Goal: Transaction & Acquisition: Purchase product/service

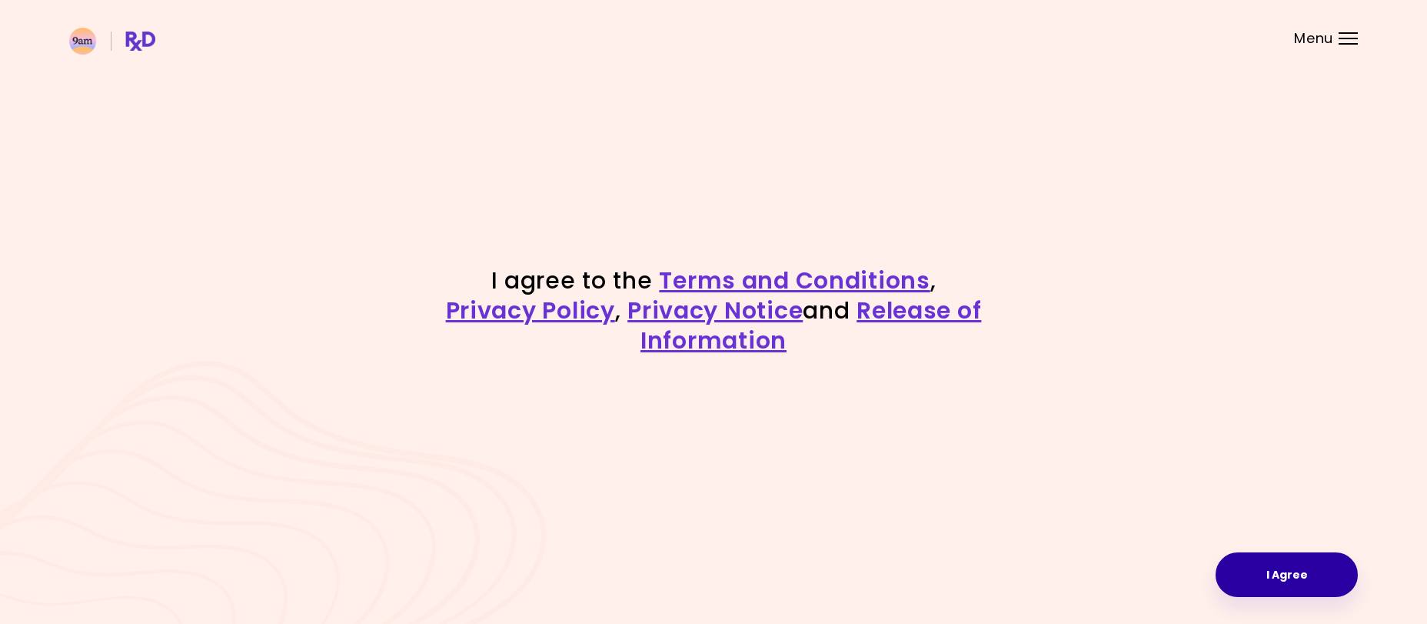
click at [1260, 568] on button "I Agree" at bounding box center [1287, 574] width 142 height 45
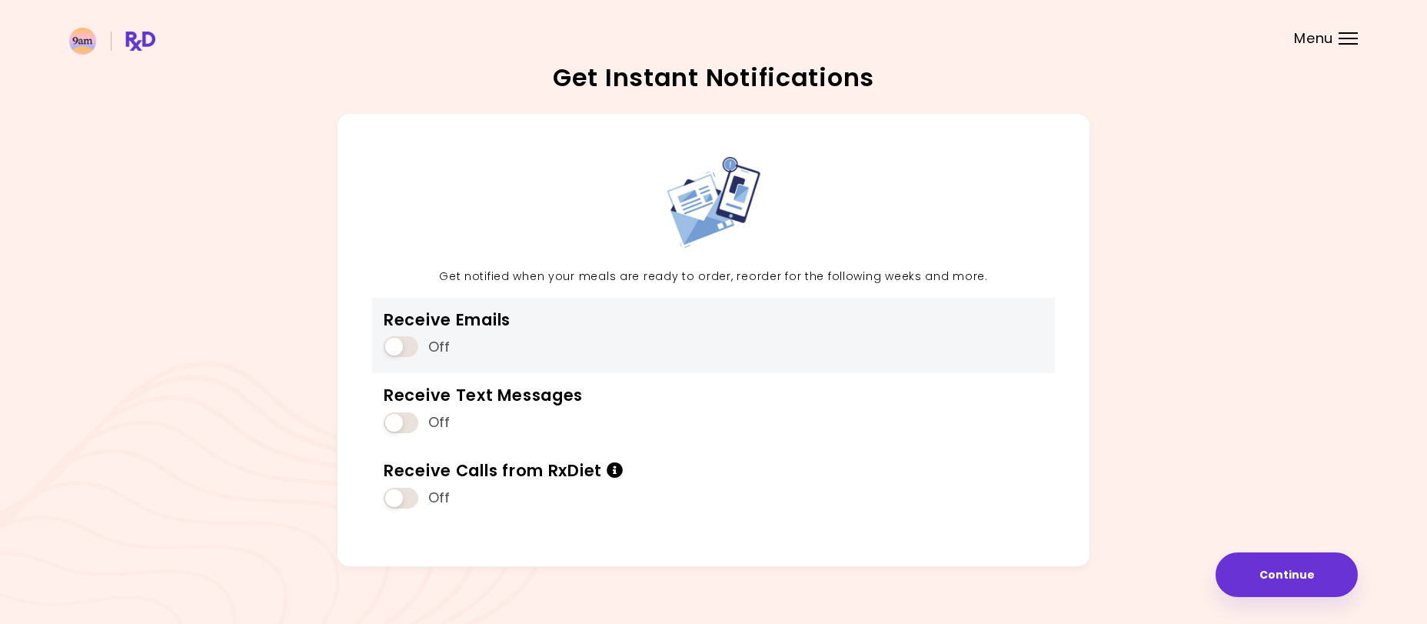
click at [392, 344] on span at bounding box center [401, 346] width 35 height 21
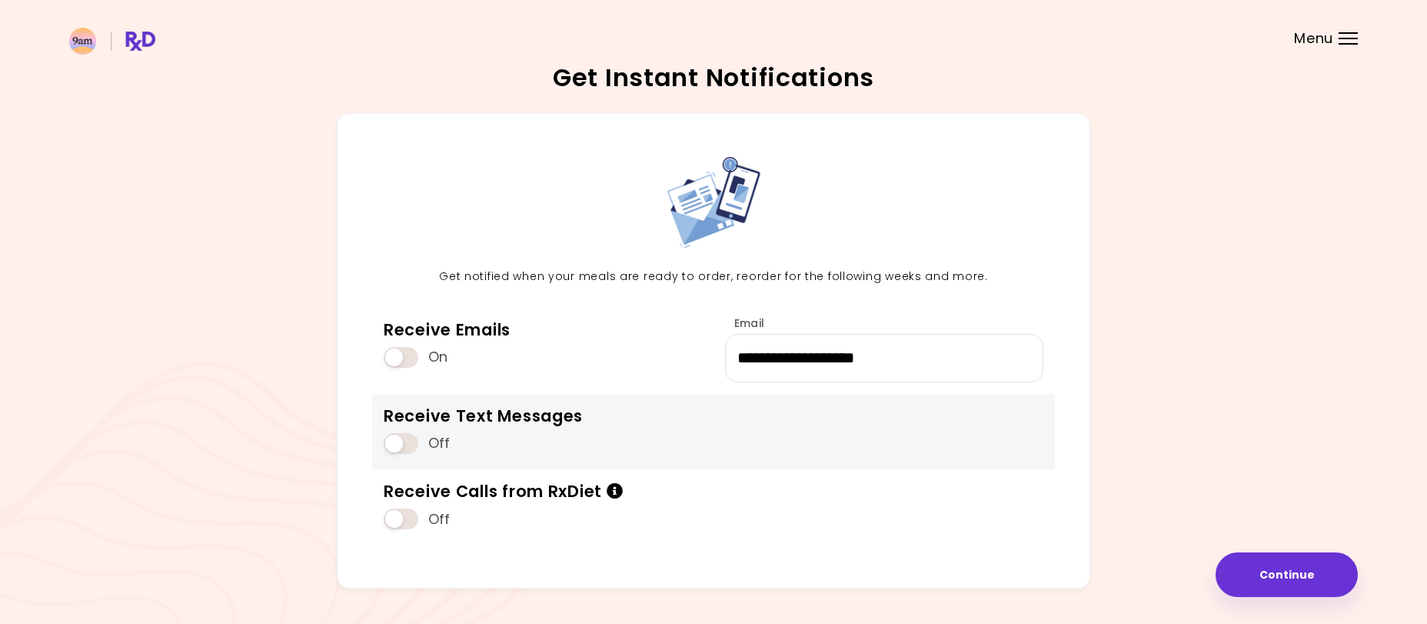
click at [395, 436] on span at bounding box center [401, 443] width 35 height 21
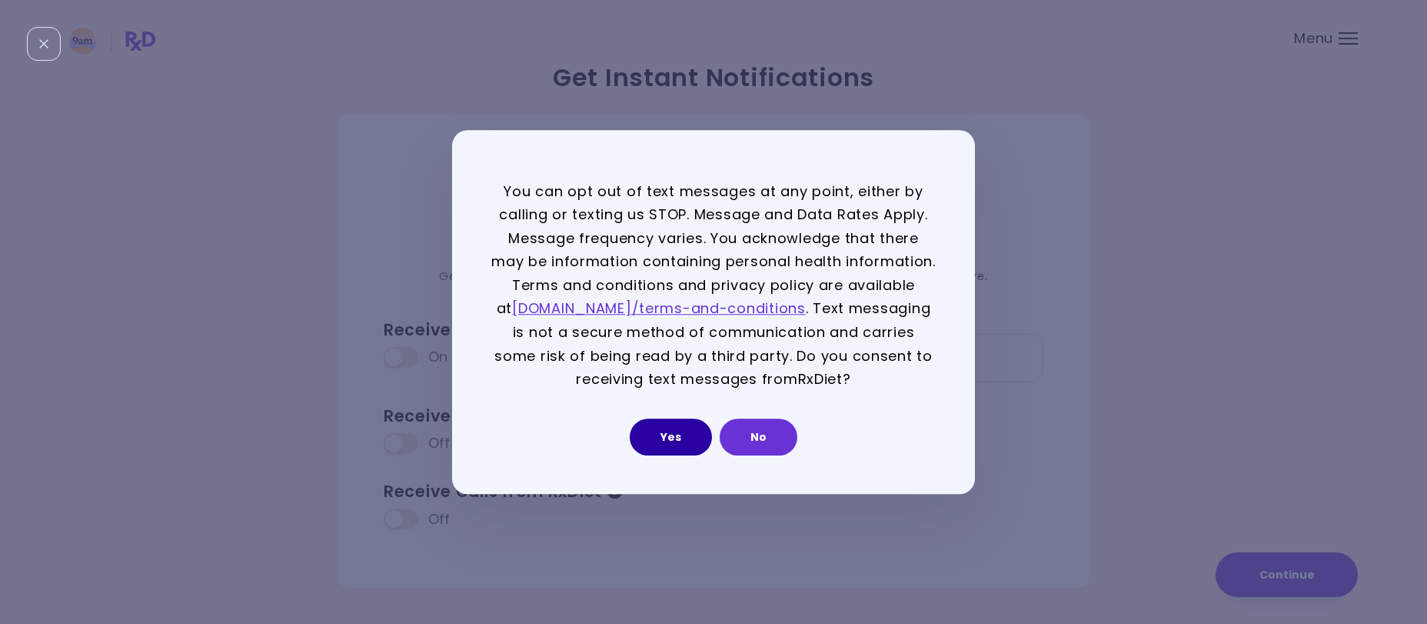
click at [684, 437] on button "Yes" at bounding box center [671, 436] width 82 height 37
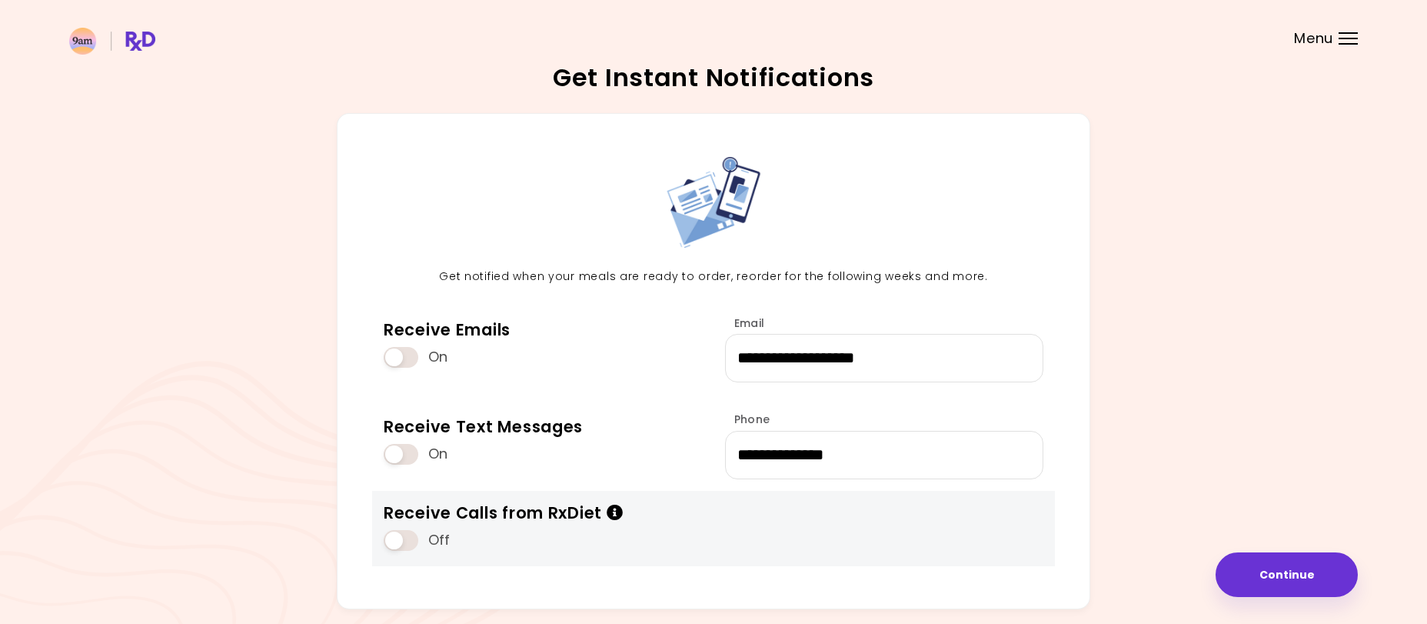
click at [617, 515] on icon "Info" at bounding box center [615, 513] width 17 height 16
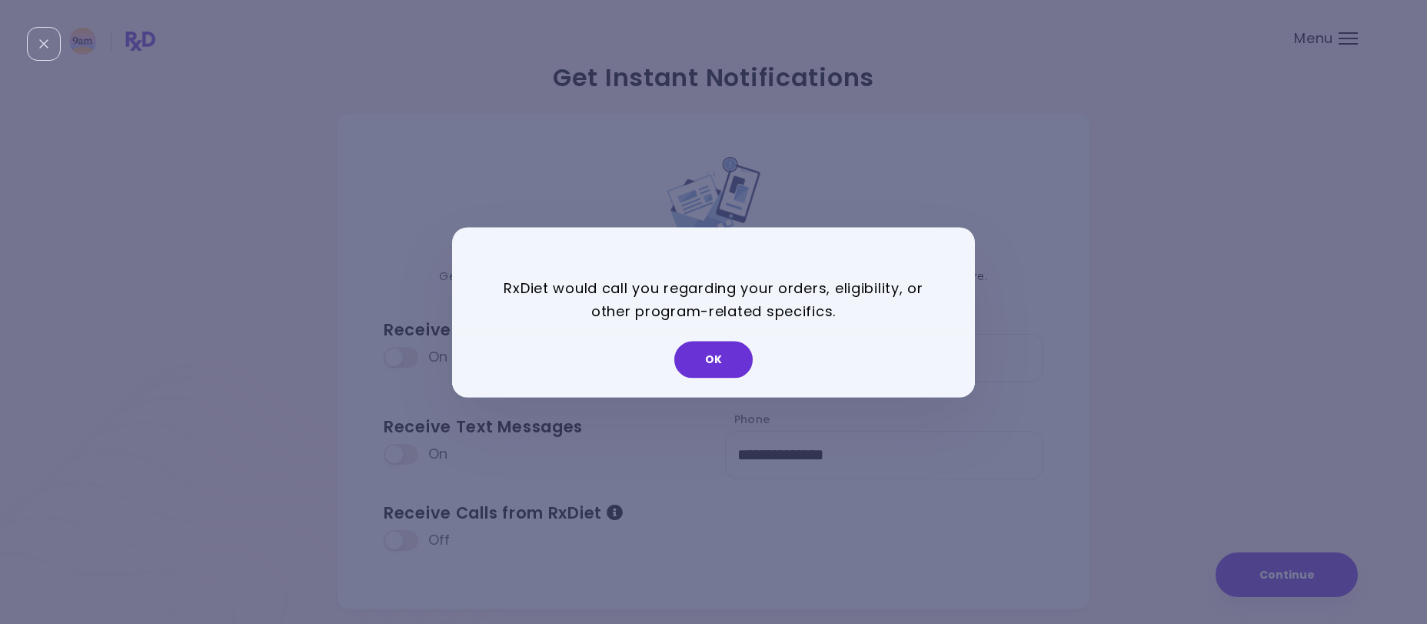
click at [310, 469] on div "RxDiet would call you regarding your orders, eligibility, or other program-rela…" at bounding box center [713, 312] width 1427 height 624
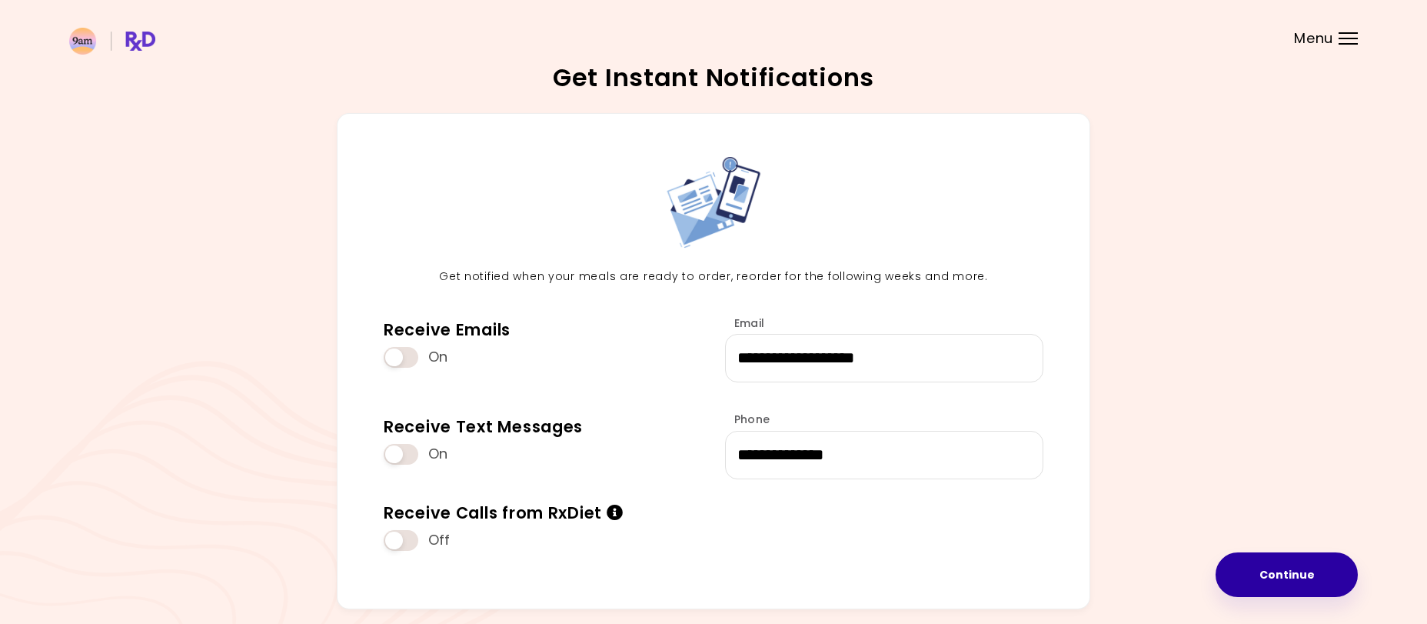
click at [1285, 562] on button "Continue" at bounding box center [1287, 574] width 142 height 45
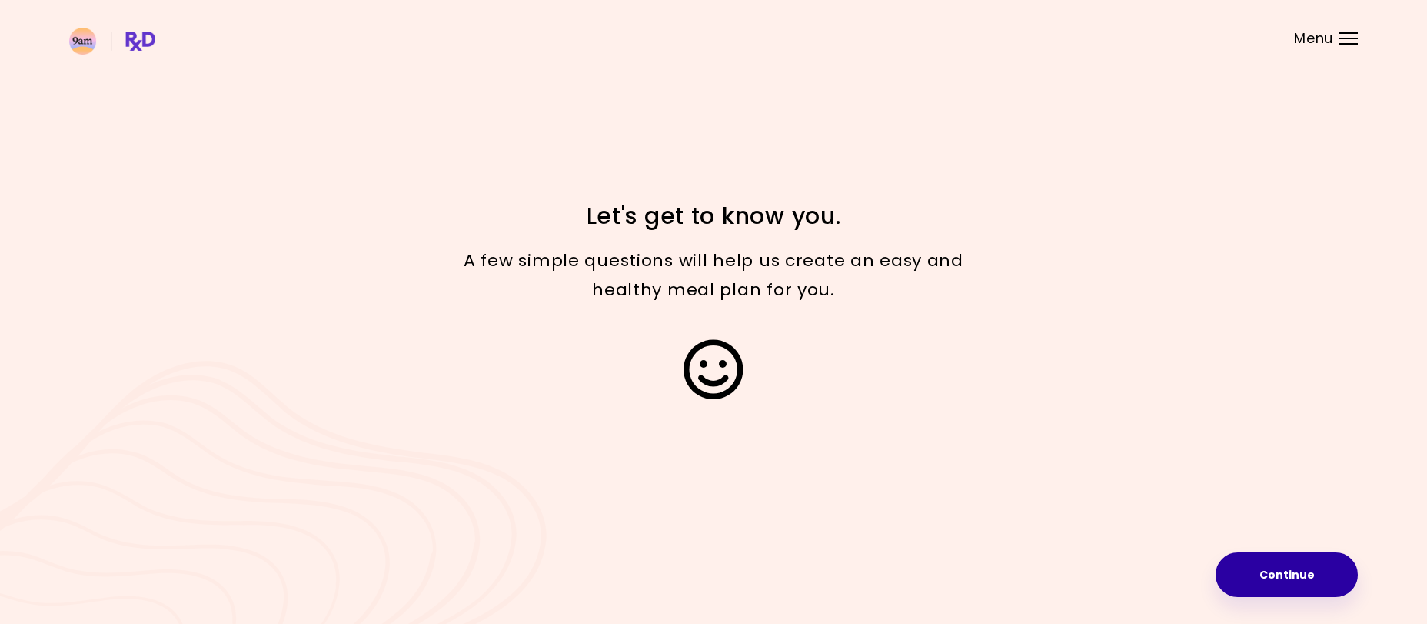
click at [1310, 578] on button "Continue" at bounding box center [1287, 574] width 142 height 45
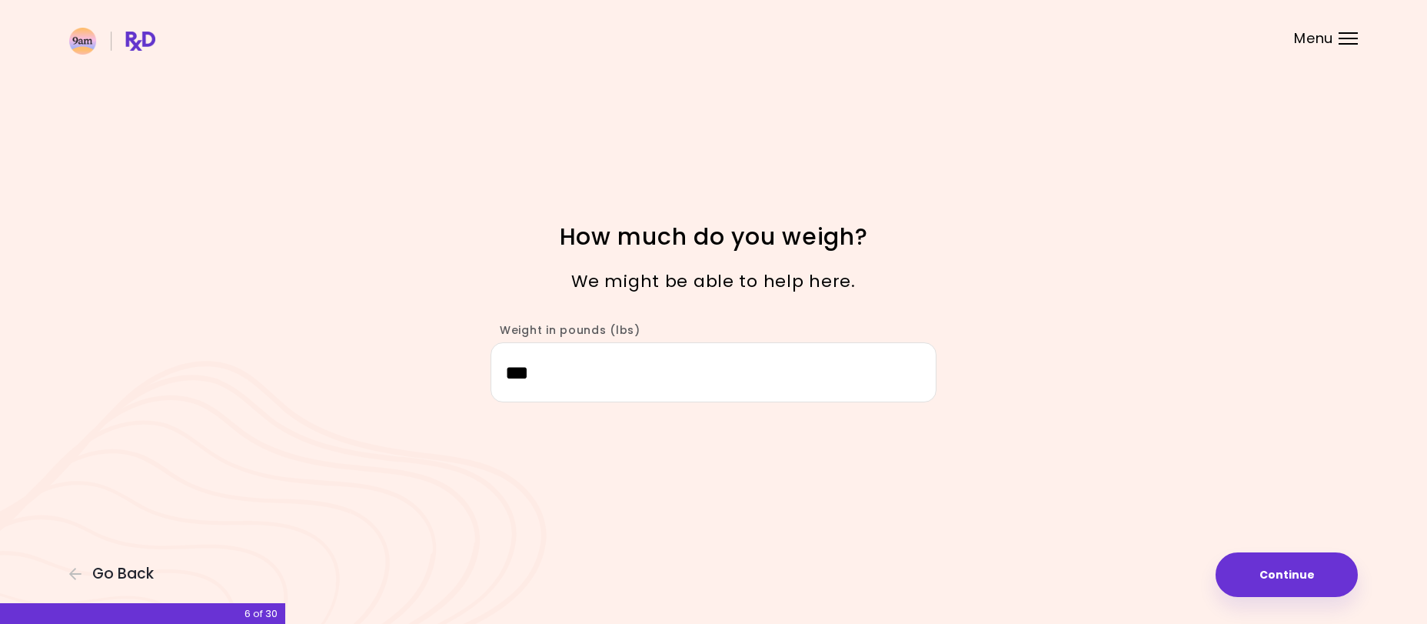
click at [727, 392] on input "***" at bounding box center [714, 371] width 446 height 59
type input "***"
click at [1259, 571] on button "Continue" at bounding box center [1287, 574] width 142 height 45
select select "****"
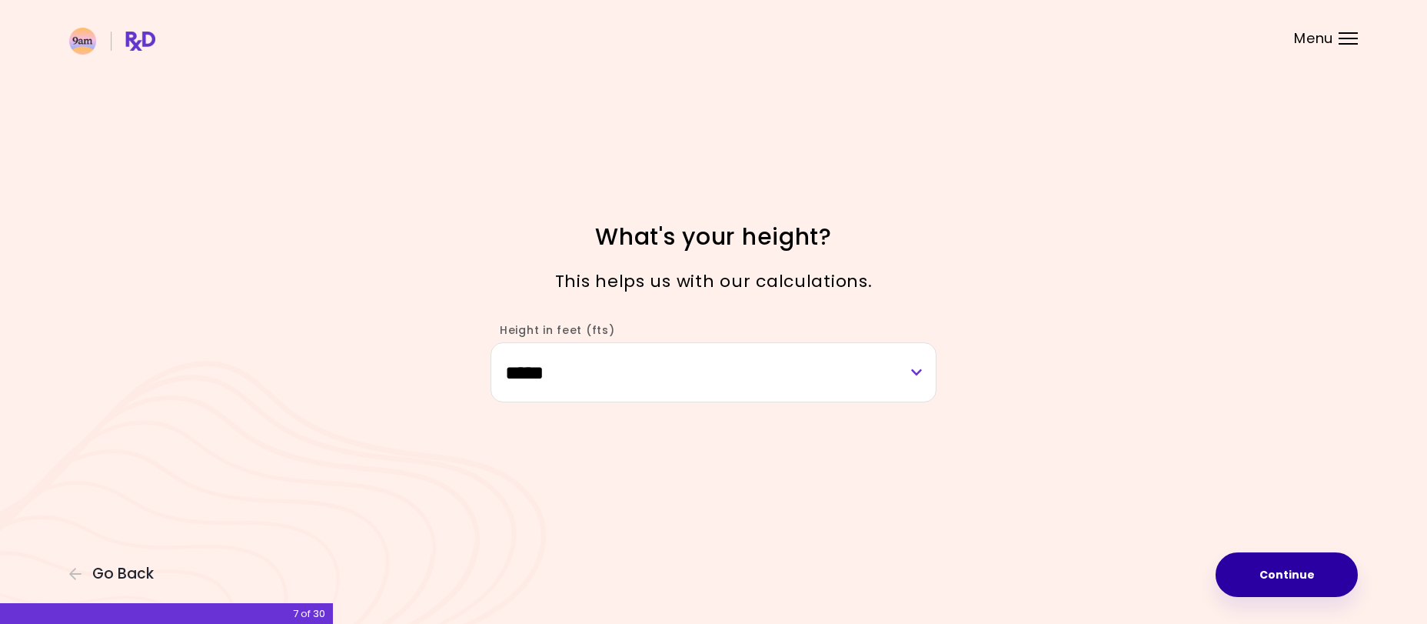
click at [1259, 567] on button "Continue" at bounding box center [1287, 574] width 142 height 45
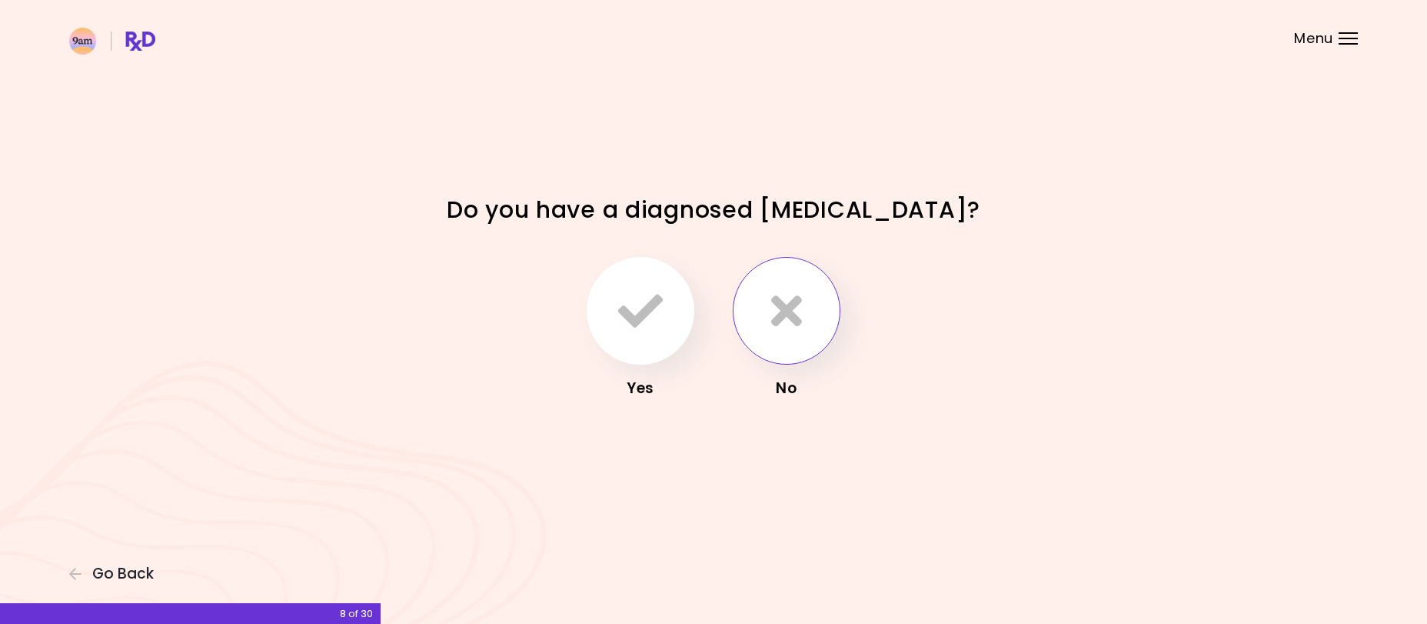
click at [775, 338] on button "button" at bounding box center [787, 311] width 108 height 108
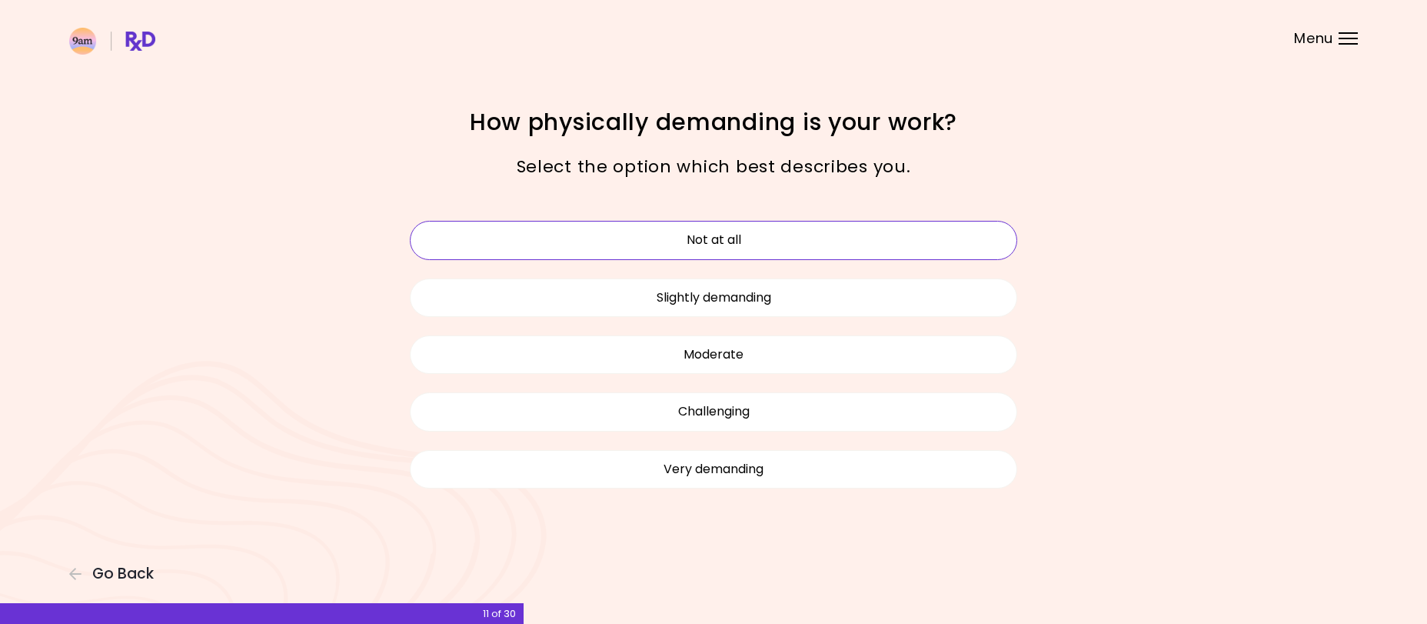
click at [730, 241] on button "Not at all" at bounding box center [714, 240] width 608 height 38
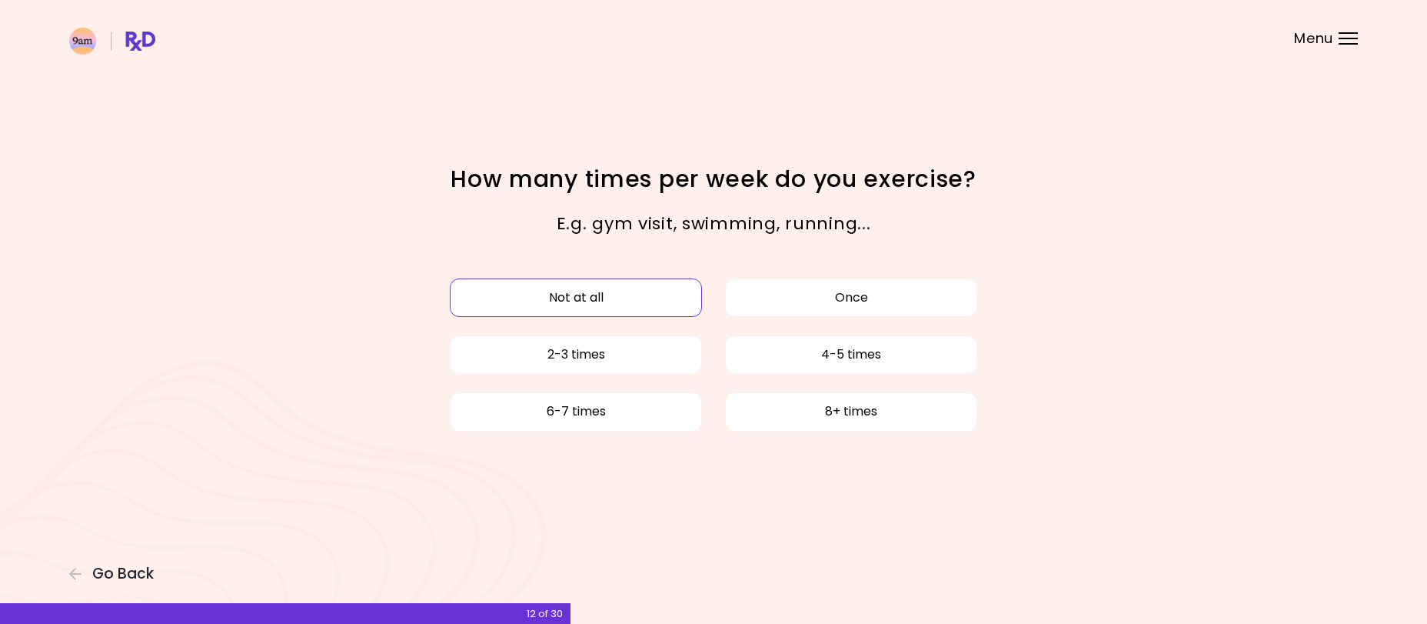
click at [659, 294] on button "Not at all" at bounding box center [576, 297] width 252 height 38
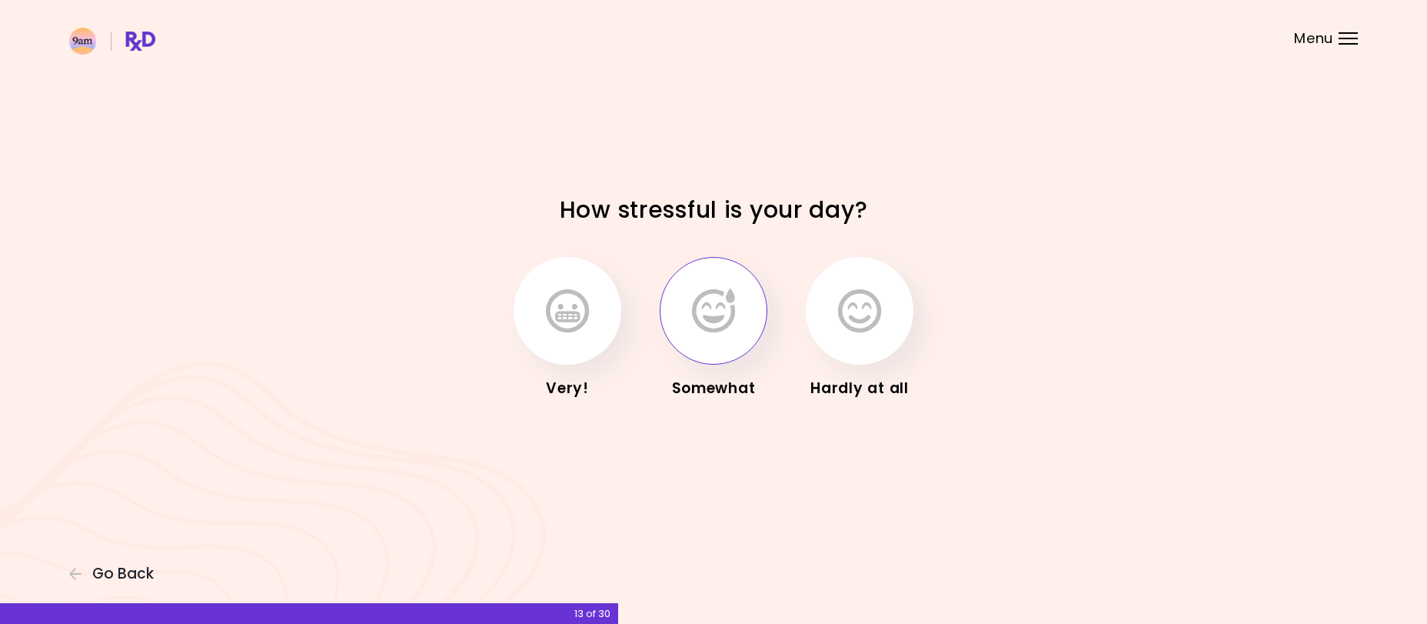
click at [737, 327] on button "button" at bounding box center [714, 311] width 108 height 108
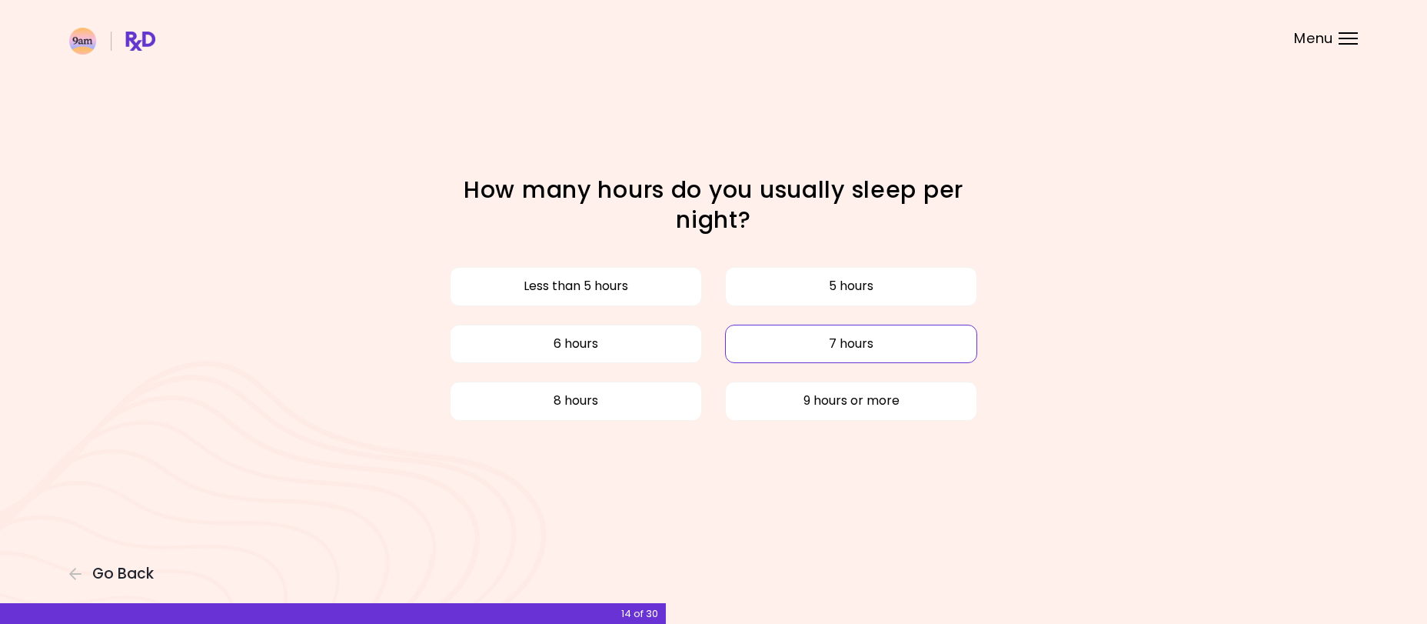
click at [789, 345] on button "7 hours" at bounding box center [851, 344] width 252 height 38
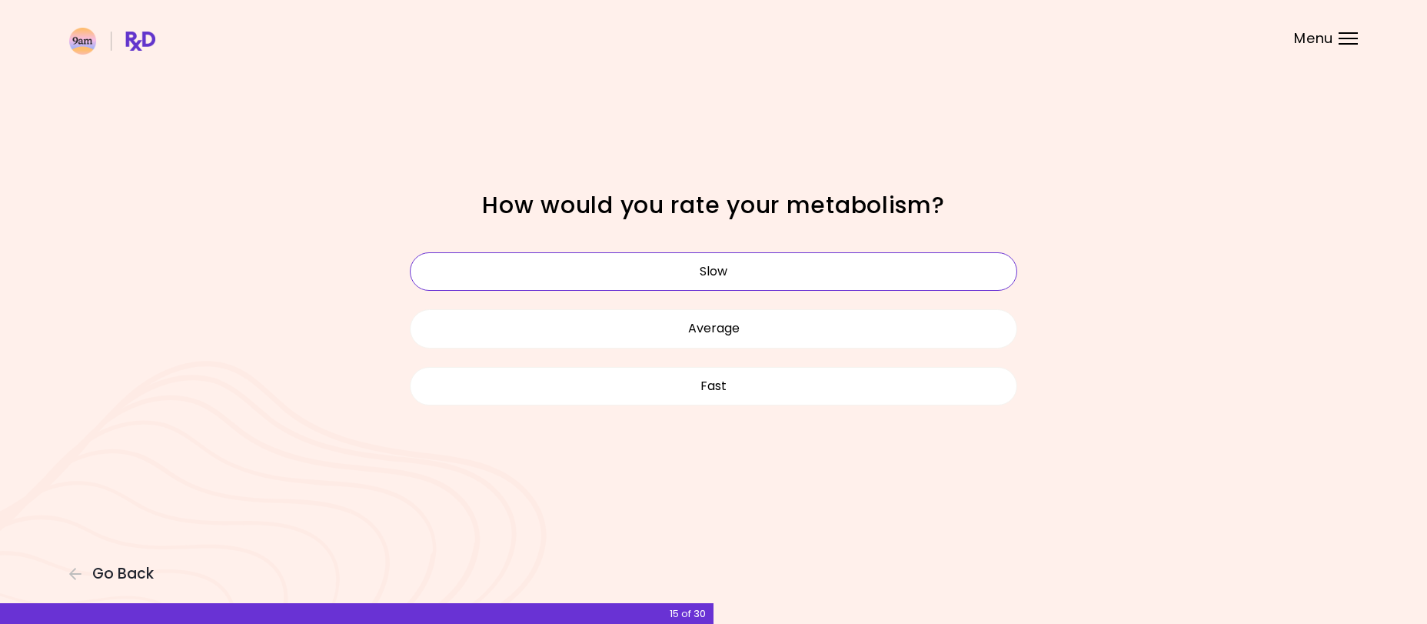
click at [722, 278] on button "Slow" at bounding box center [714, 271] width 608 height 38
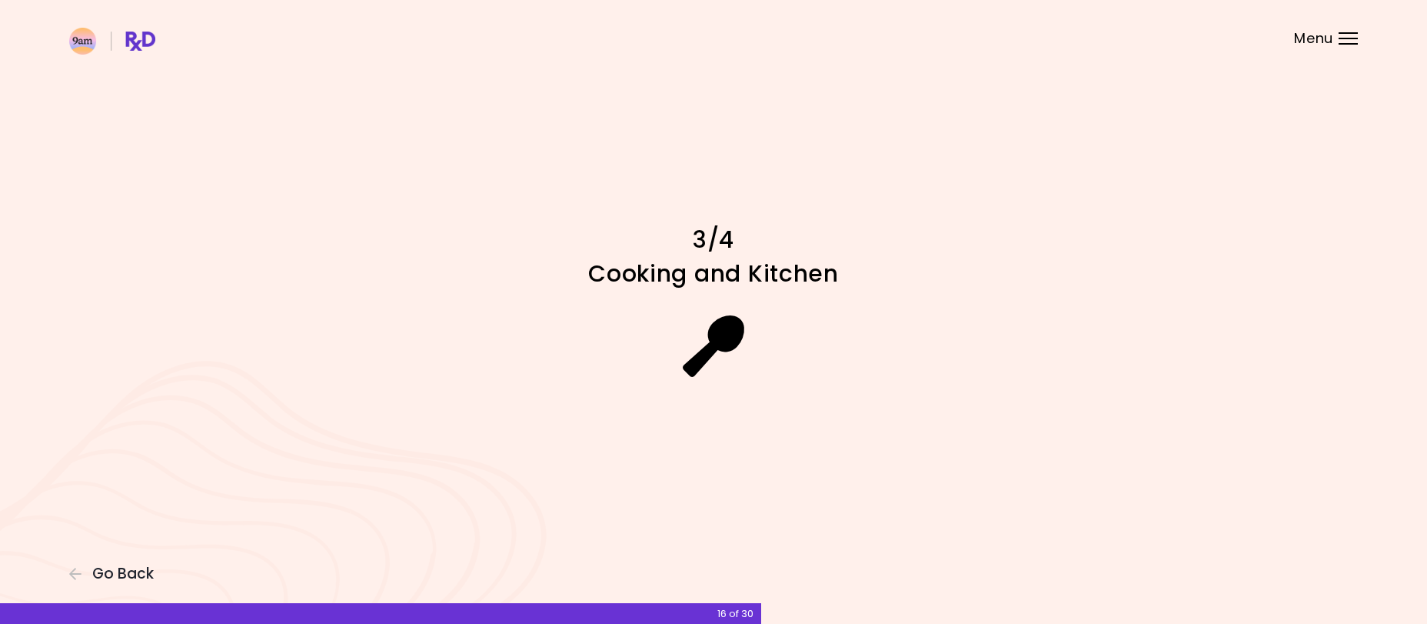
click at [718, 326] on icon at bounding box center [714, 346] width 62 height 62
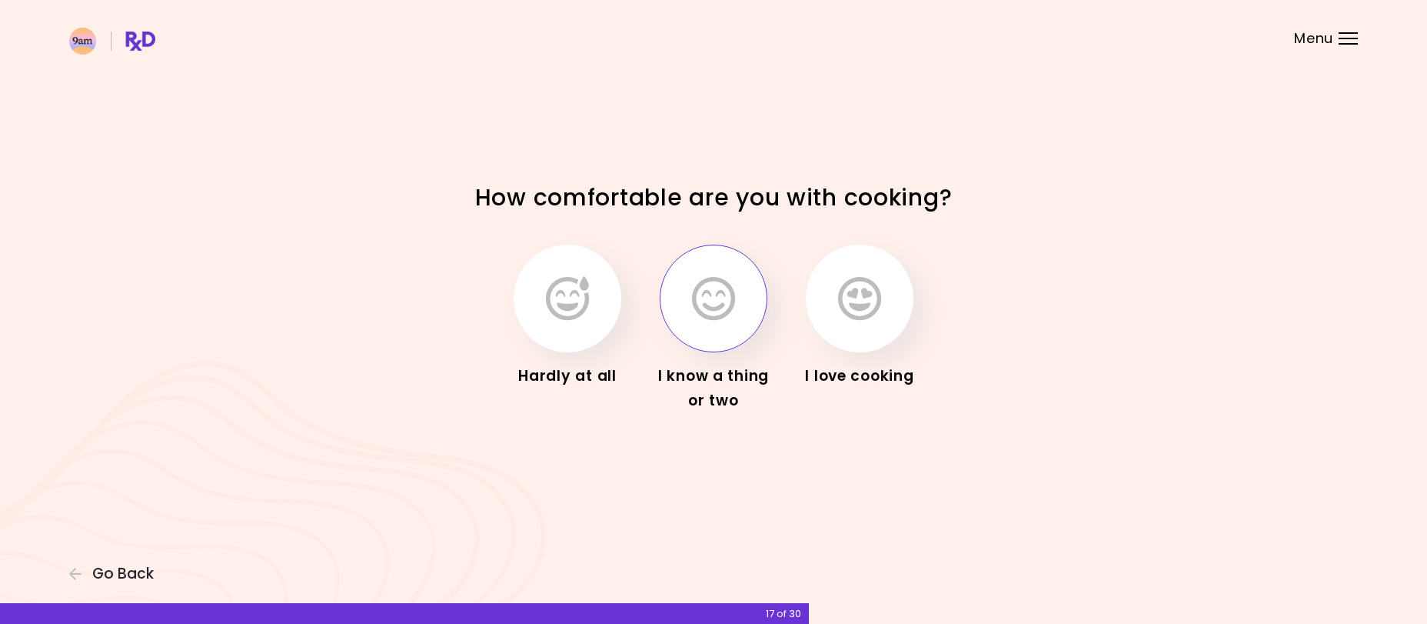
click at [713, 309] on icon "button" at bounding box center [713, 298] width 43 height 45
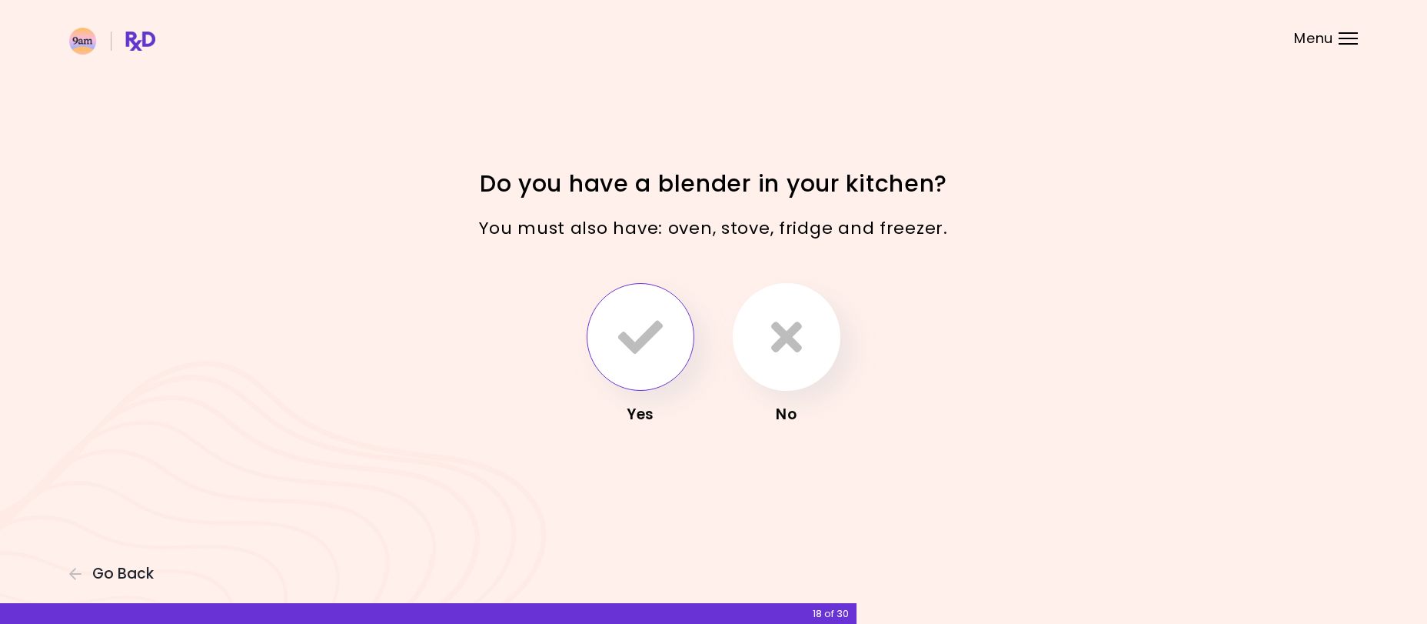
click at [658, 325] on icon "button" at bounding box center [640, 337] width 45 height 45
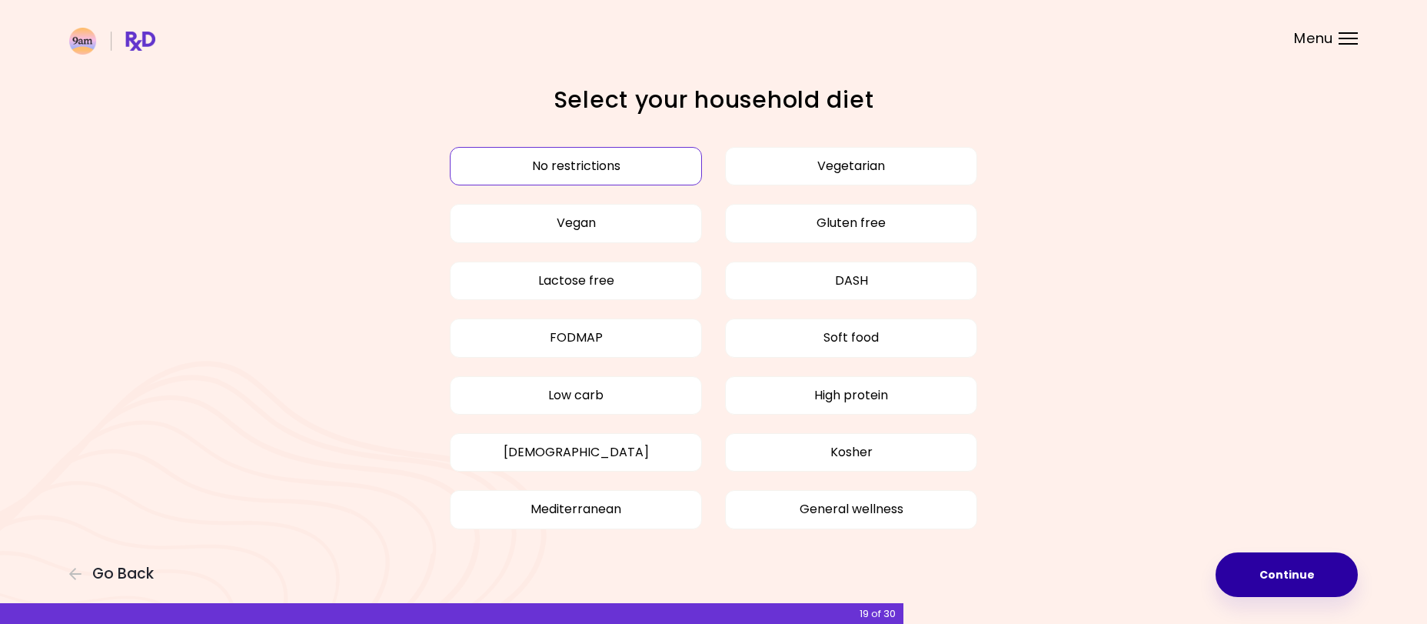
click at [1251, 572] on button "Continue" at bounding box center [1287, 574] width 142 height 45
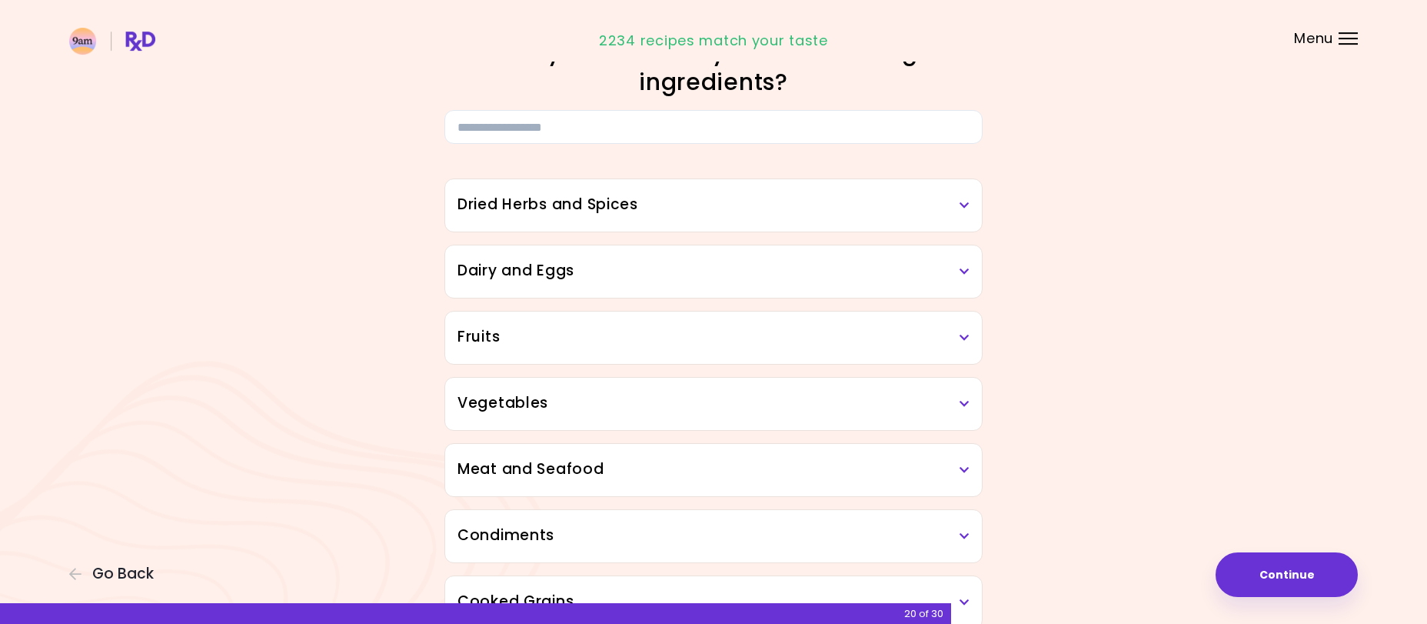
scroll to position [27, 0]
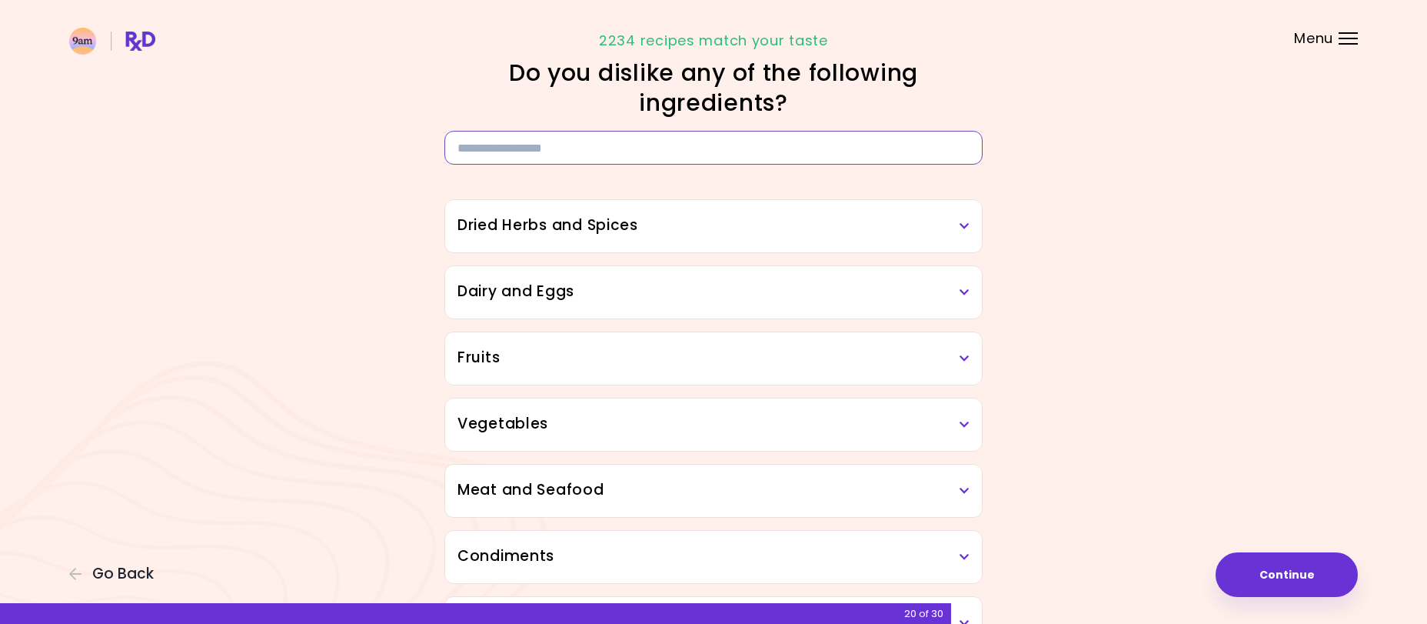
click at [554, 145] on input at bounding box center [714, 148] width 538 height 34
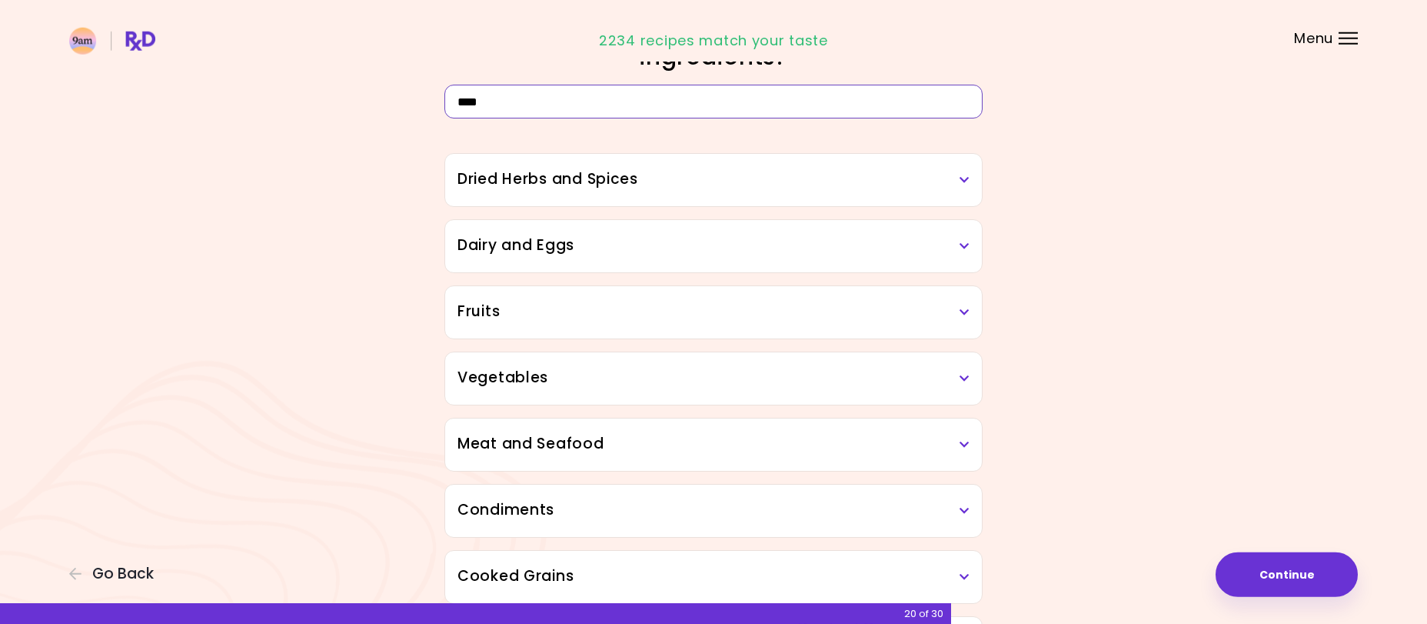
scroll to position [0, 0]
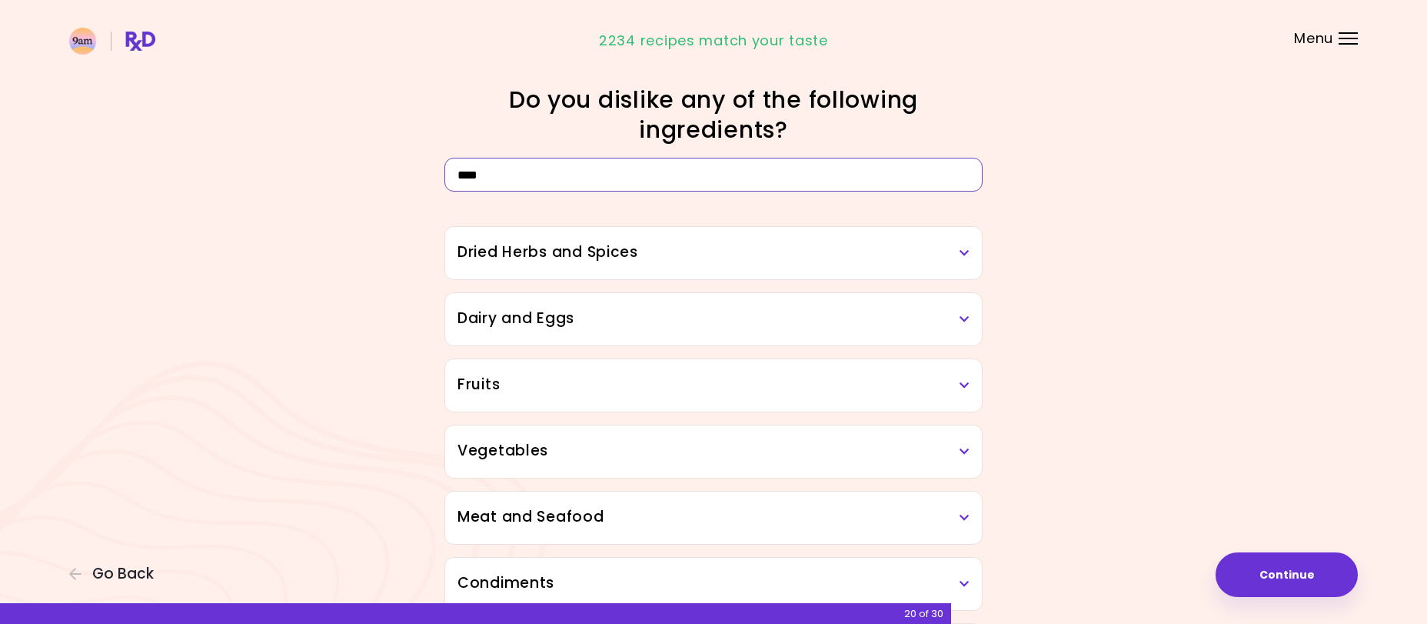
type input "****"
click at [583, 238] on div "Dried Herbs and Spices" at bounding box center [713, 253] width 537 height 52
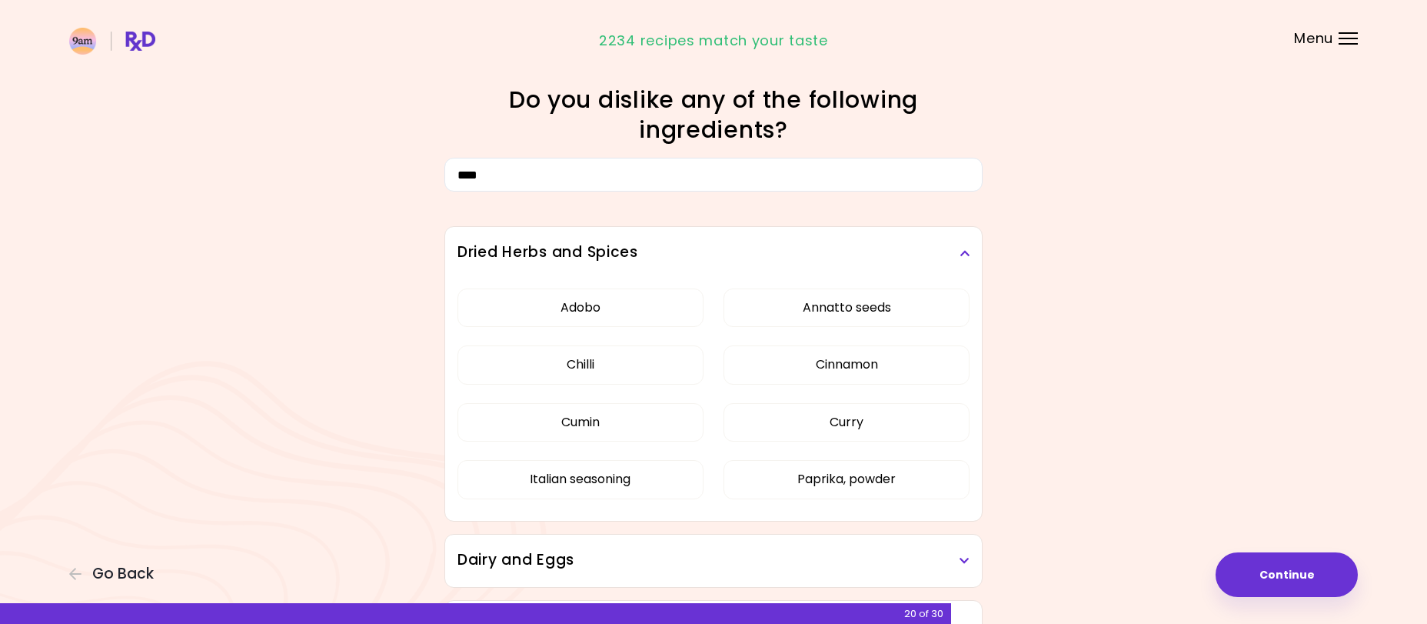
click at [583, 238] on div "Dried Herbs and Spices" at bounding box center [713, 253] width 537 height 52
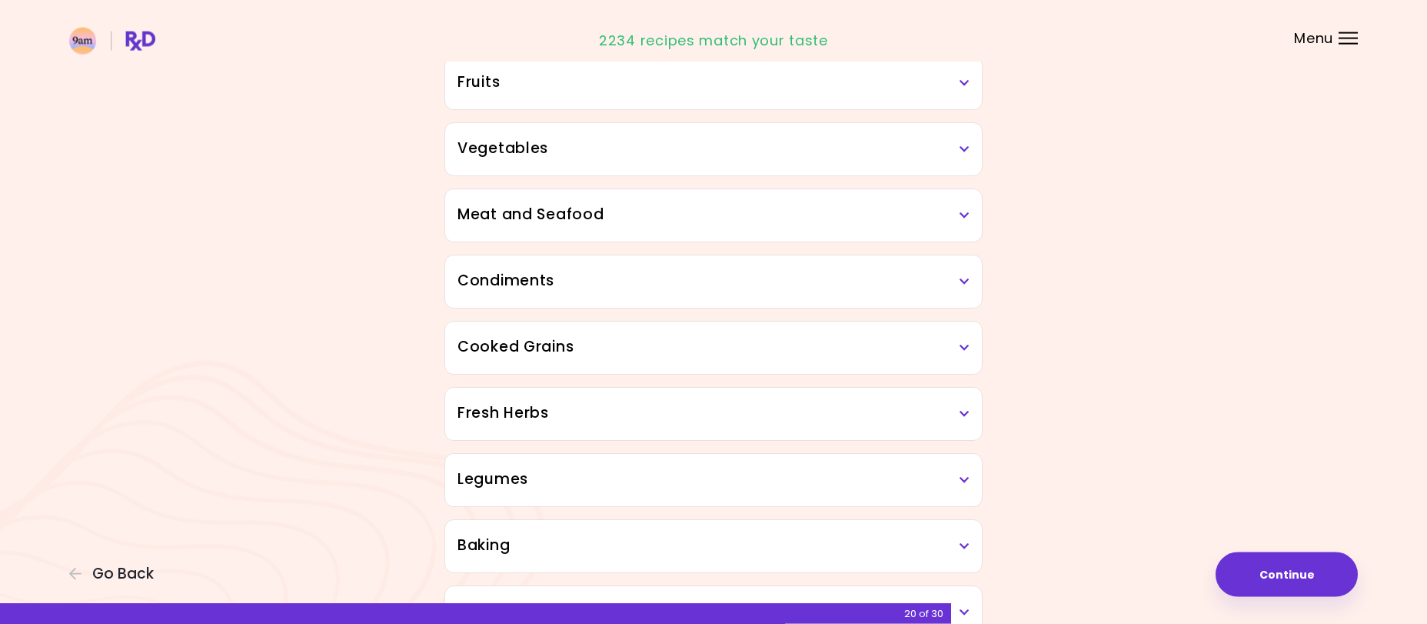
scroll to position [314, 0]
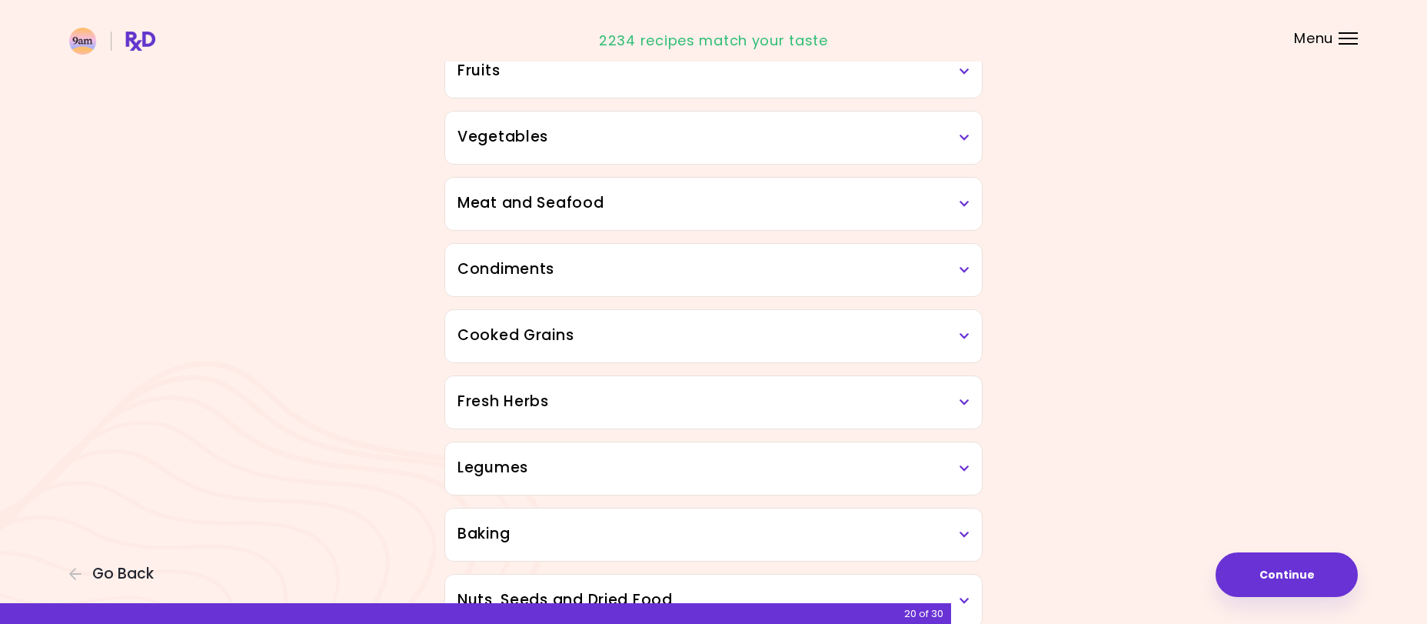
click at [591, 210] on h3 "Meat and Seafood" at bounding box center [714, 203] width 512 height 22
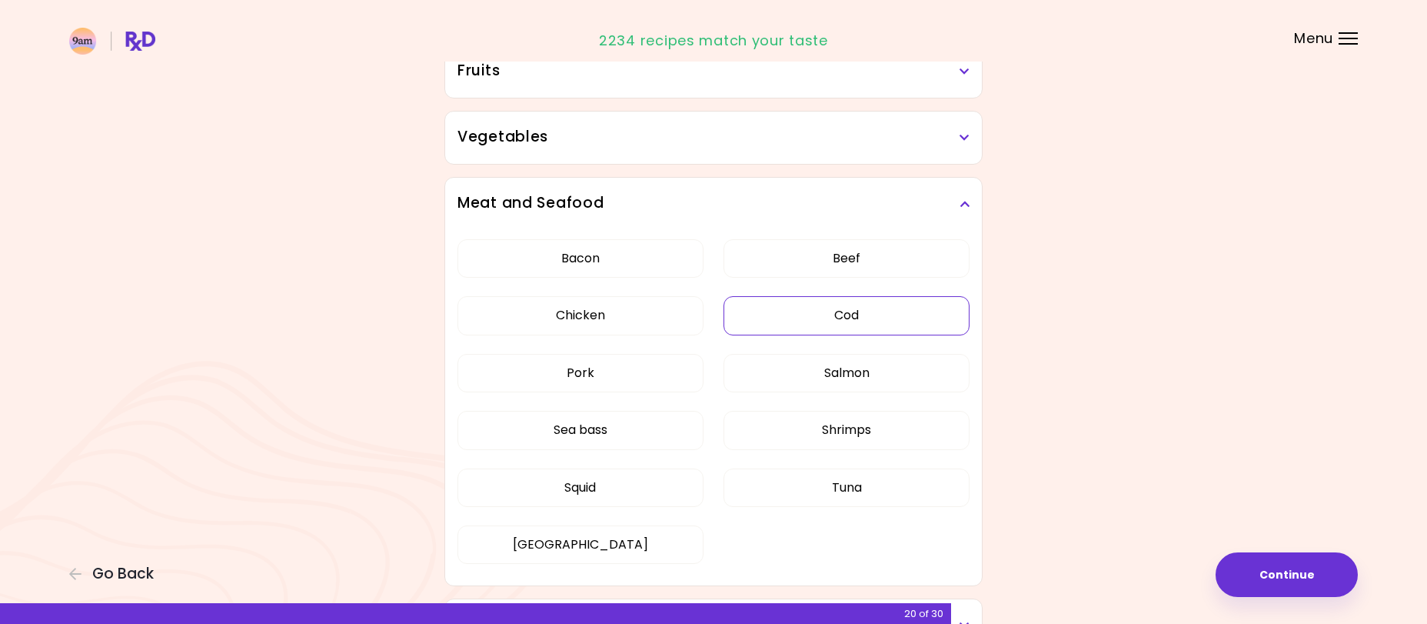
click at [851, 321] on button "Cod" at bounding box center [847, 315] width 246 height 38
click at [778, 378] on button "Salmon" at bounding box center [847, 373] width 246 height 38
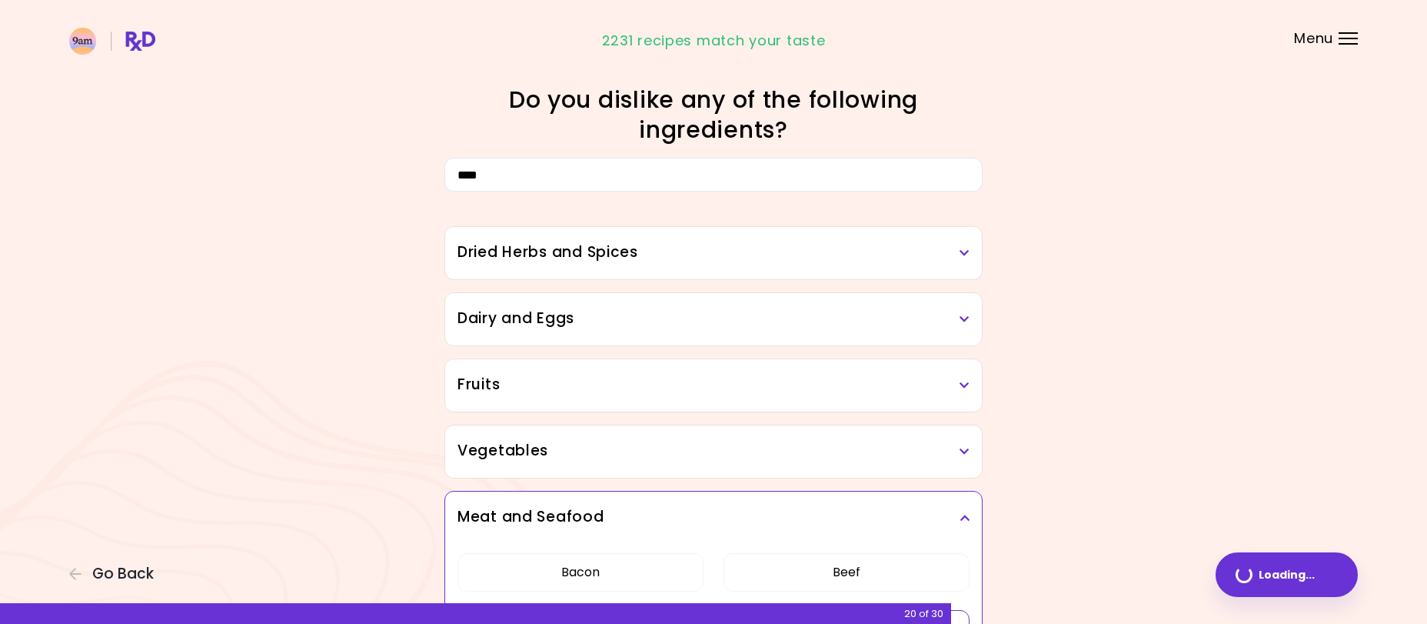
scroll to position [392, 0]
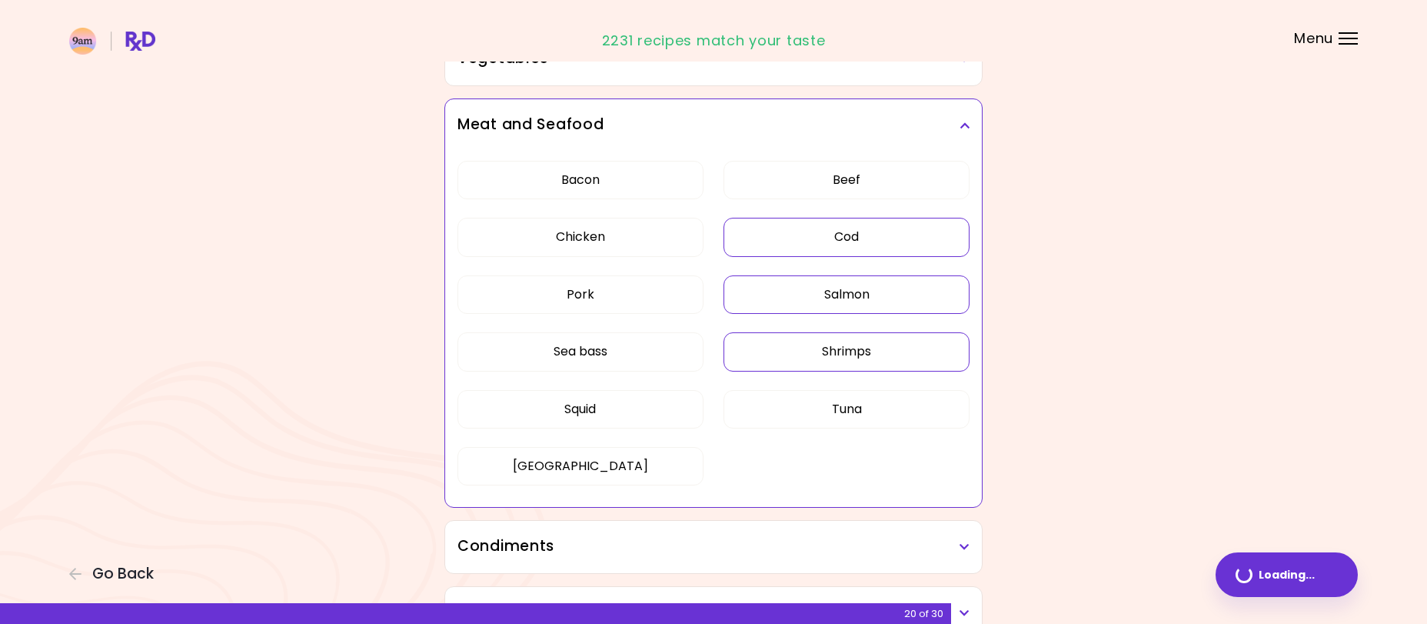
click at [795, 351] on button "Shrimps" at bounding box center [847, 351] width 246 height 38
click at [808, 398] on button "Tuna" at bounding box center [847, 409] width 246 height 38
click at [638, 350] on button "Sea bass" at bounding box center [581, 351] width 246 height 38
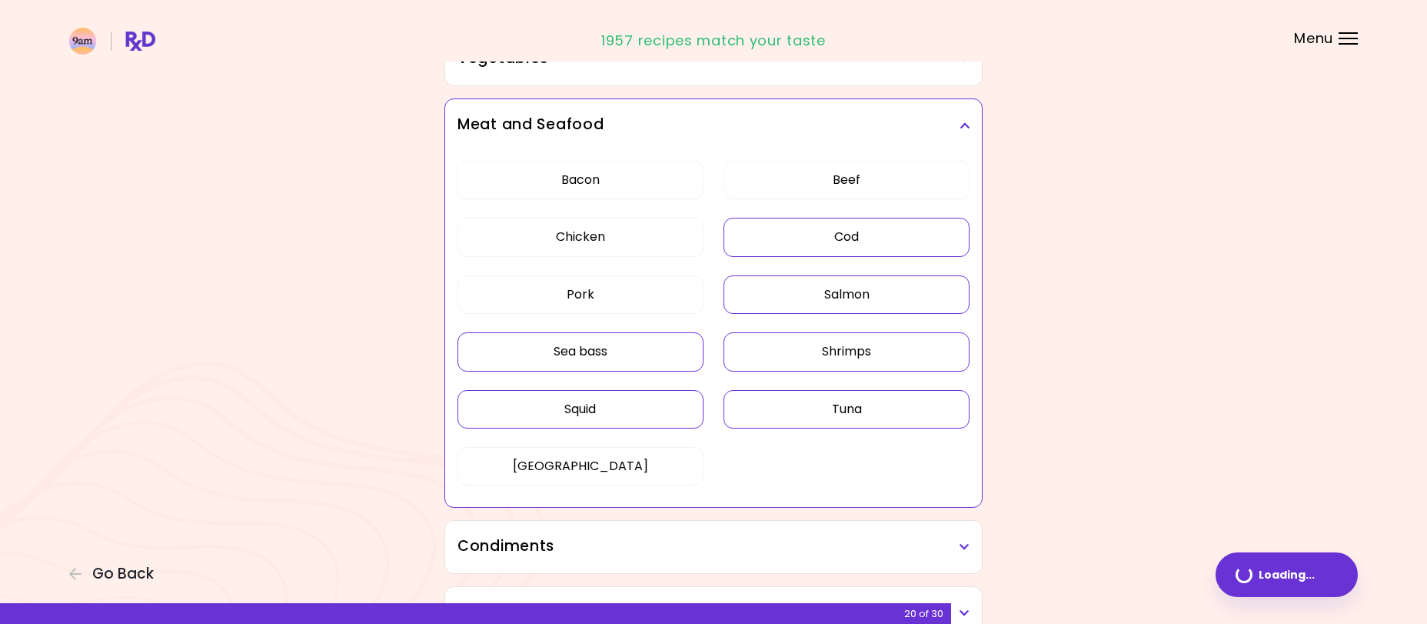
click at [607, 411] on button "Squid" at bounding box center [581, 409] width 246 height 38
click at [1255, 569] on button "Continue" at bounding box center [1287, 574] width 142 height 45
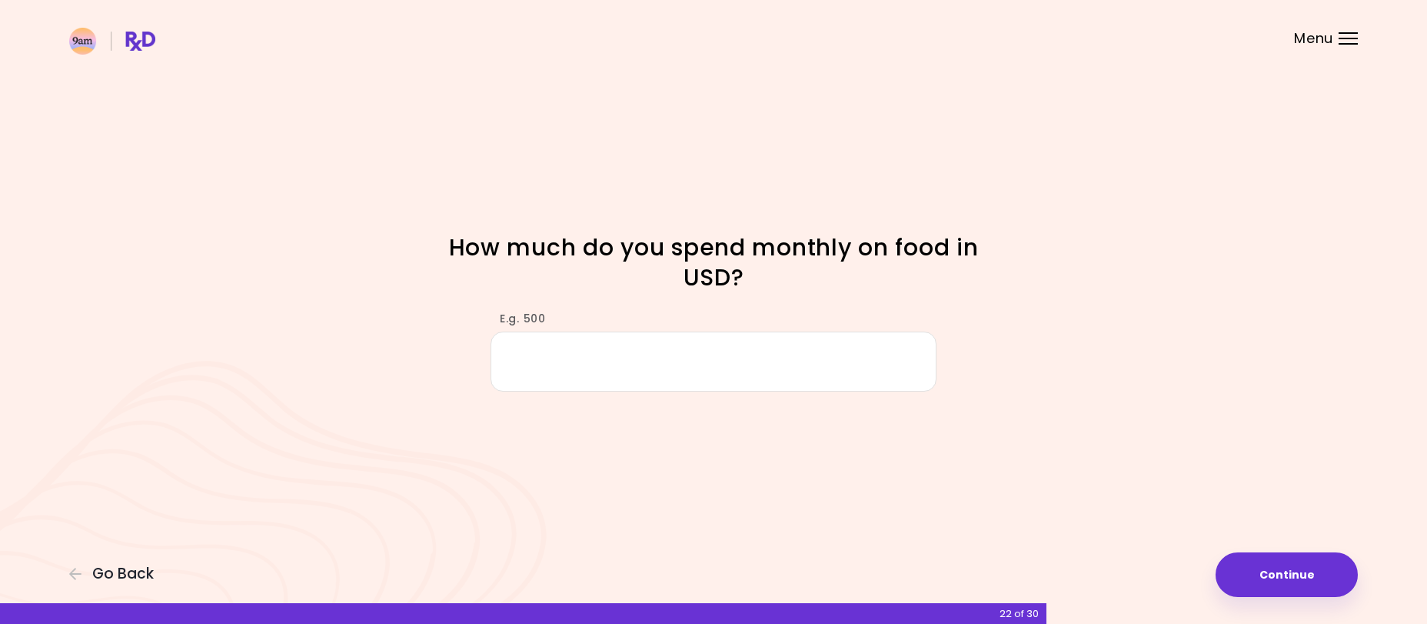
click at [597, 361] on input "E.g. 500" at bounding box center [714, 360] width 446 height 59
drag, startPoint x: 562, startPoint y: 365, endPoint x: 459, endPoint y: 346, distance: 104.7
click at [491, 346] on input "***" at bounding box center [714, 360] width 446 height 59
type input "***"
click at [1274, 571] on button "Continue" at bounding box center [1287, 574] width 142 height 45
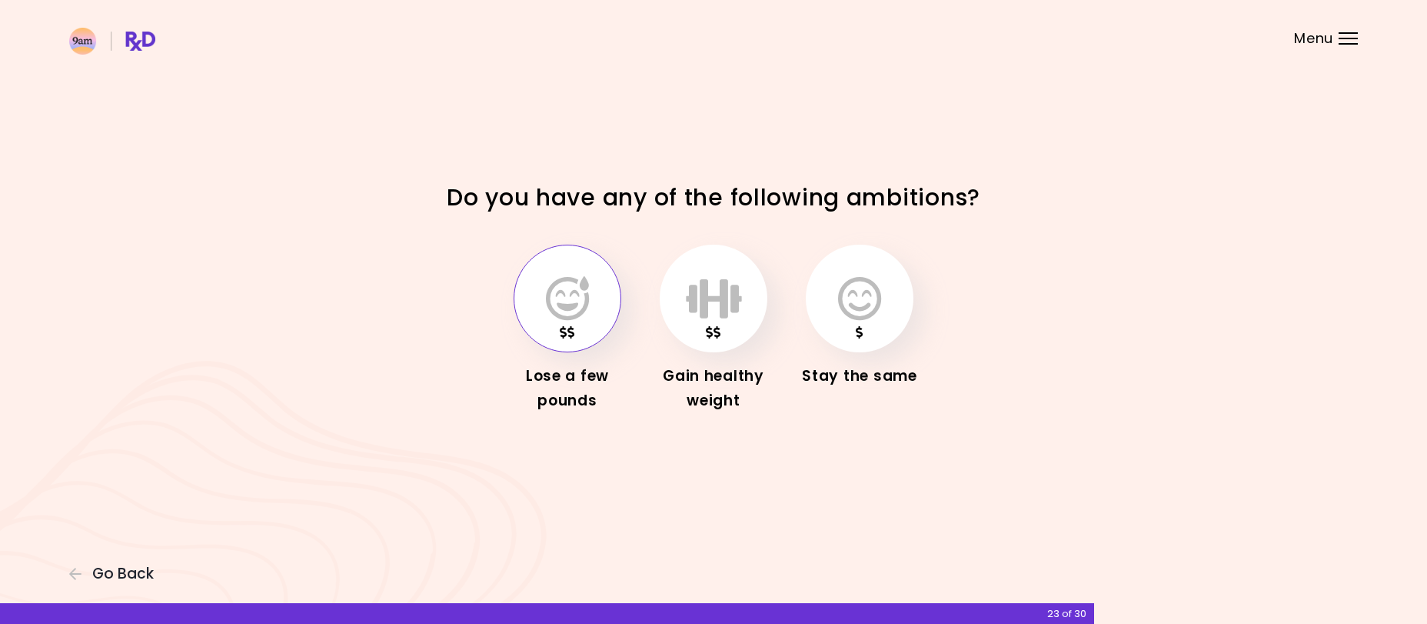
click at [573, 330] on button "button" at bounding box center [568, 299] width 108 height 108
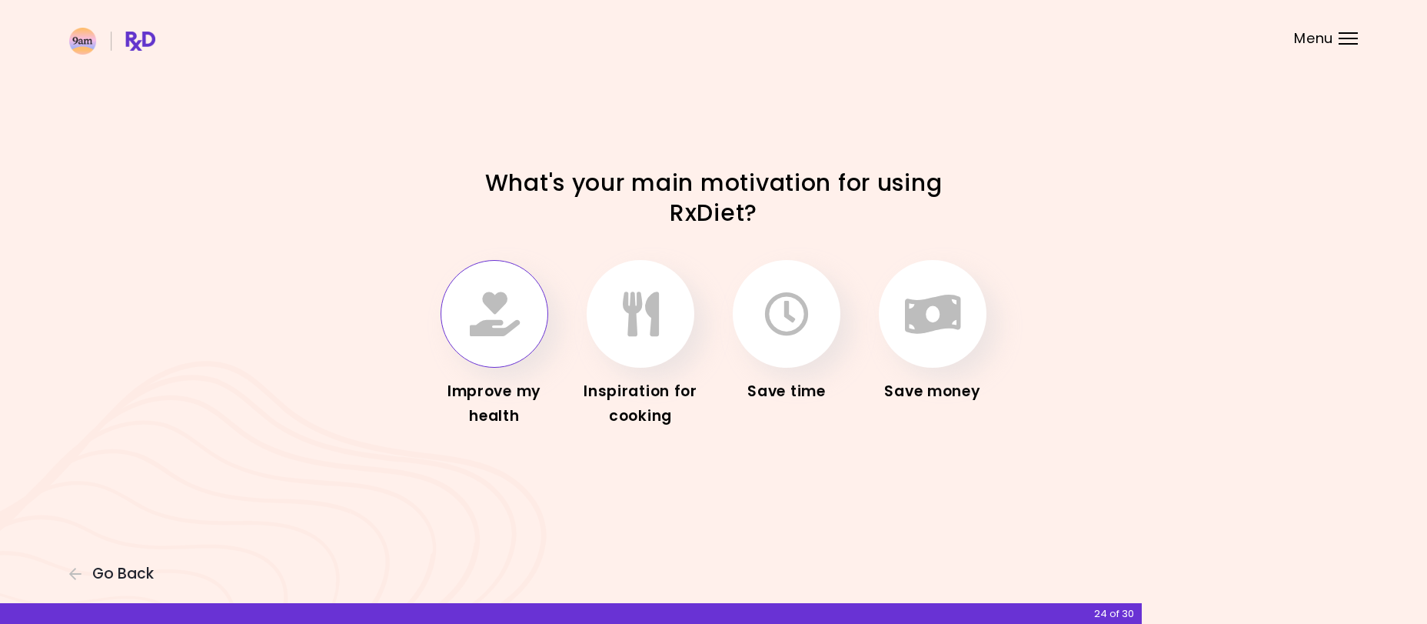
click at [498, 341] on button "button" at bounding box center [495, 314] width 108 height 108
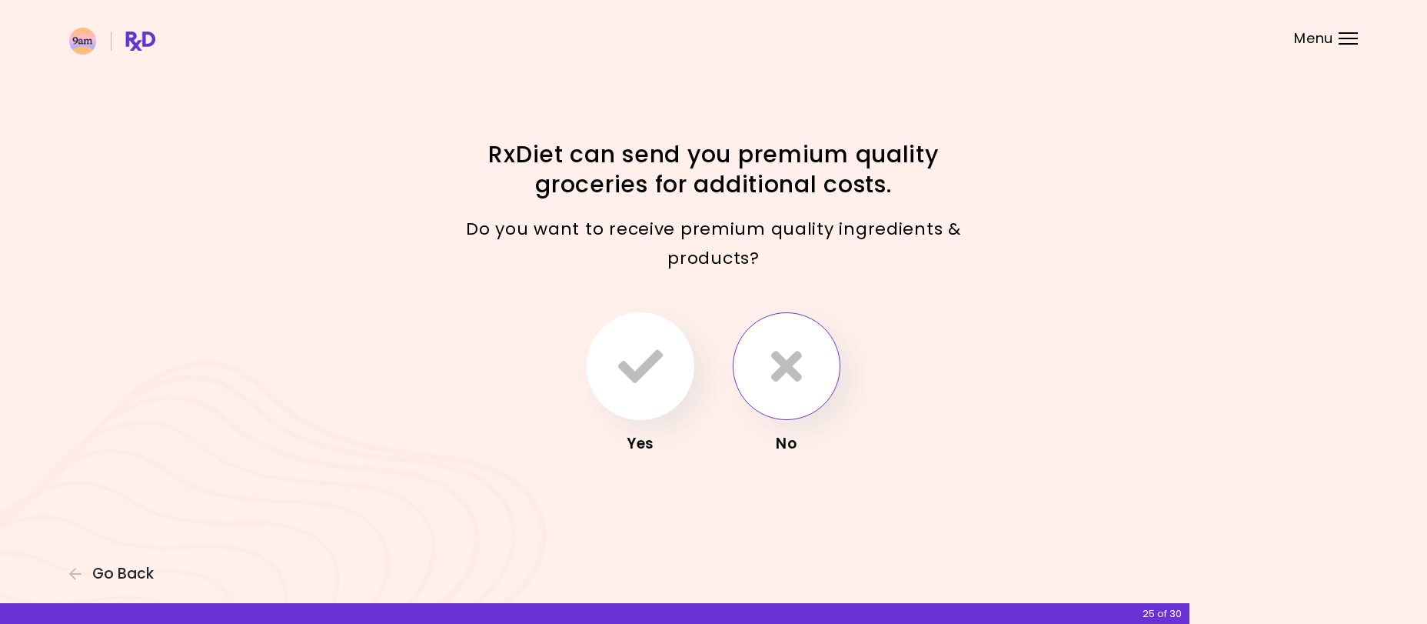
click at [764, 401] on button "button" at bounding box center [787, 366] width 108 height 108
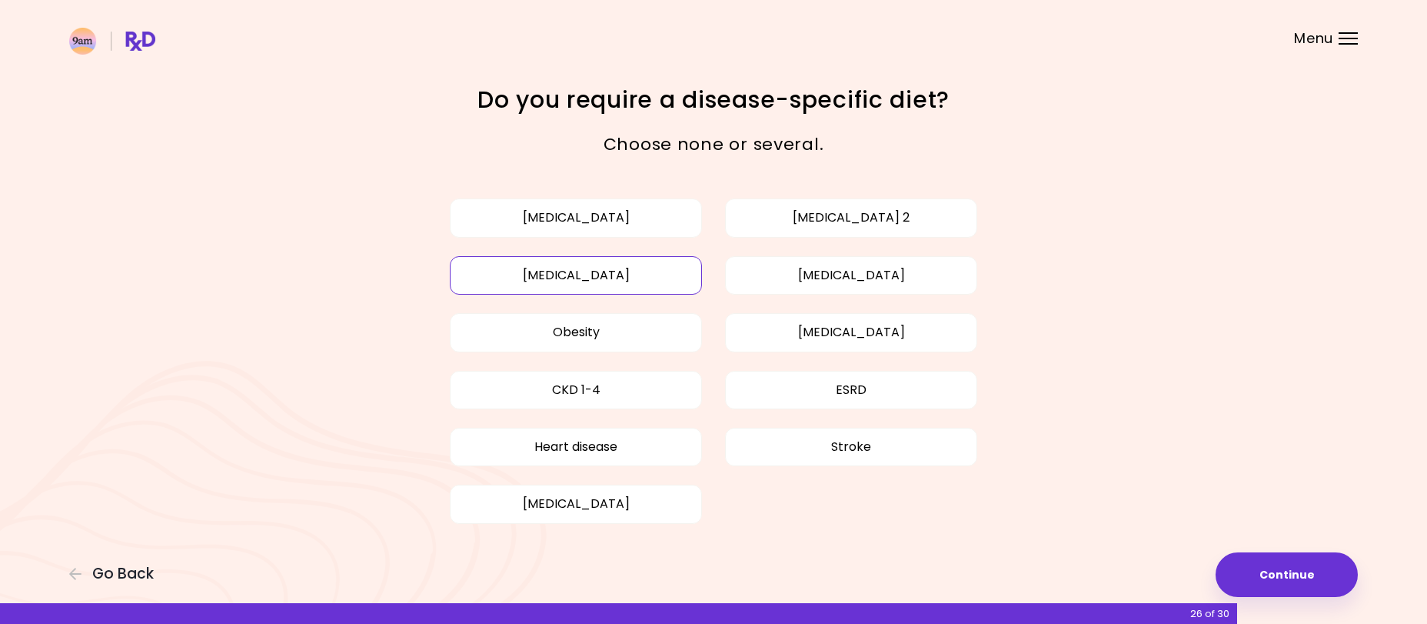
click at [571, 291] on button "[MEDICAL_DATA]" at bounding box center [576, 275] width 252 height 38
click at [620, 329] on button "Obesity" at bounding box center [576, 332] width 252 height 38
click at [1300, 569] on button "Continue" at bounding box center [1287, 574] width 142 height 45
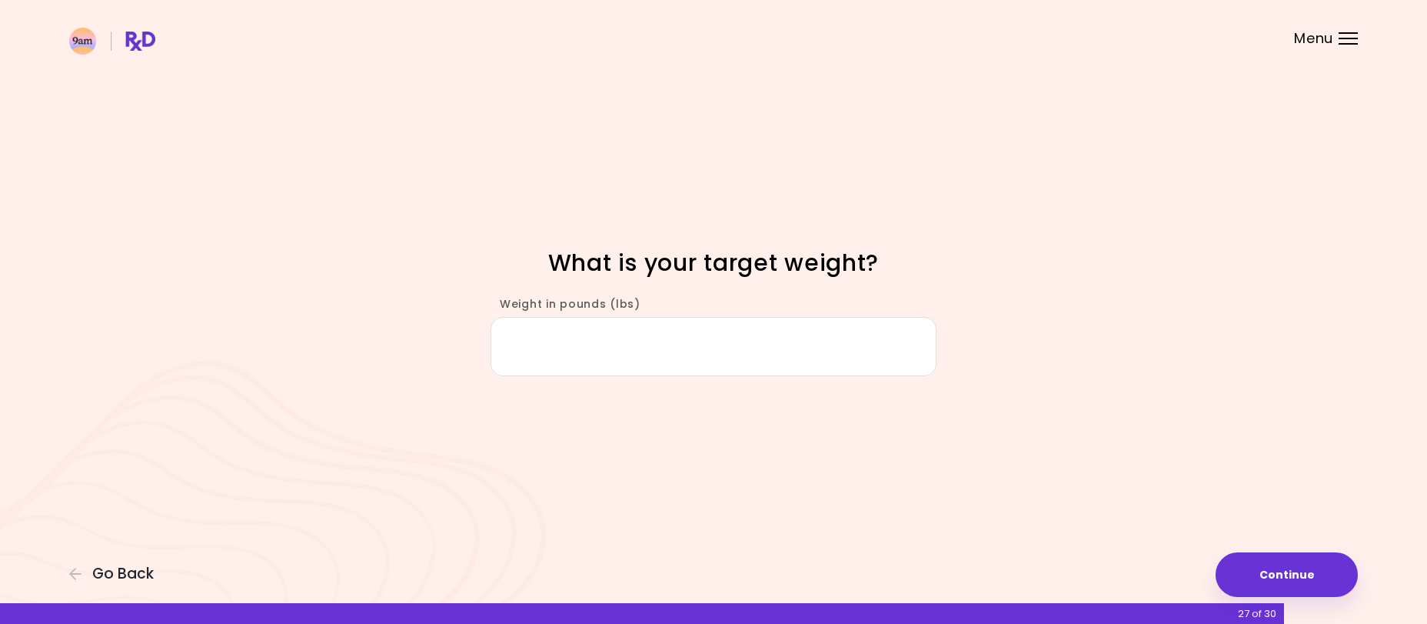
click at [740, 337] on input "Weight in pounds (lbs)" at bounding box center [714, 346] width 446 height 59
type input "***"
click at [1269, 566] on button "Continue" at bounding box center [1287, 574] width 142 height 45
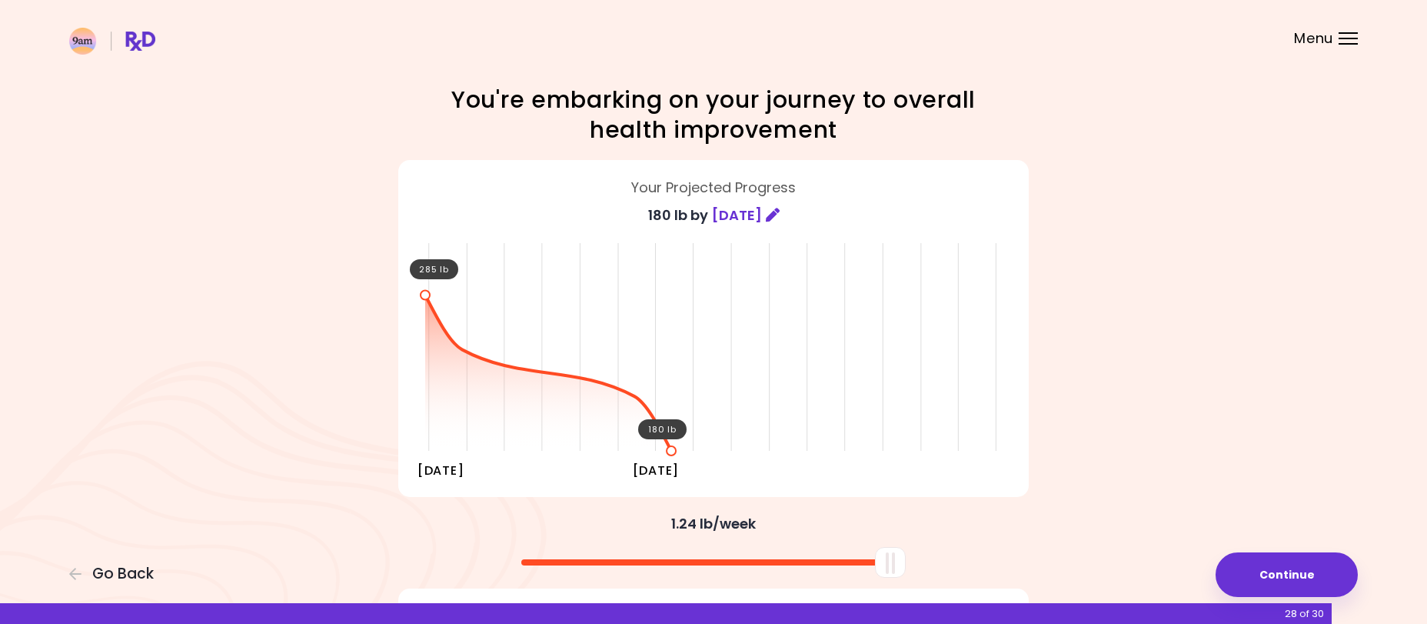
drag, startPoint x: 707, startPoint y: 565, endPoint x: 939, endPoint y: 556, distance: 232.4
click at [939, 556] on div at bounding box center [714, 556] width 646 height 41
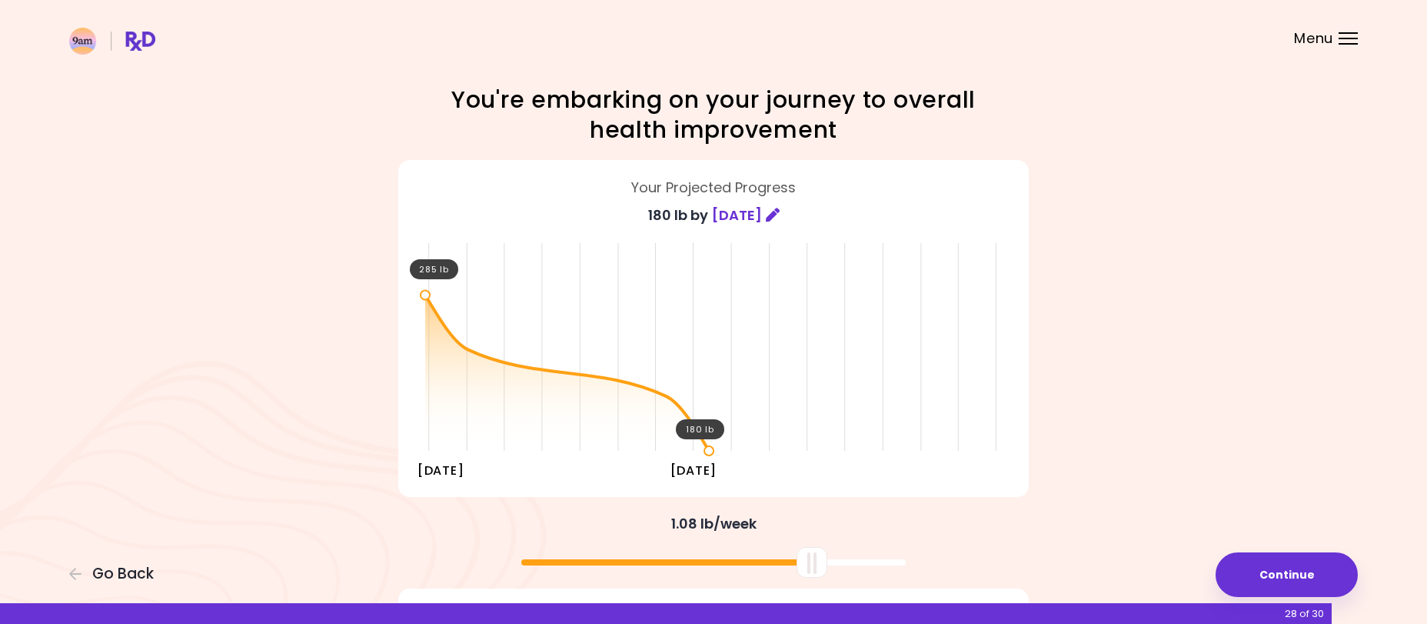
drag, startPoint x: 878, startPoint y: 560, endPoint x: 799, endPoint y: 562, distance: 78.5
click at [799, 562] on div at bounding box center [812, 562] width 31 height 31
drag, startPoint x: 811, startPoint y: 565, endPoint x: 812, endPoint y: 541, distance: 23.9
click at [812, 541] on div at bounding box center [714, 556] width 646 height 41
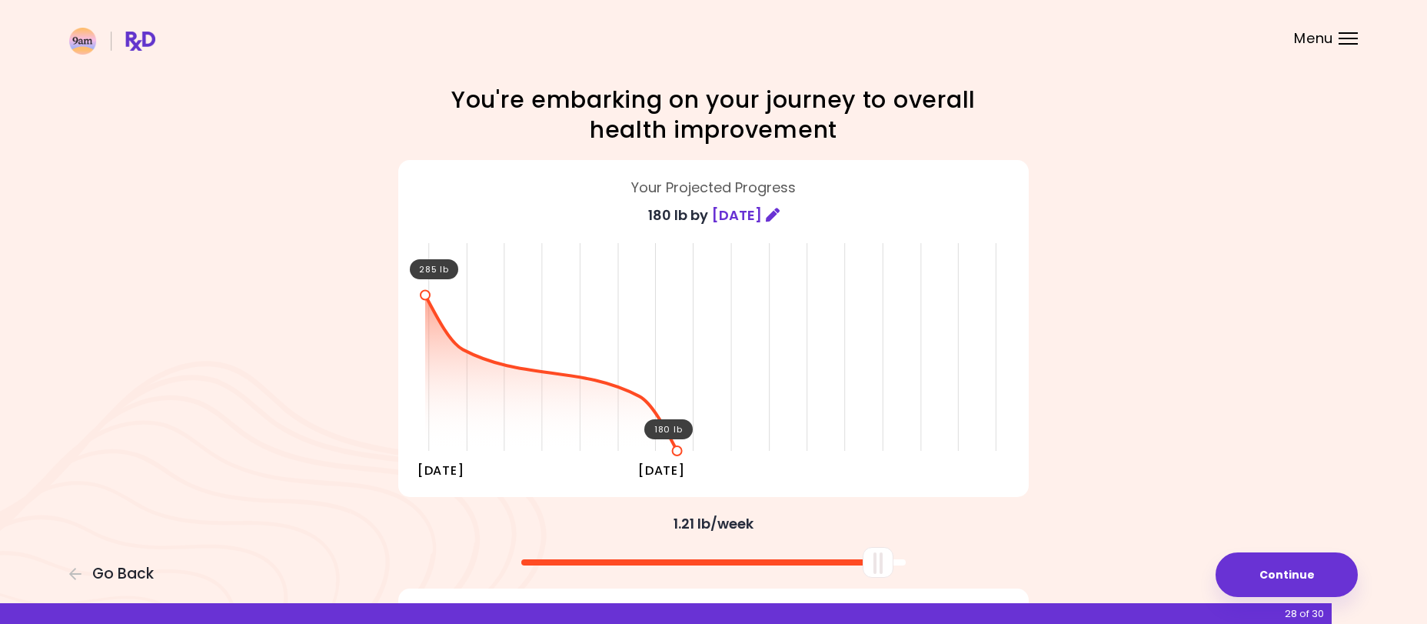
drag, startPoint x: 816, startPoint y: 550, endPoint x: 881, endPoint y: 545, distance: 65.5
click at [881, 545] on div at bounding box center [714, 556] width 646 height 41
click at [1305, 566] on button "Continue" at bounding box center [1287, 574] width 142 height 45
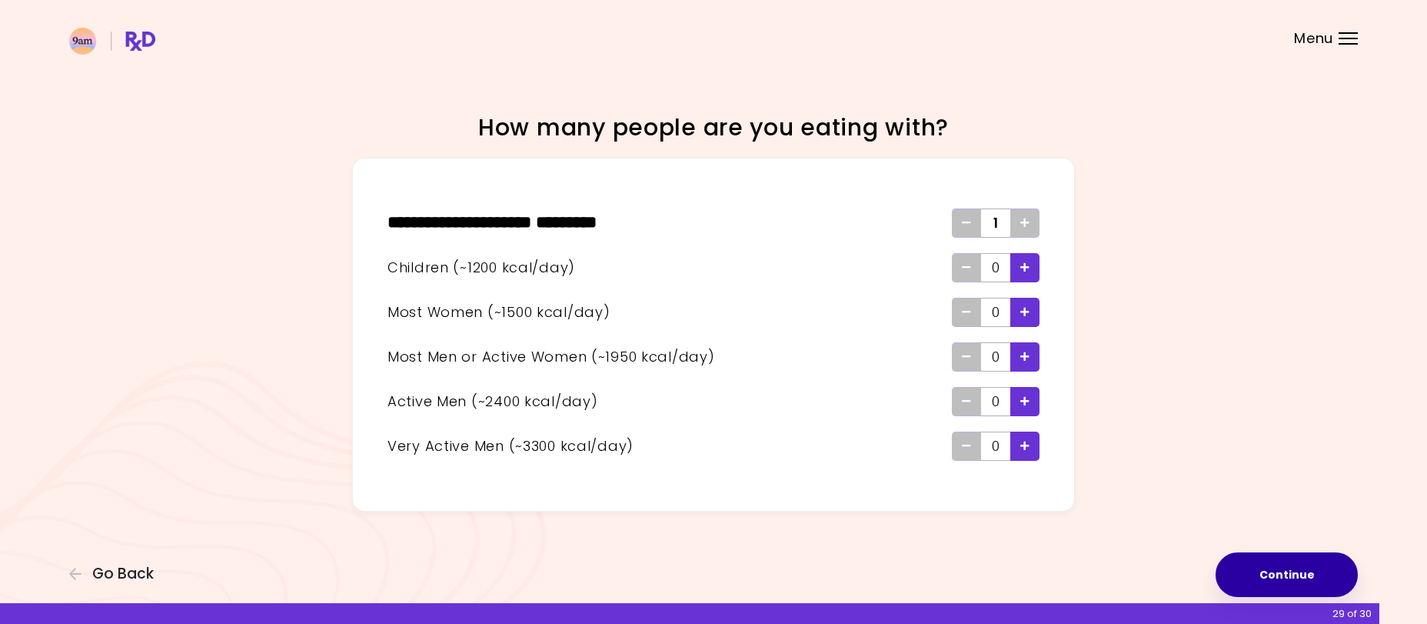
click at [1287, 554] on button "Continue" at bounding box center [1287, 574] width 142 height 45
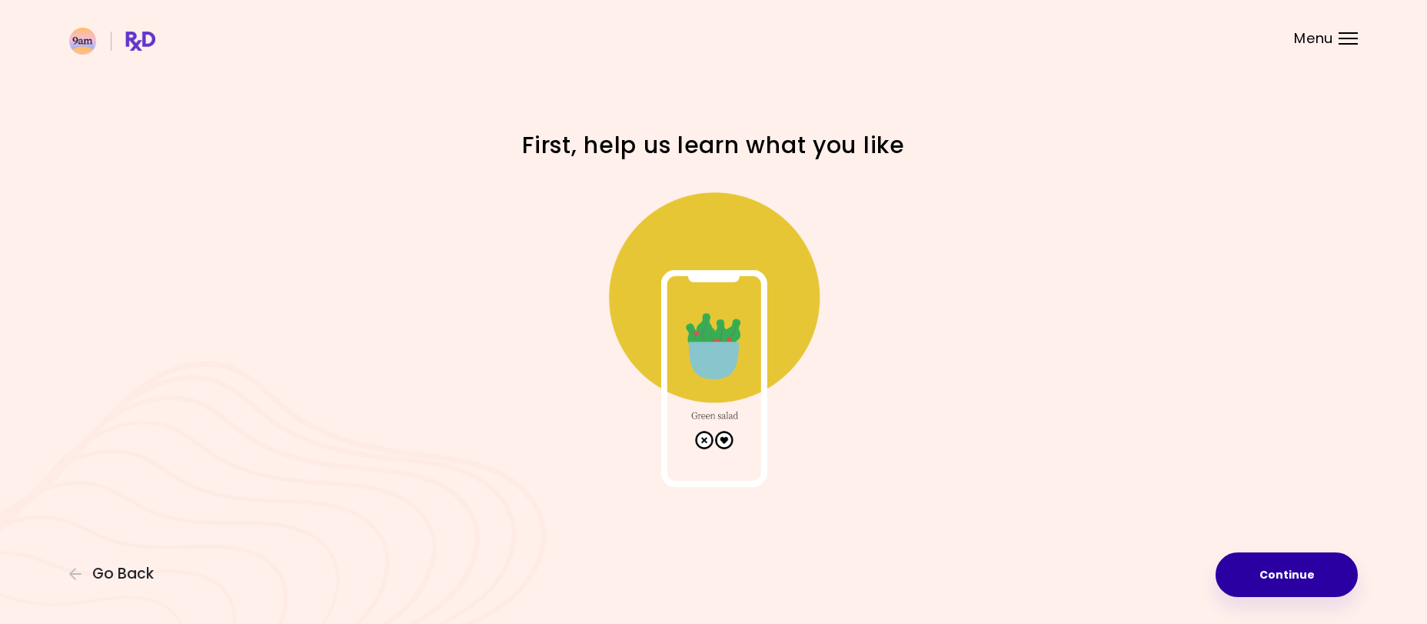
click at [1281, 572] on button "Continue" at bounding box center [1287, 574] width 142 height 45
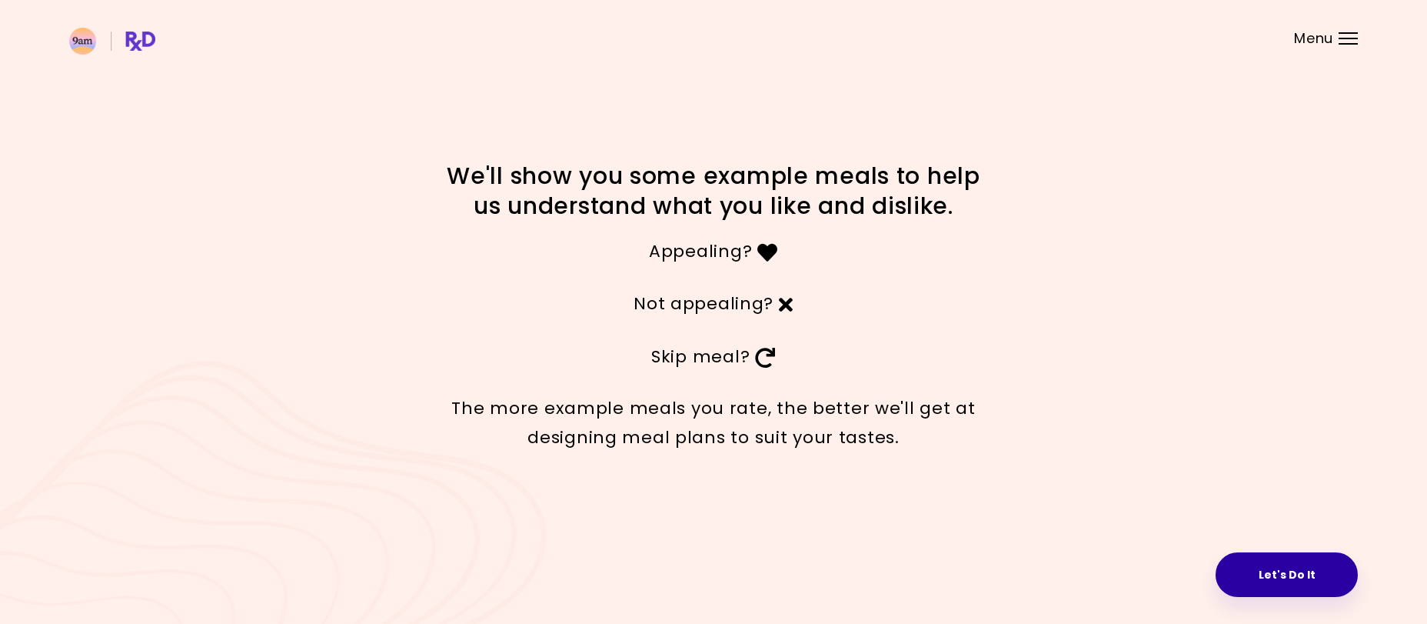
click at [1251, 571] on button "Let's Do It" at bounding box center [1287, 574] width 142 height 45
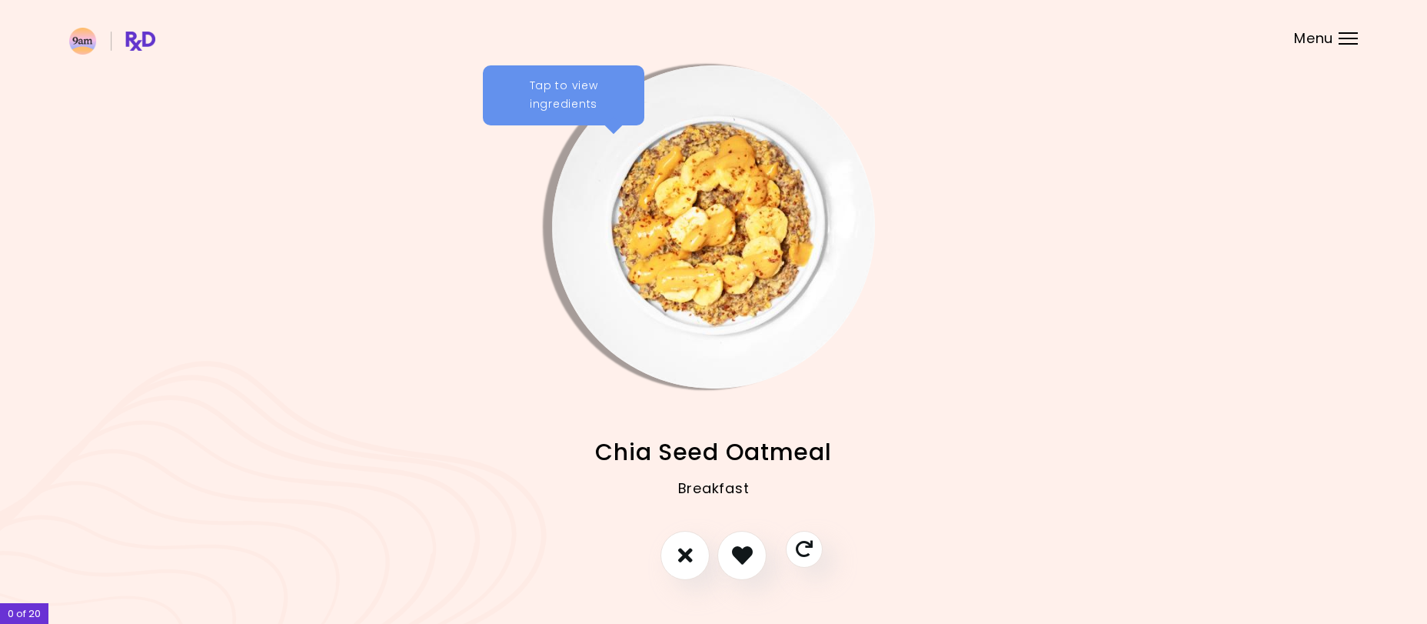
click at [557, 102] on div "Tap to view ingredients" at bounding box center [564, 95] width 162 height 60
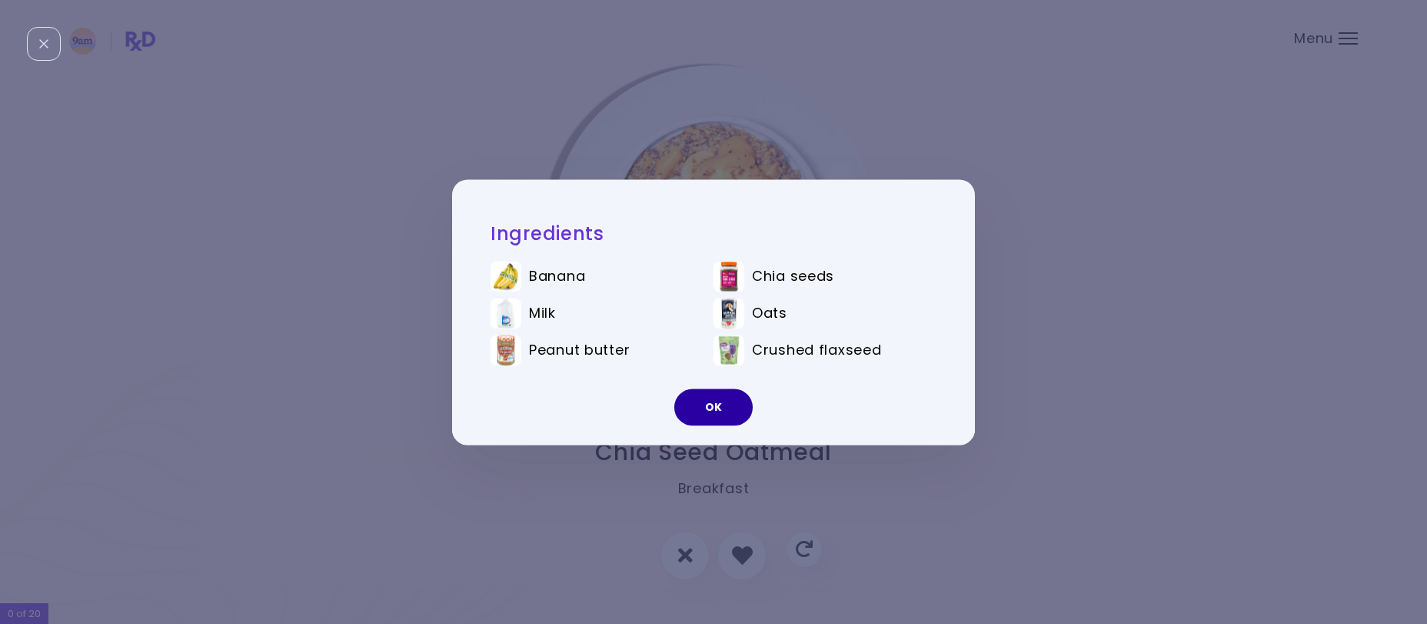
click at [708, 407] on button "OK" at bounding box center [713, 406] width 78 height 37
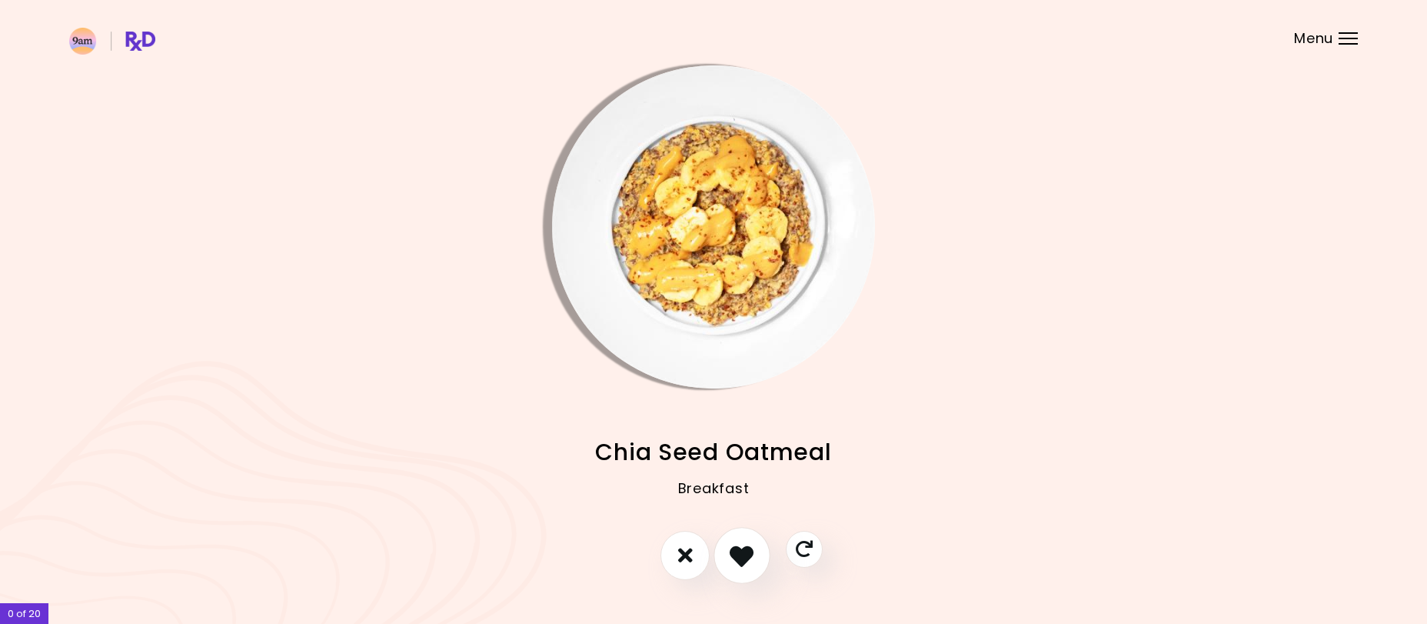
click at [751, 552] on icon "I like this recipe" at bounding box center [742, 555] width 24 height 24
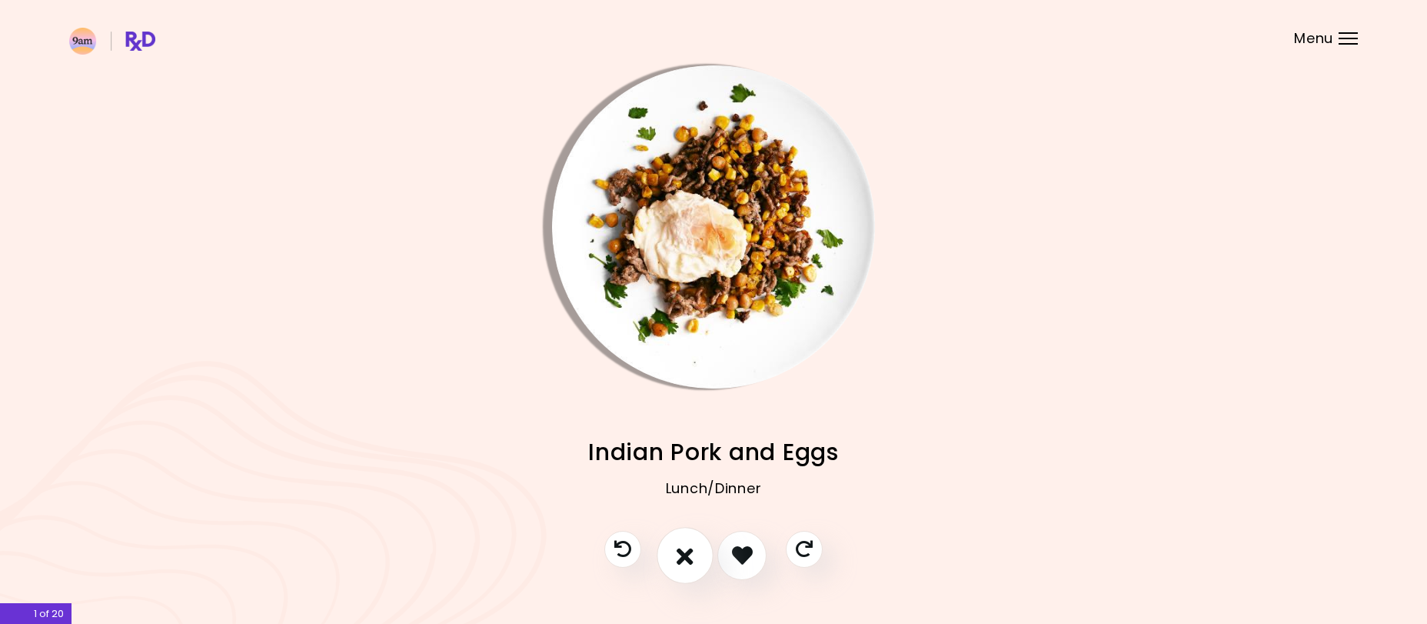
click at [697, 547] on button "I don't like this recipe" at bounding box center [685, 555] width 57 height 57
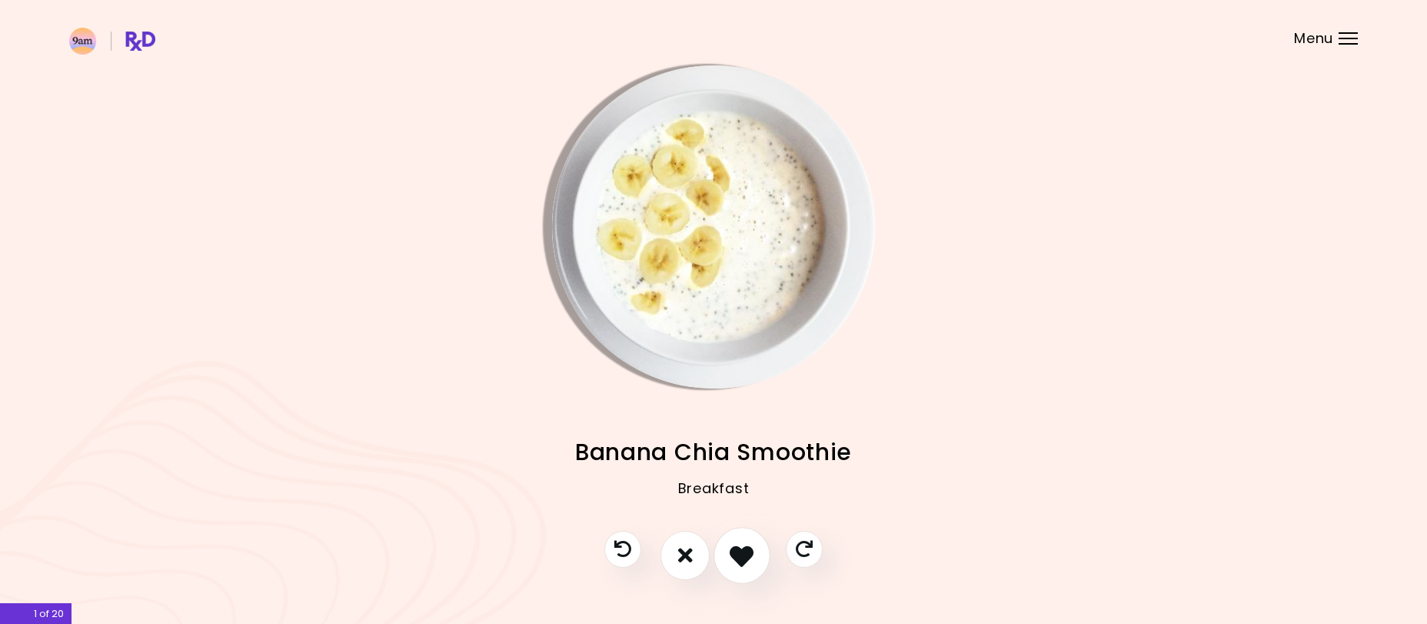
click at [735, 561] on icon "I like this recipe" at bounding box center [742, 555] width 24 height 24
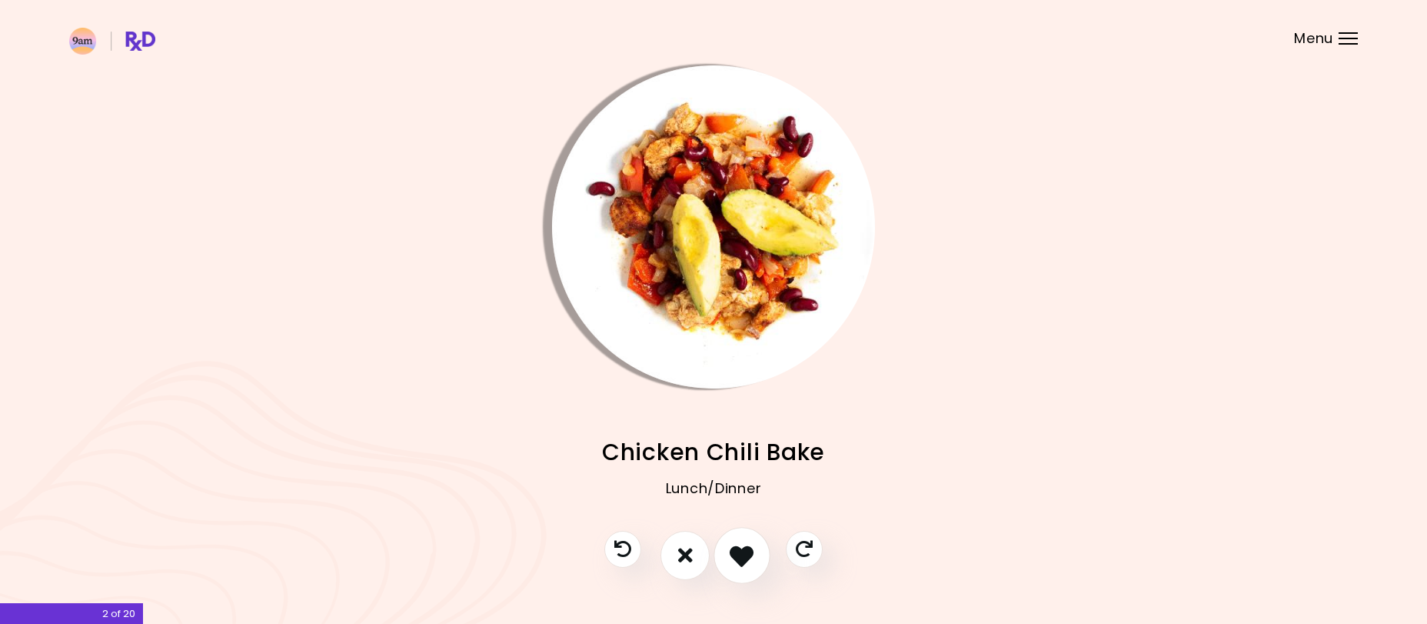
click at [762, 552] on button "I like this recipe" at bounding box center [742, 555] width 57 height 57
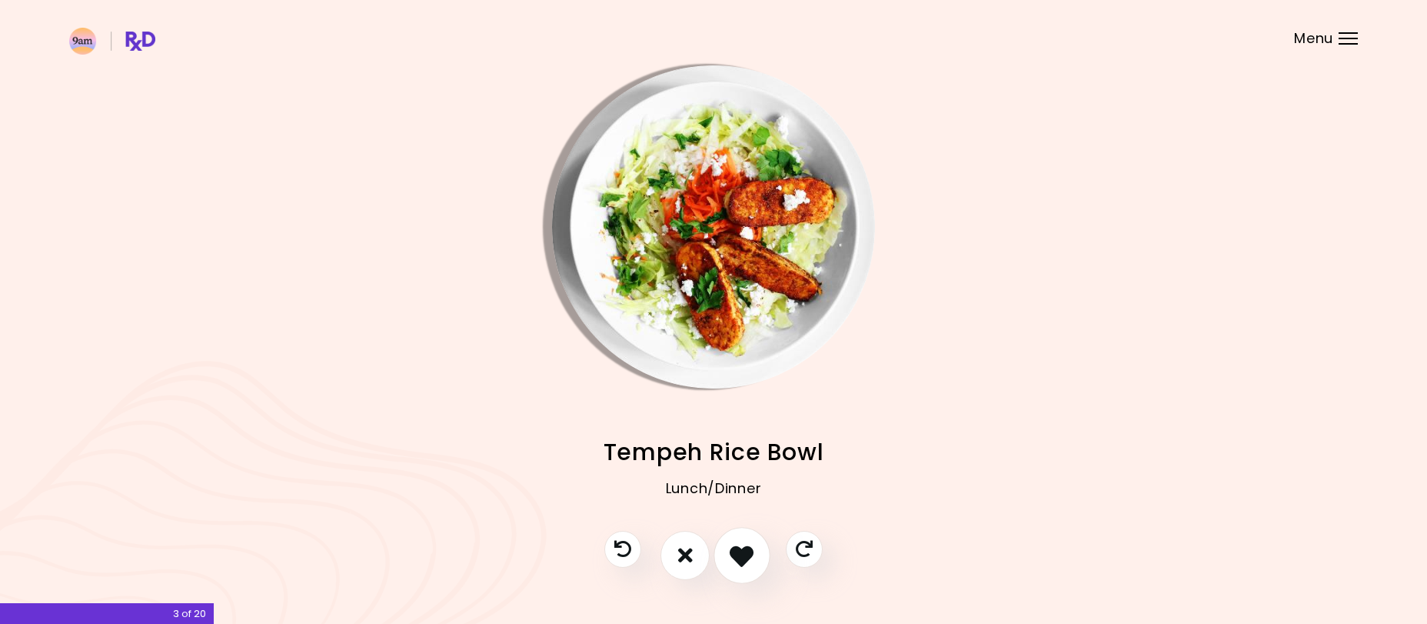
click at [759, 558] on button "I like this recipe" at bounding box center [742, 555] width 57 height 57
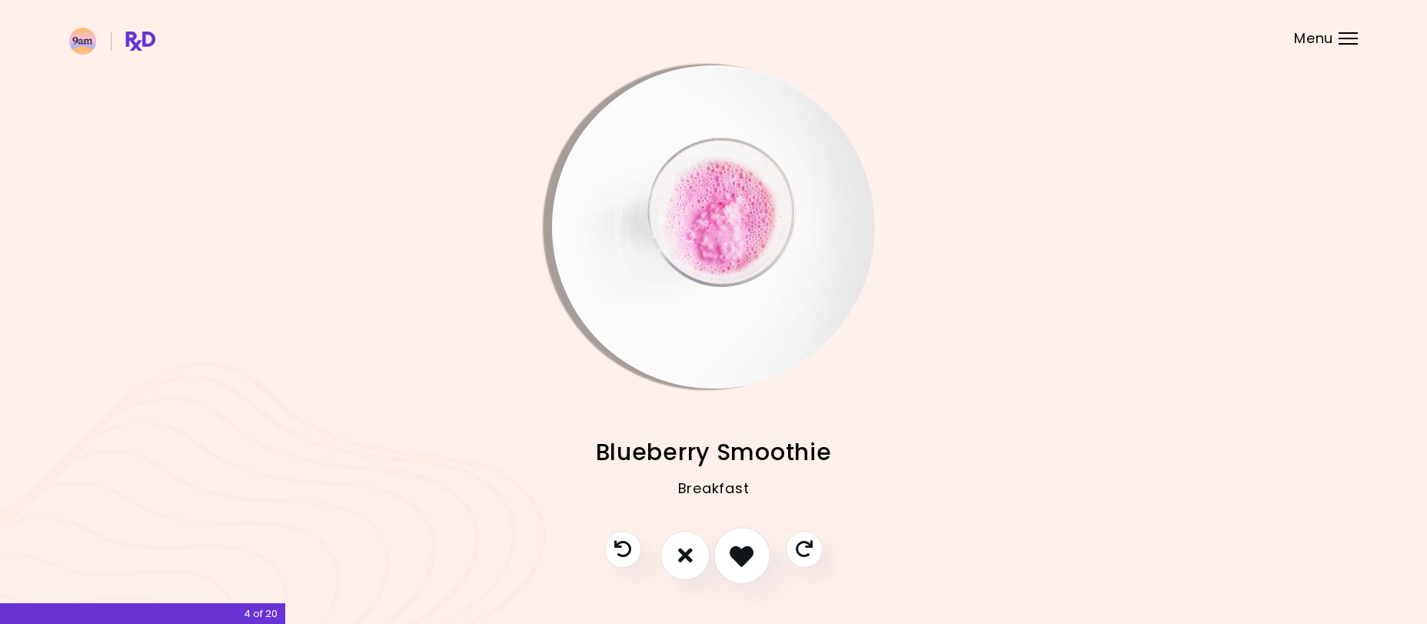
click at [758, 558] on button "I like this recipe" at bounding box center [742, 555] width 57 height 57
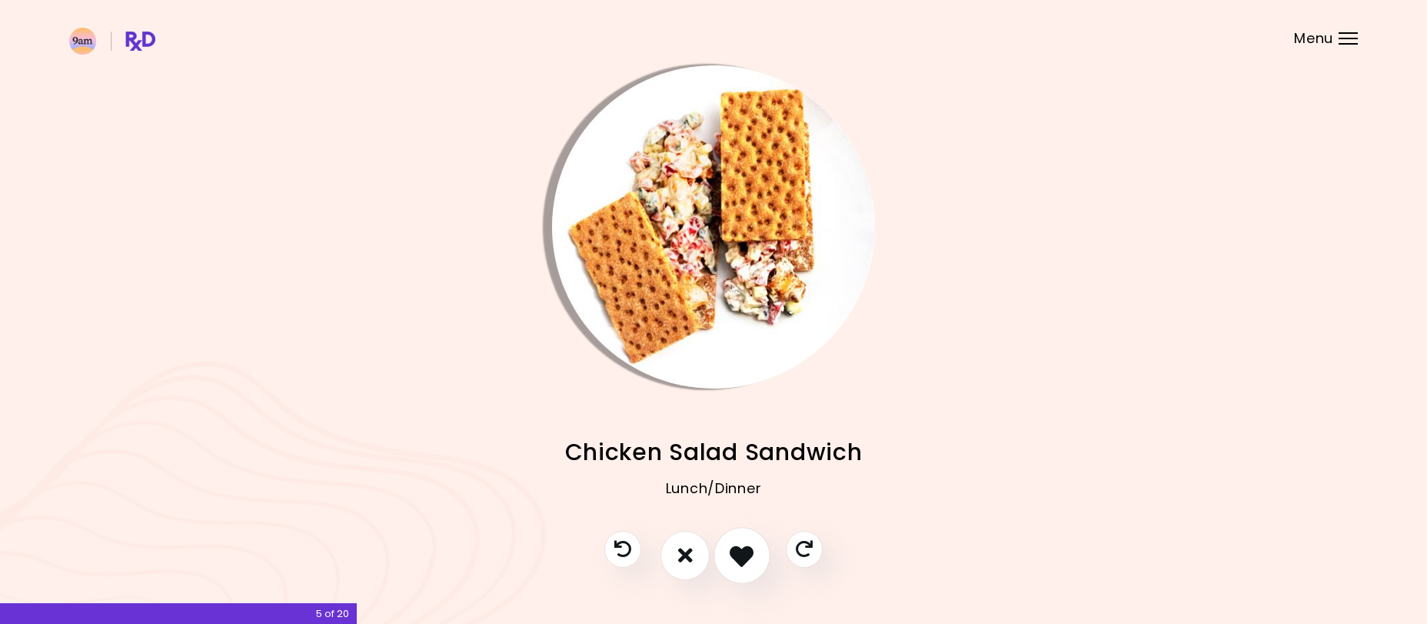
click at [757, 555] on button "I like this recipe" at bounding box center [742, 555] width 57 height 57
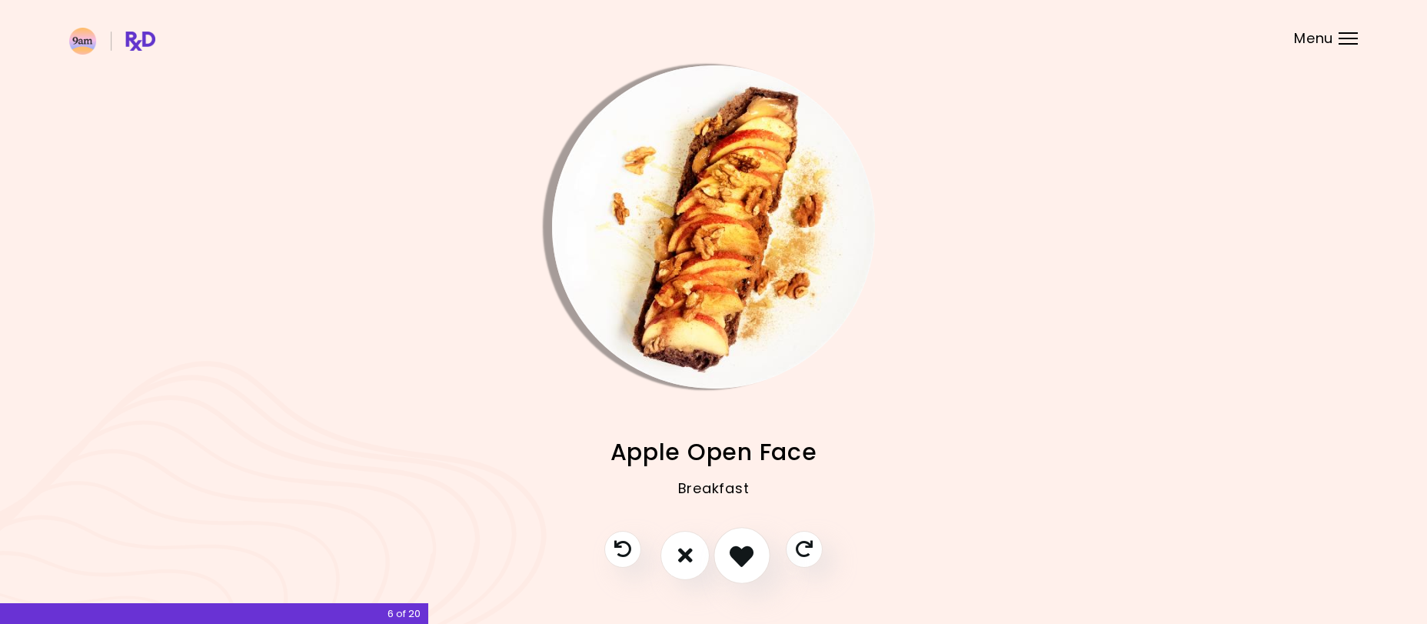
click at [757, 555] on button "I like this recipe" at bounding box center [742, 555] width 57 height 57
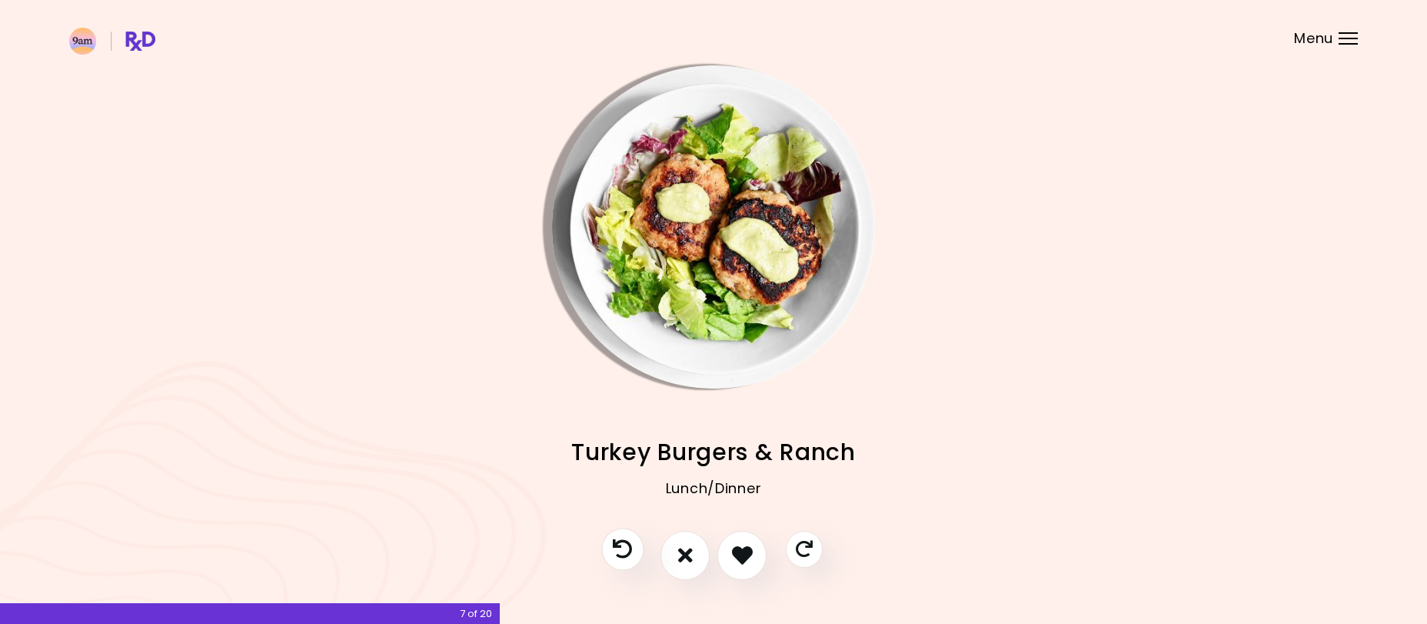
click at [627, 548] on icon "Previous recipe" at bounding box center [622, 548] width 19 height 19
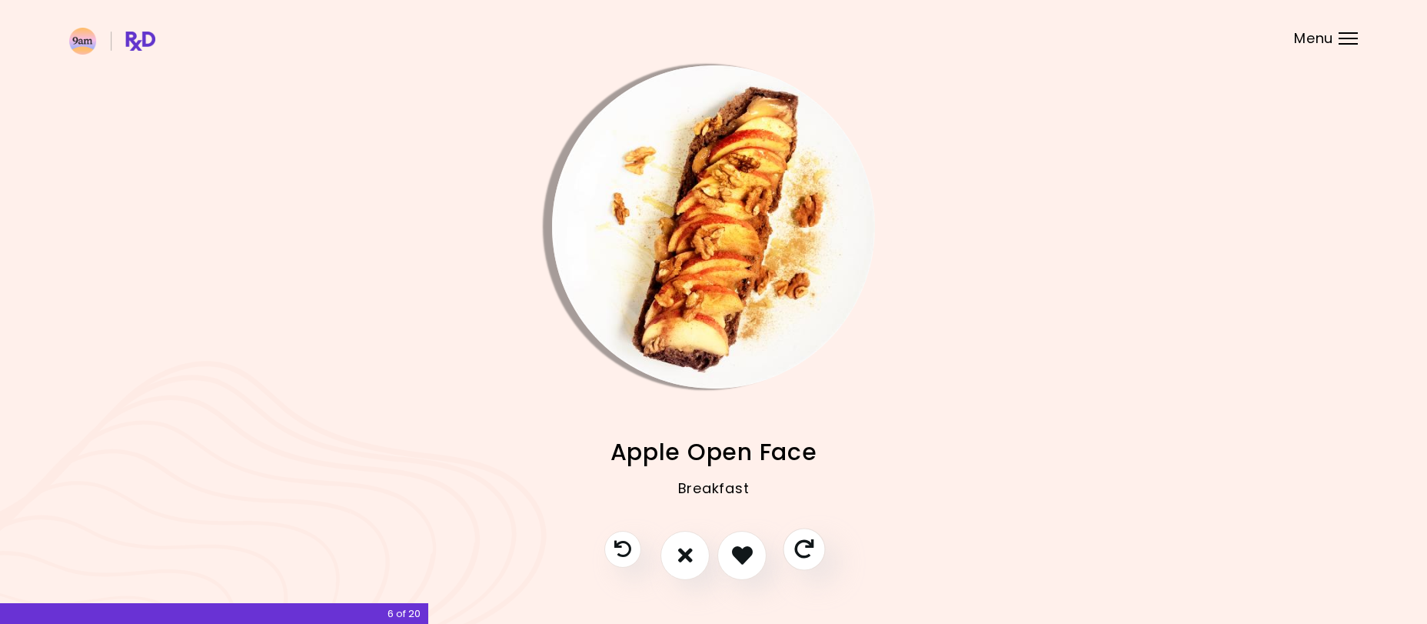
click at [804, 553] on icon "Skip" at bounding box center [803, 548] width 19 height 19
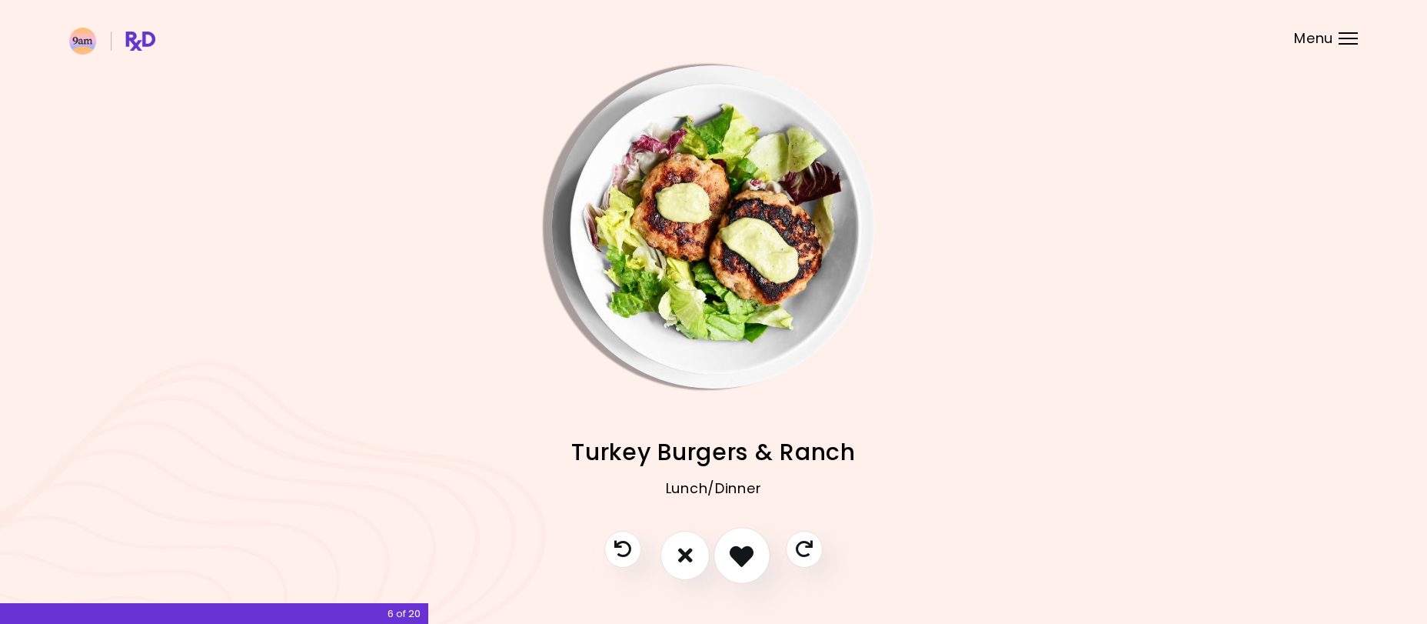
click at [742, 559] on icon "I like this recipe" at bounding box center [742, 555] width 24 height 24
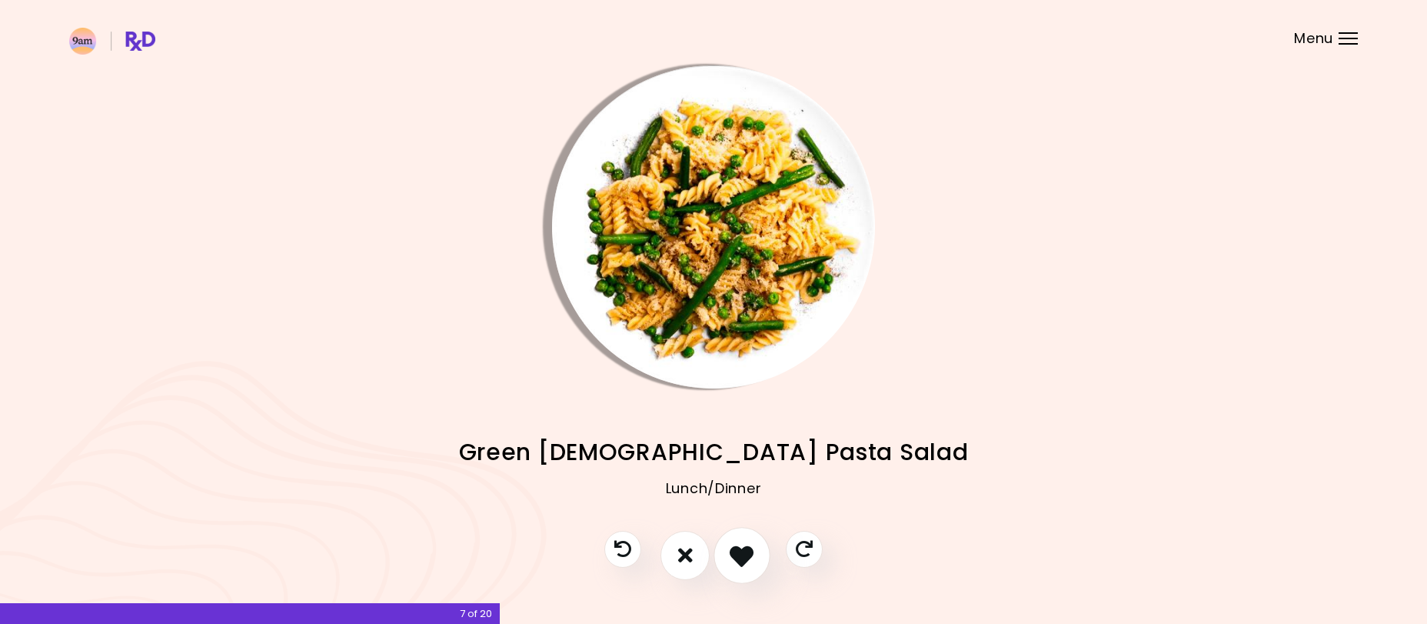
click at [742, 559] on icon "I like this recipe" at bounding box center [742, 555] width 24 height 24
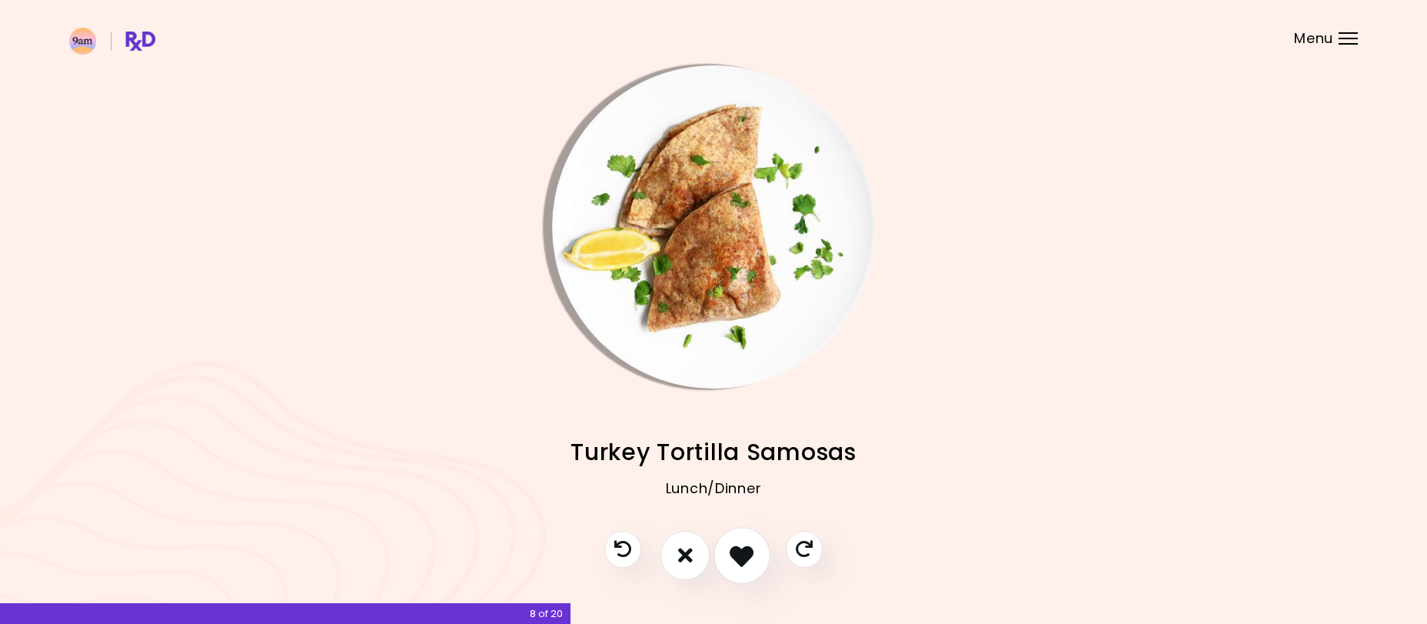
click at [742, 559] on icon "I like this recipe" at bounding box center [742, 555] width 24 height 24
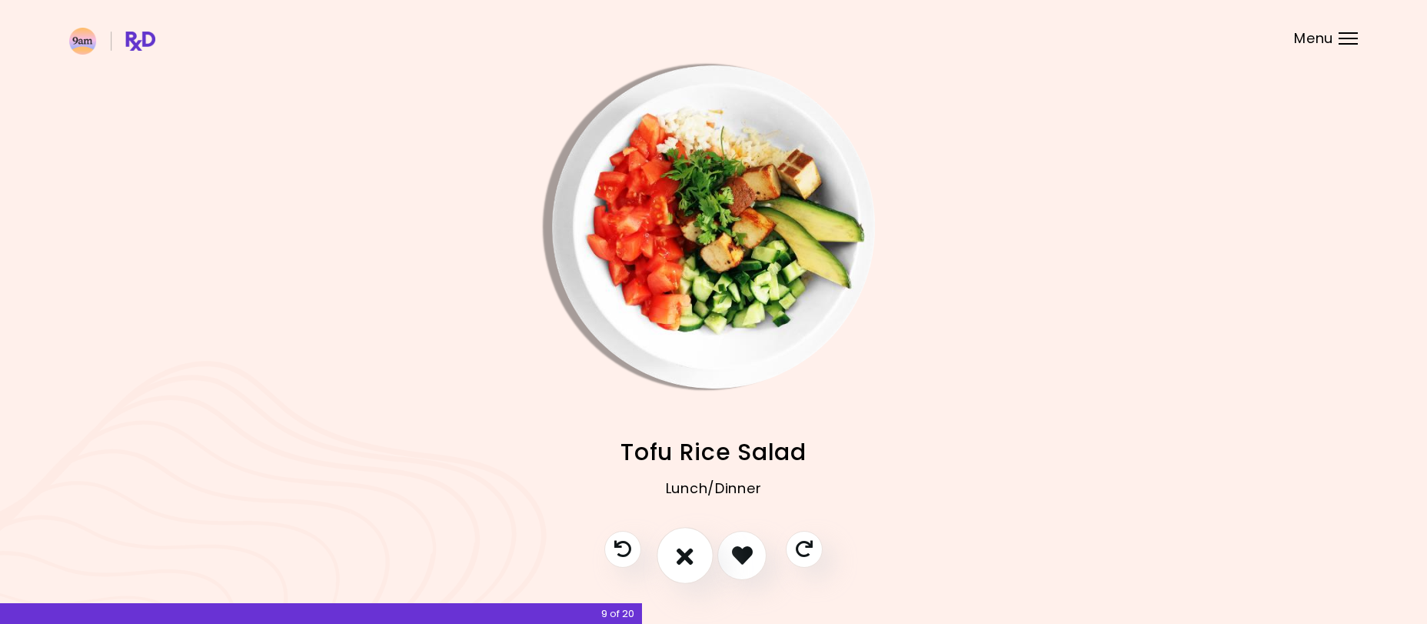
click at [692, 554] on icon "I don't like this recipe" at bounding box center [685, 555] width 17 height 24
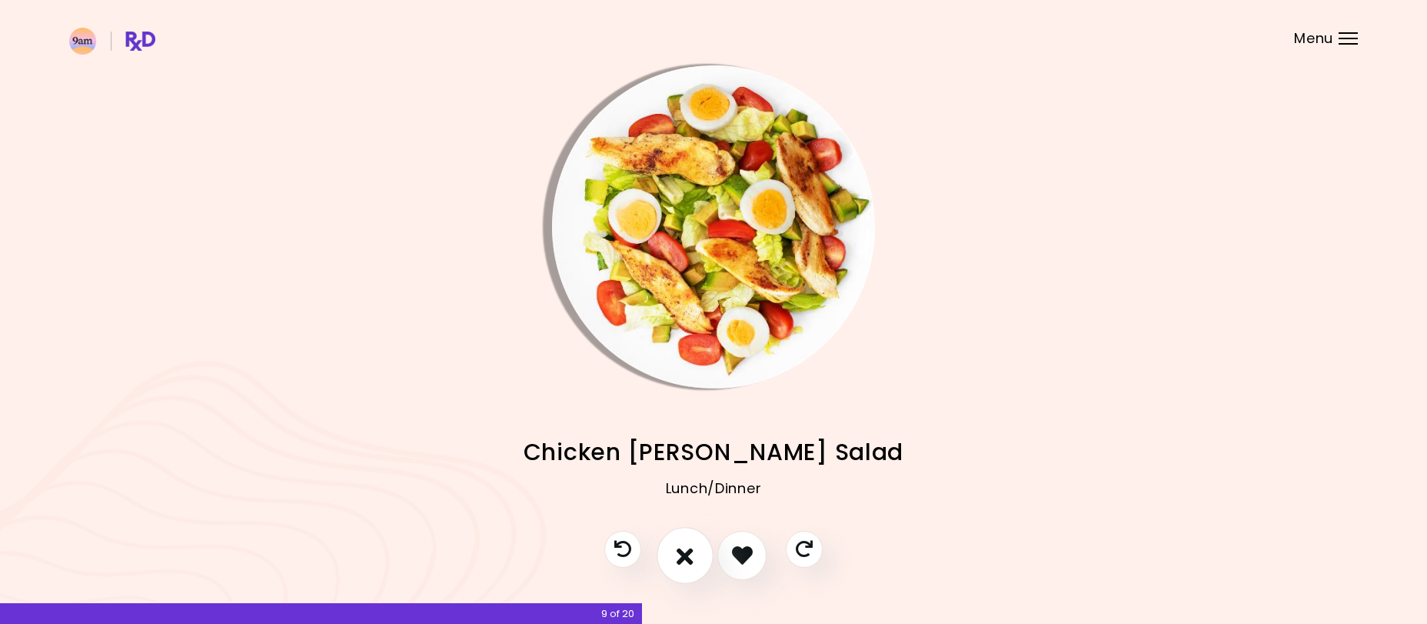
click at [690, 541] on button "I don't like this recipe" at bounding box center [685, 555] width 57 height 57
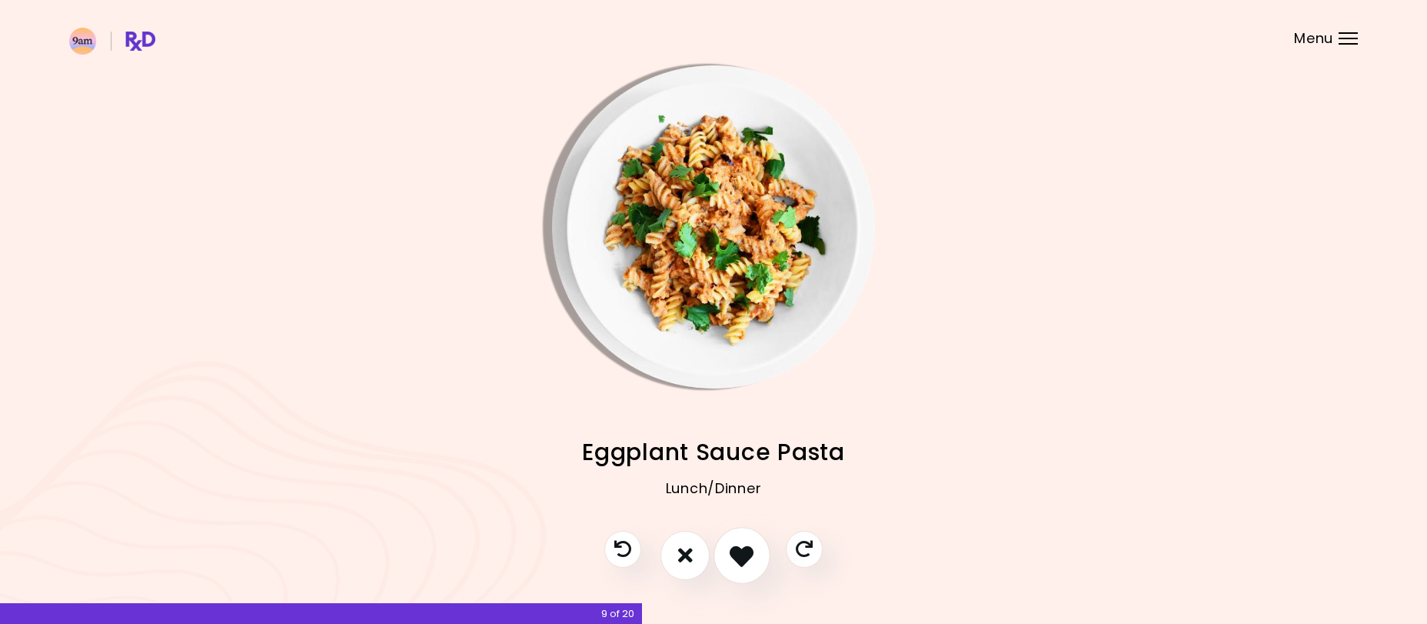
click at [743, 554] on icon "I like this recipe" at bounding box center [742, 555] width 24 height 24
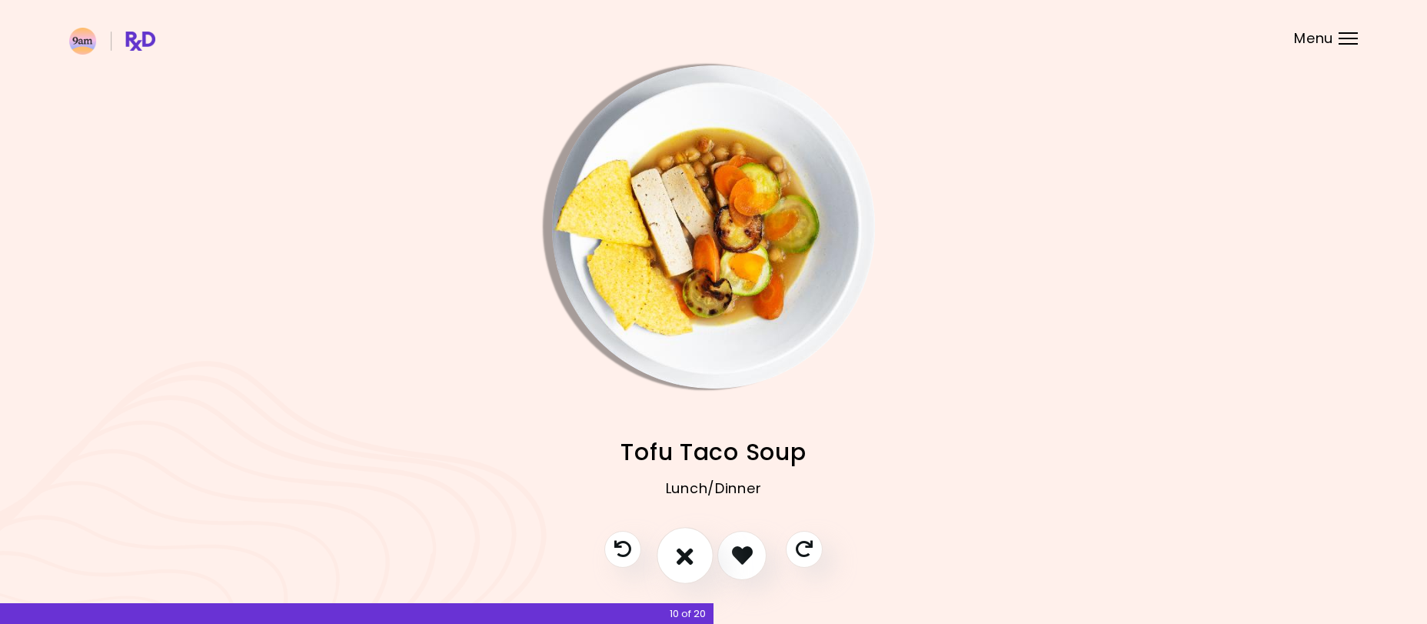
click at [688, 556] on icon "I don't like this recipe" at bounding box center [685, 555] width 17 height 24
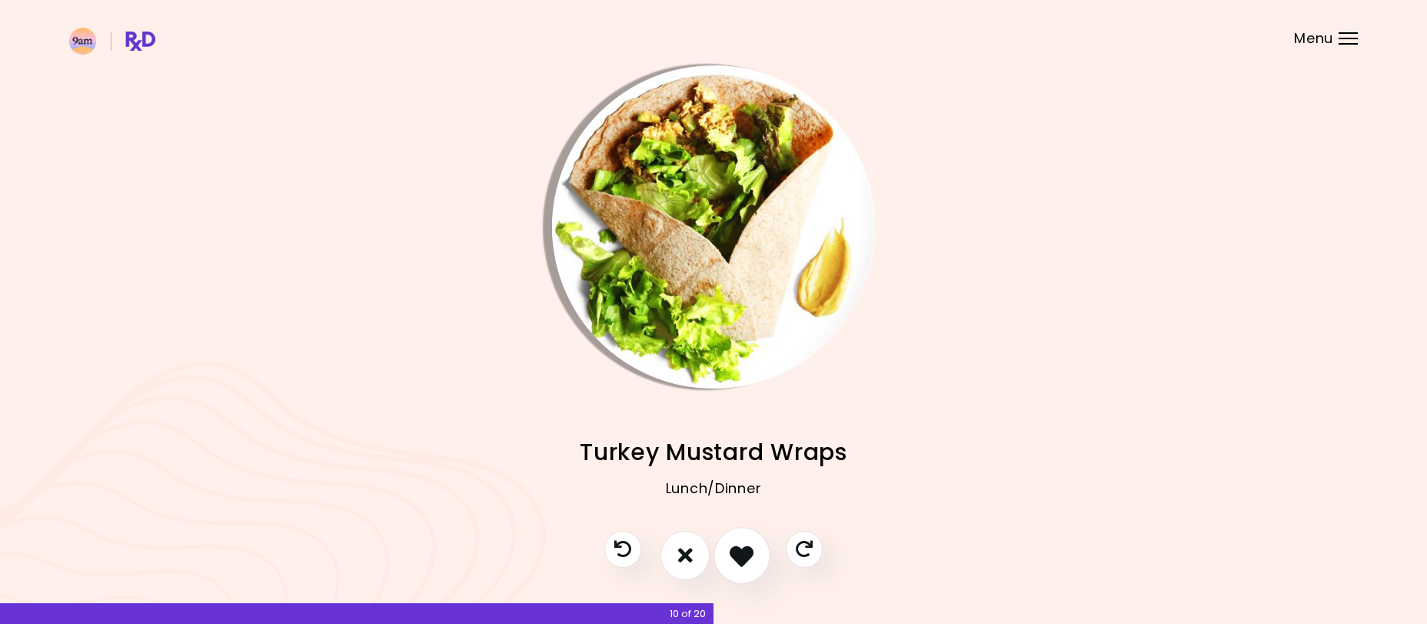
click at [746, 558] on icon "I like this recipe" at bounding box center [742, 555] width 24 height 24
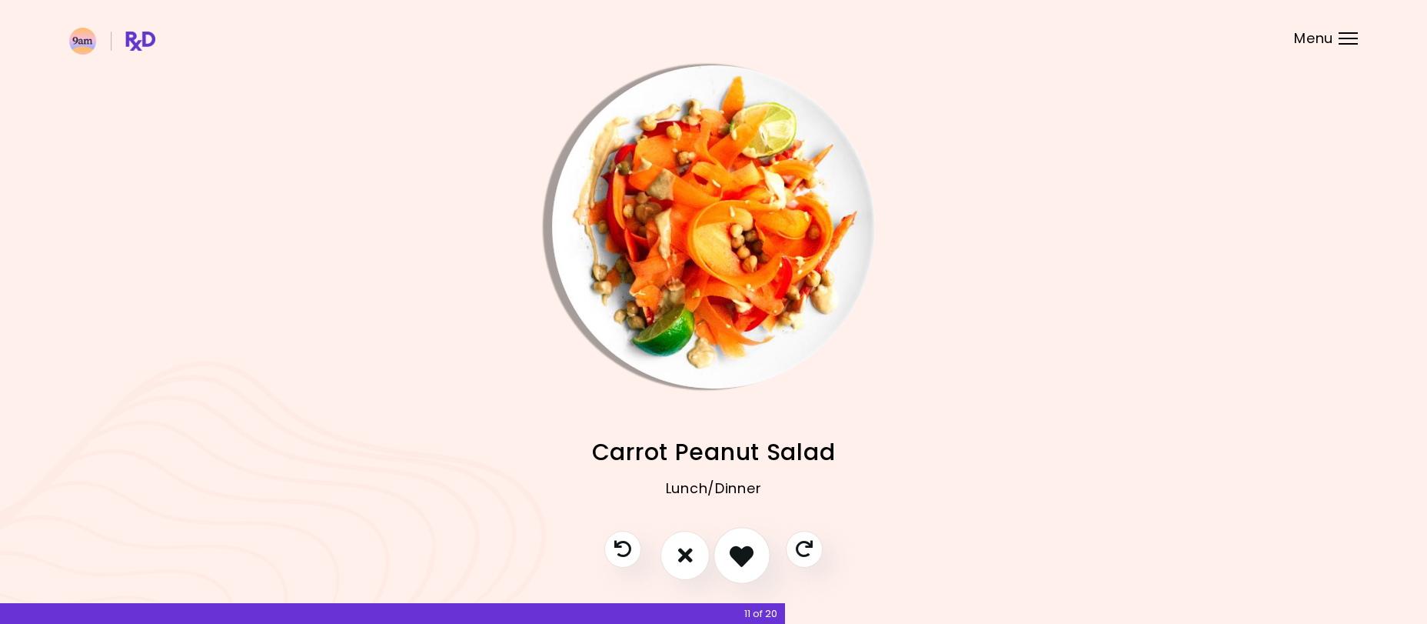
click at [746, 558] on icon "I like this recipe" at bounding box center [742, 555] width 24 height 24
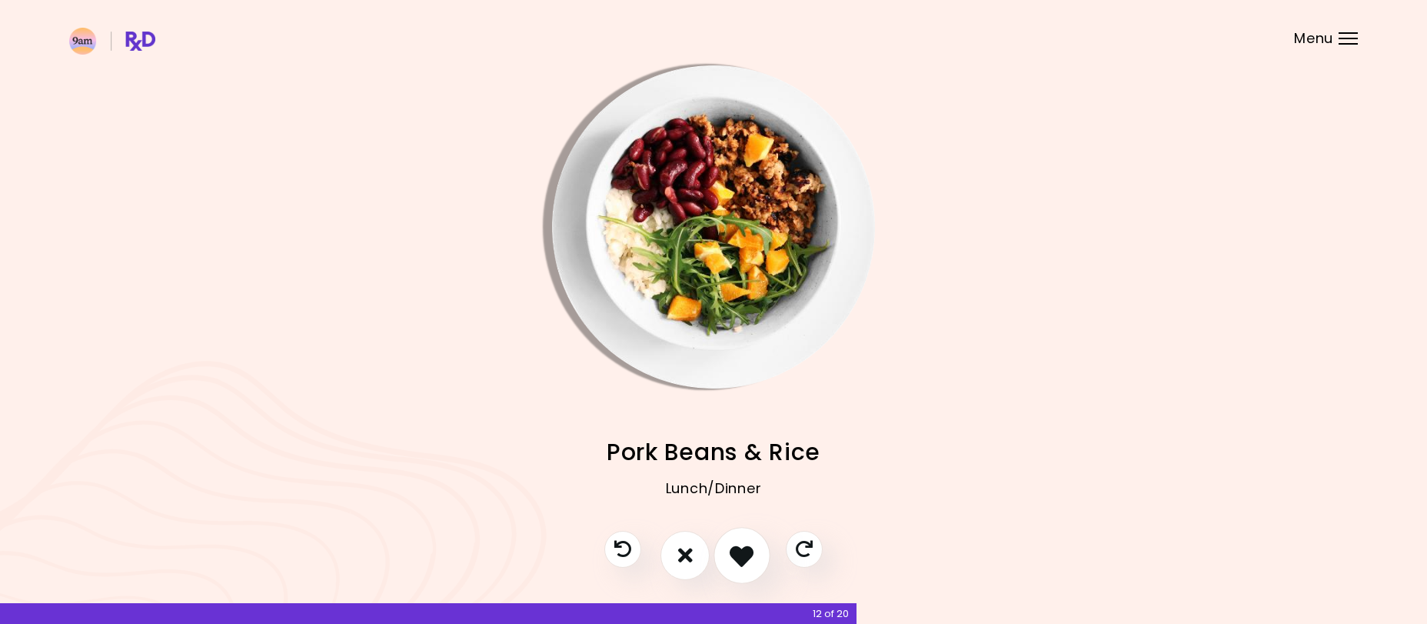
click at [746, 558] on icon "I like this recipe" at bounding box center [742, 555] width 24 height 24
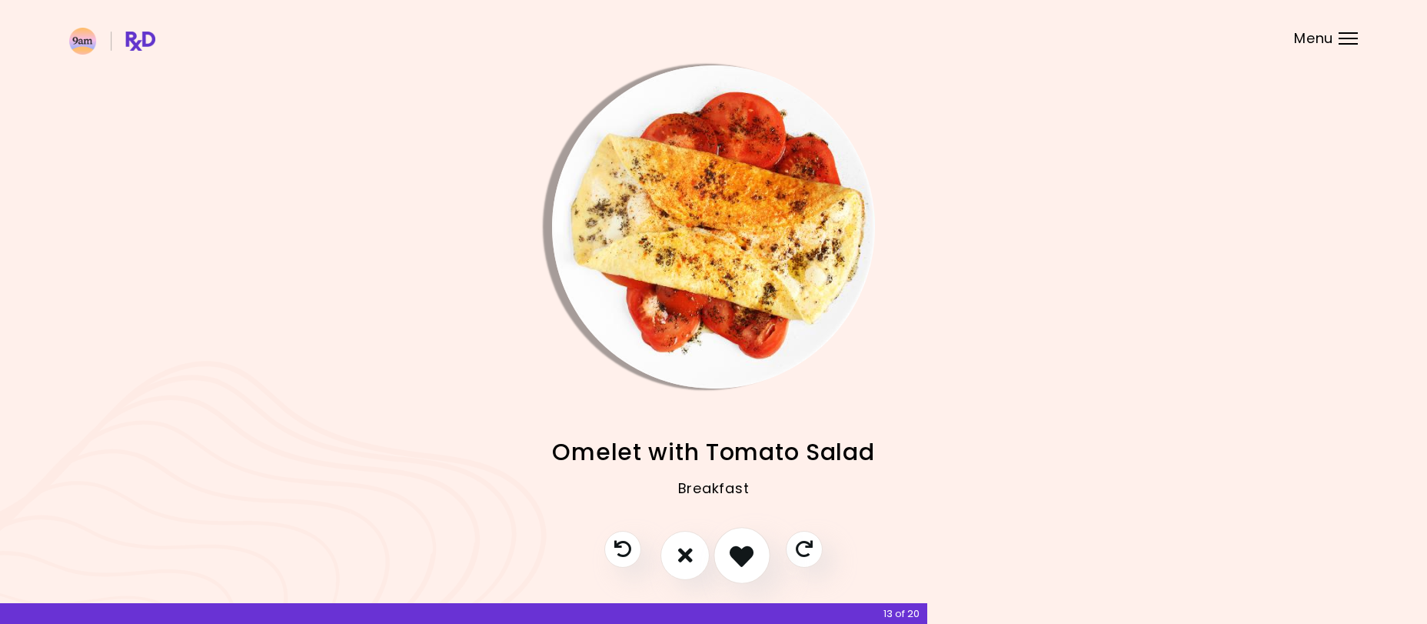
click at [748, 554] on icon "I like this recipe" at bounding box center [742, 555] width 24 height 24
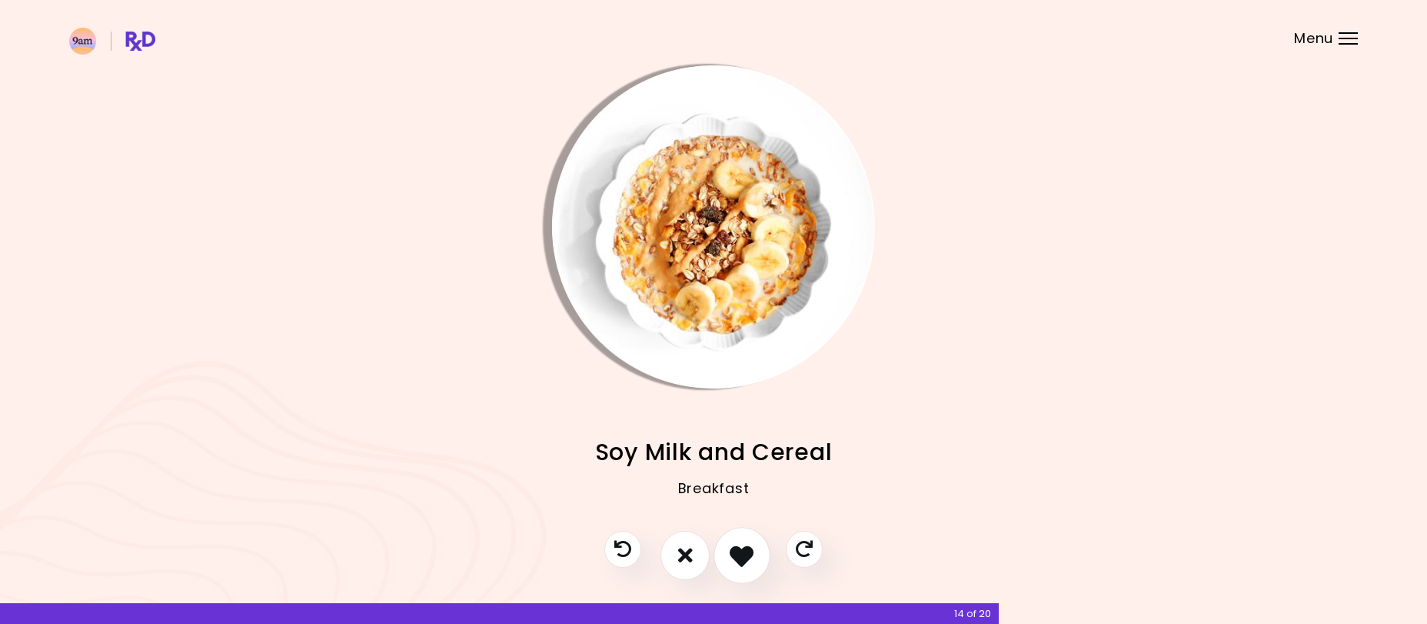
click at [748, 554] on icon "I like this recipe" at bounding box center [742, 555] width 24 height 24
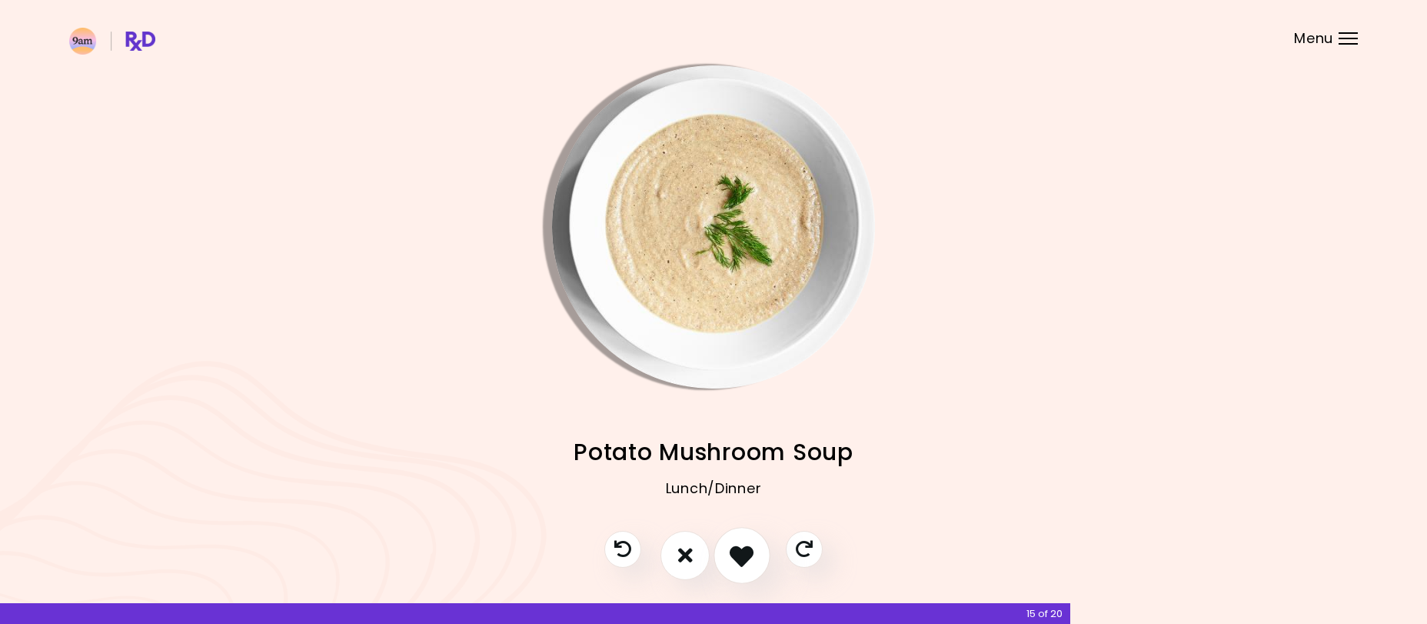
click at [749, 558] on icon "I like this recipe" at bounding box center [742, 555] width 24 height 24
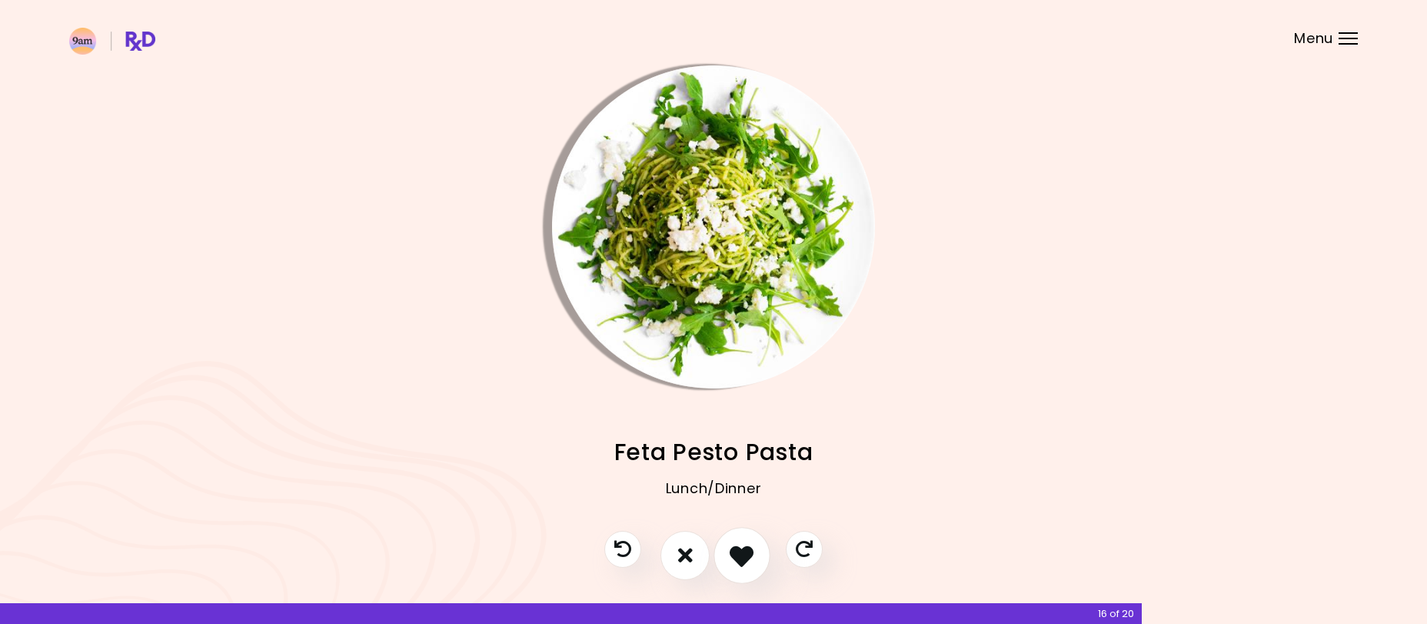
click at [749, 558] on icon "I like this recipe" at bounding box center [742, 555] width 24 height 24
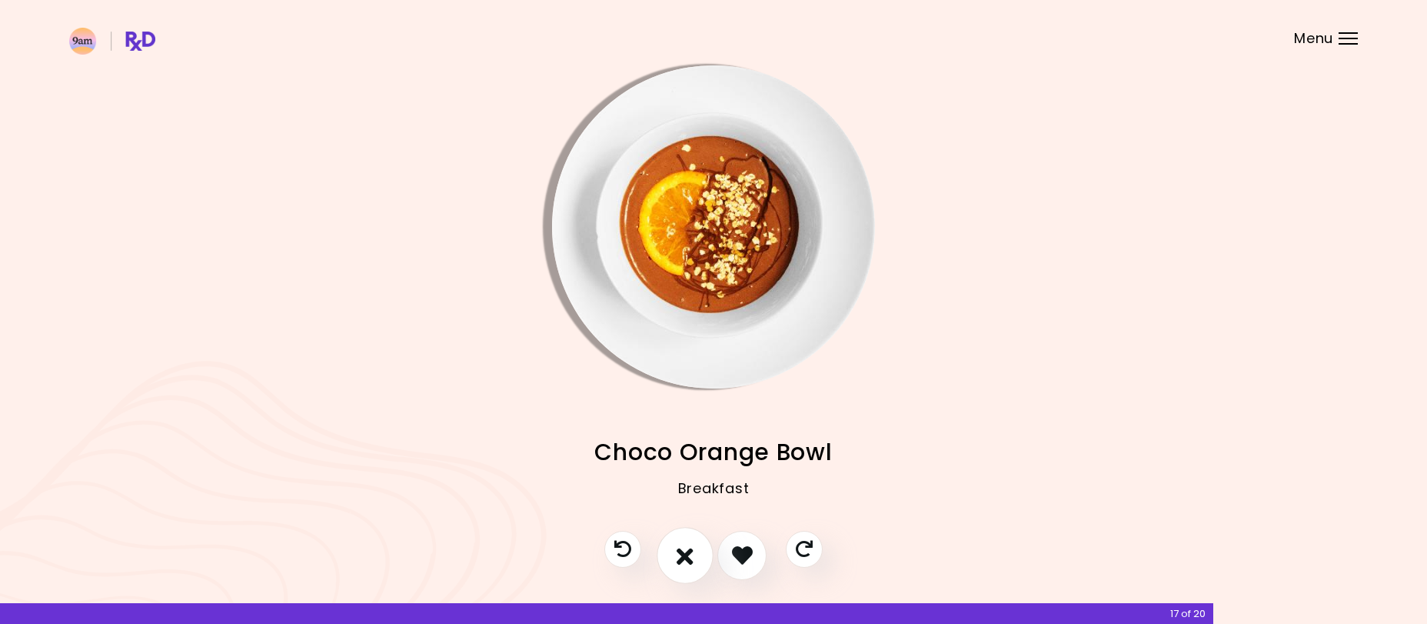
click at [698, 561] on button "I don't like this recipe" at bounding box center [685, 555] width 57 height 57
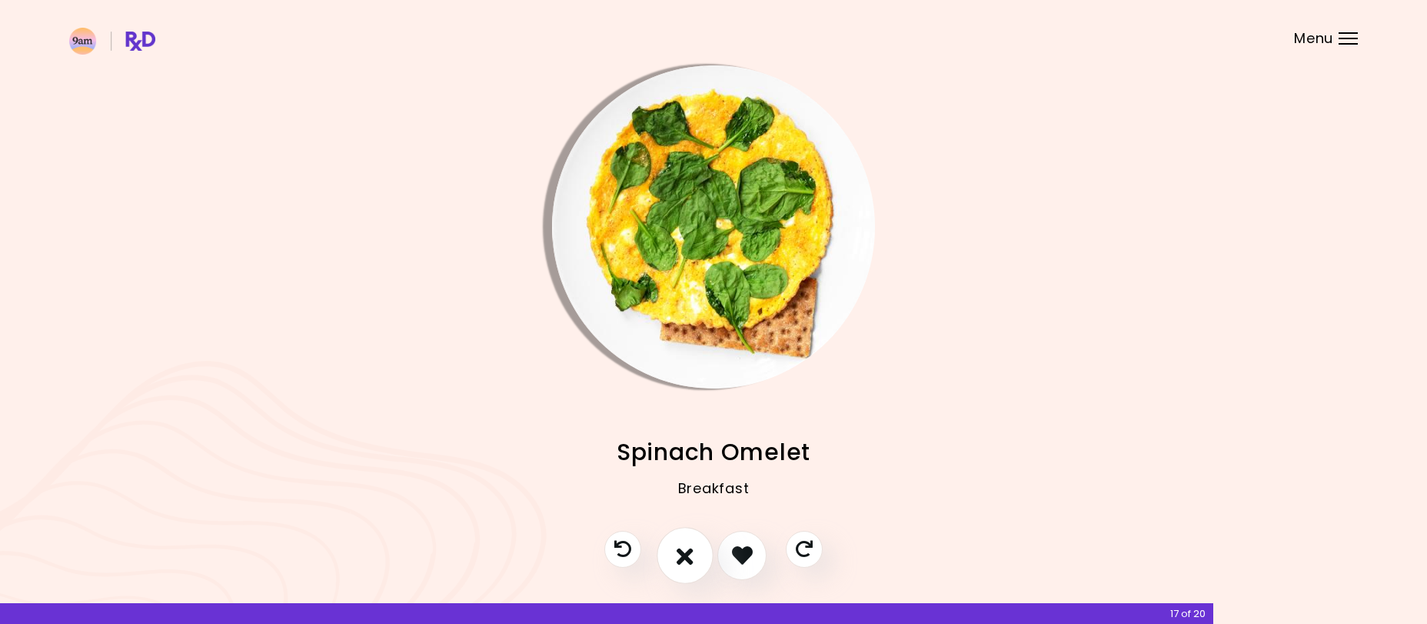
click at [688, 547] on icon "I don't like this recipe" at bounding box center [685, 555] width 17 height 24
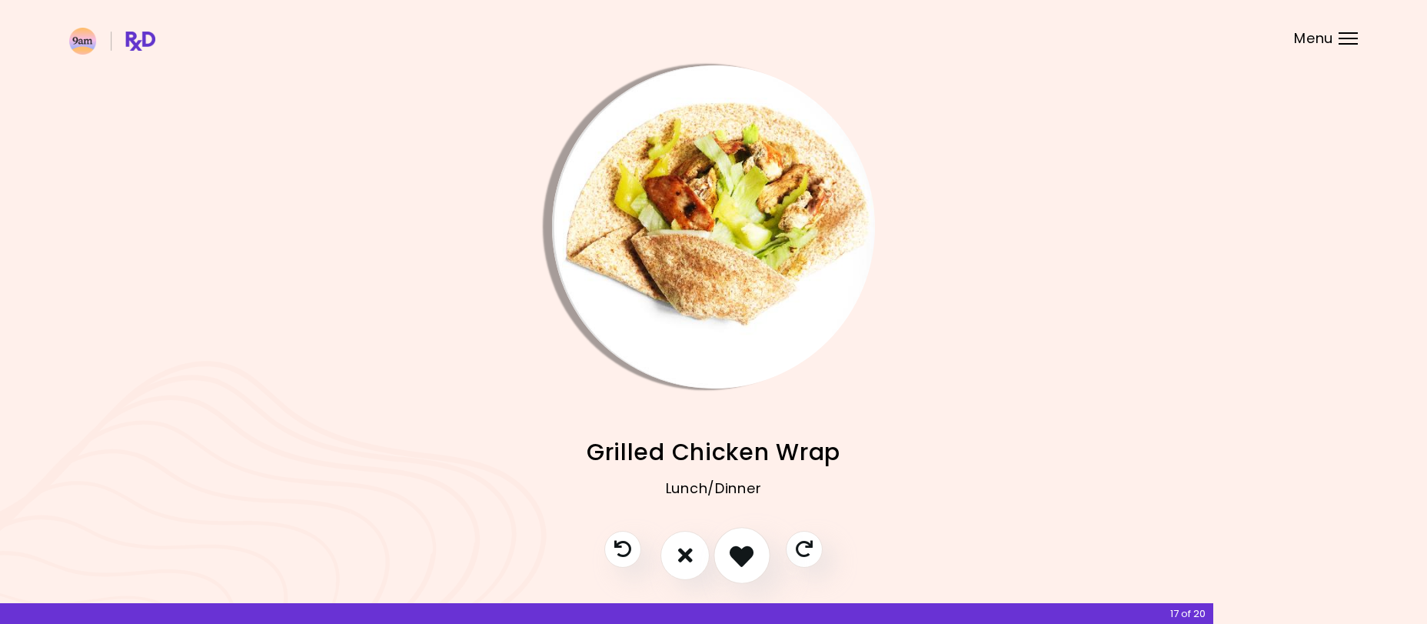
click at [752, 552] on icon "I like this recipe" at bounding box center [742, 555] width 24 height 24
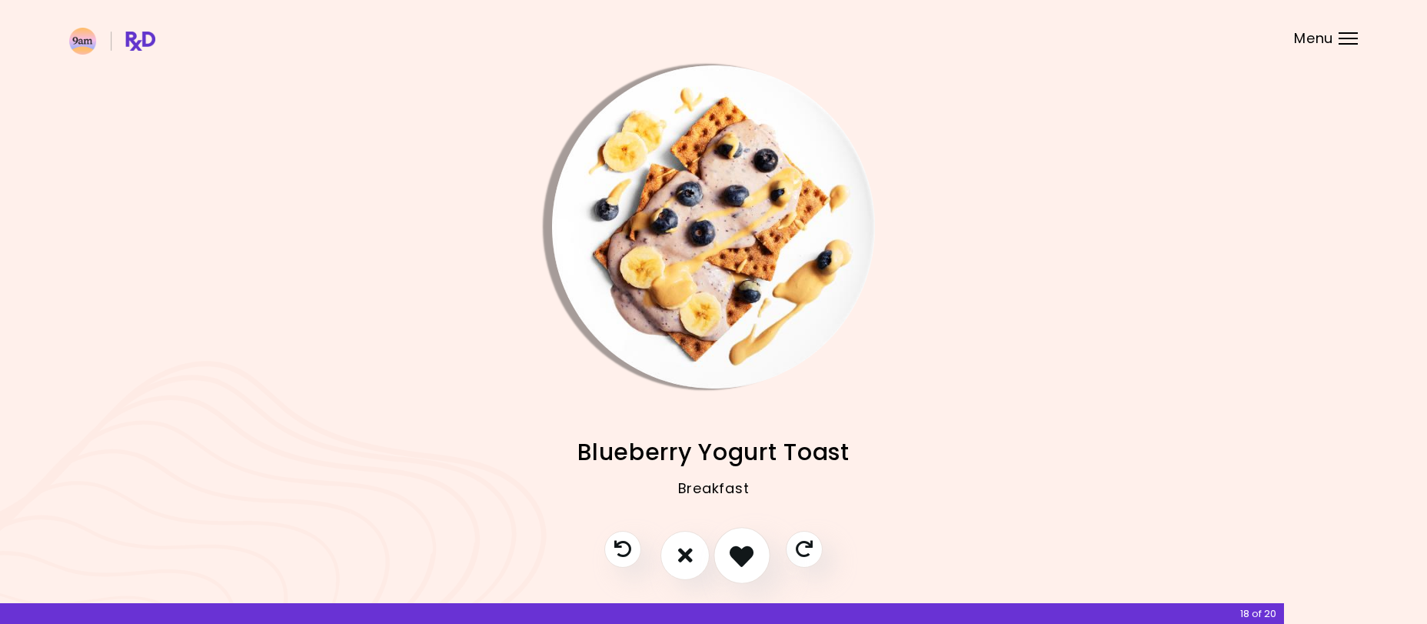
click at [751, 552] on icon "I like this recipe" at bounding box center [742, 555] width 24 height 24
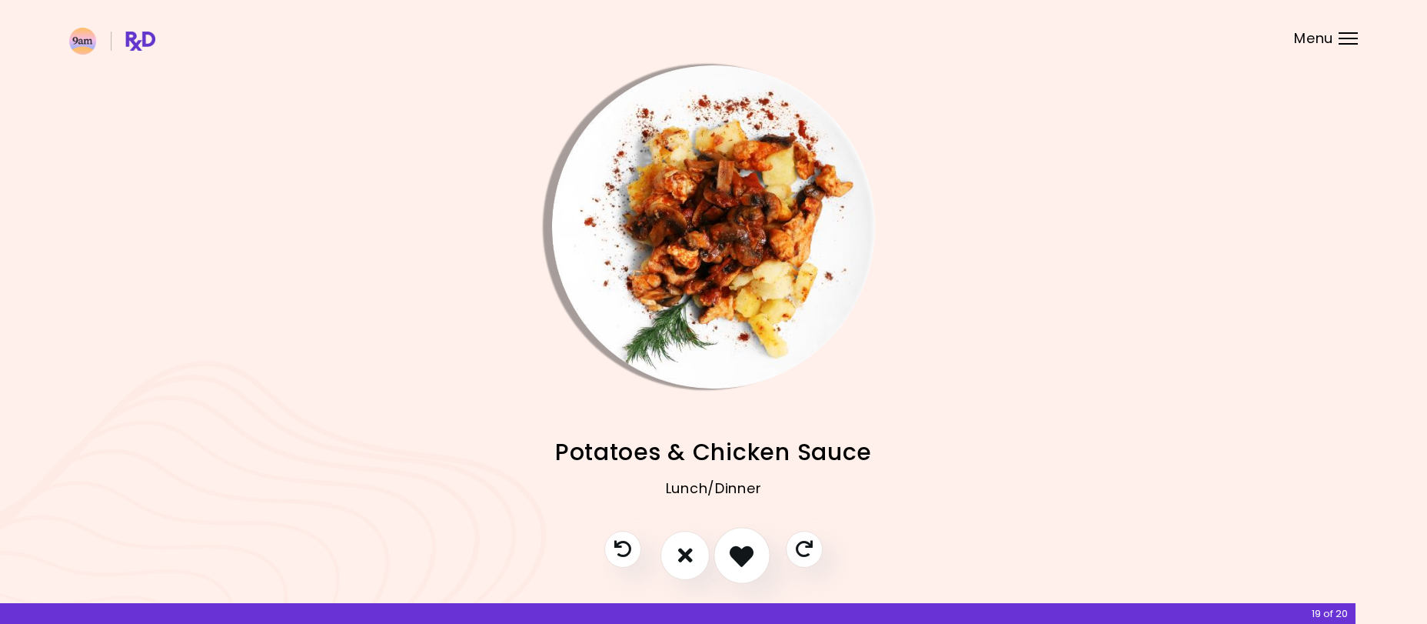
click at [751, 552] on icon "I like this recipe" at bounding box center [742, 555] width 24 height 24
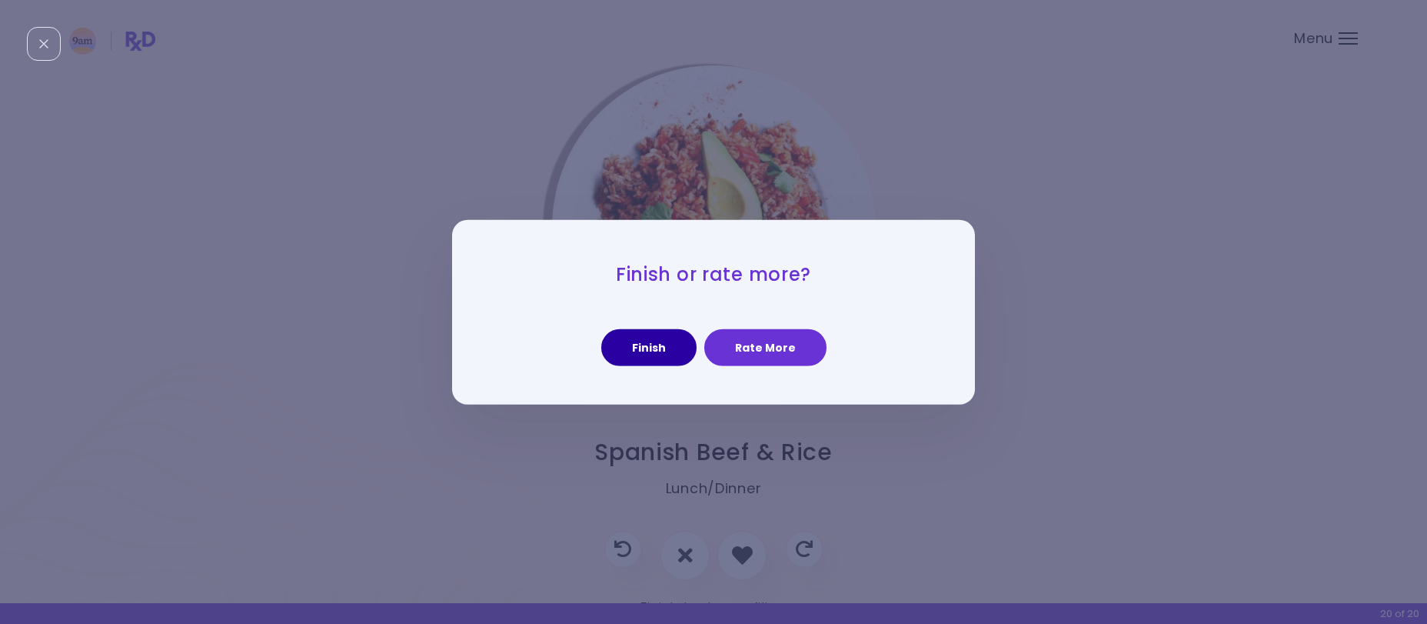
click at [664, 357] on button "Finish" at bounding box center [648, 347] width 95 height 37
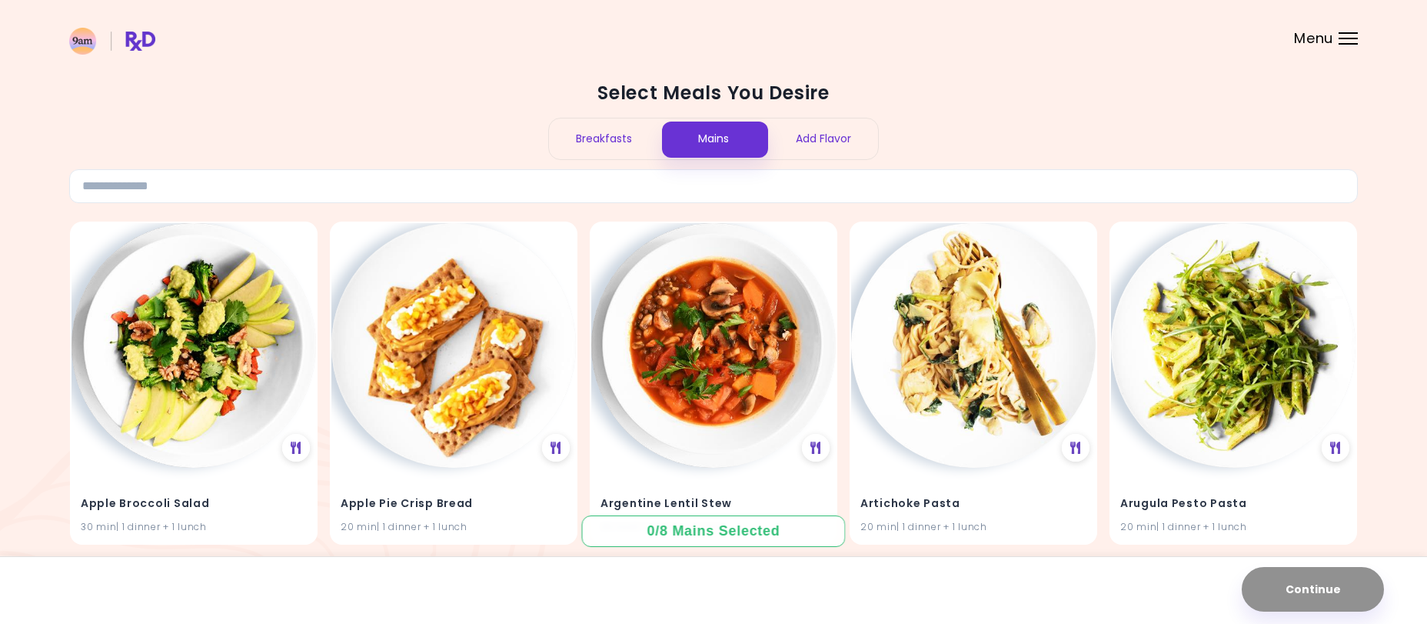
click at [827, 140] on div "Add Flavor" at bounding box center [823, 138] width 110 height 41
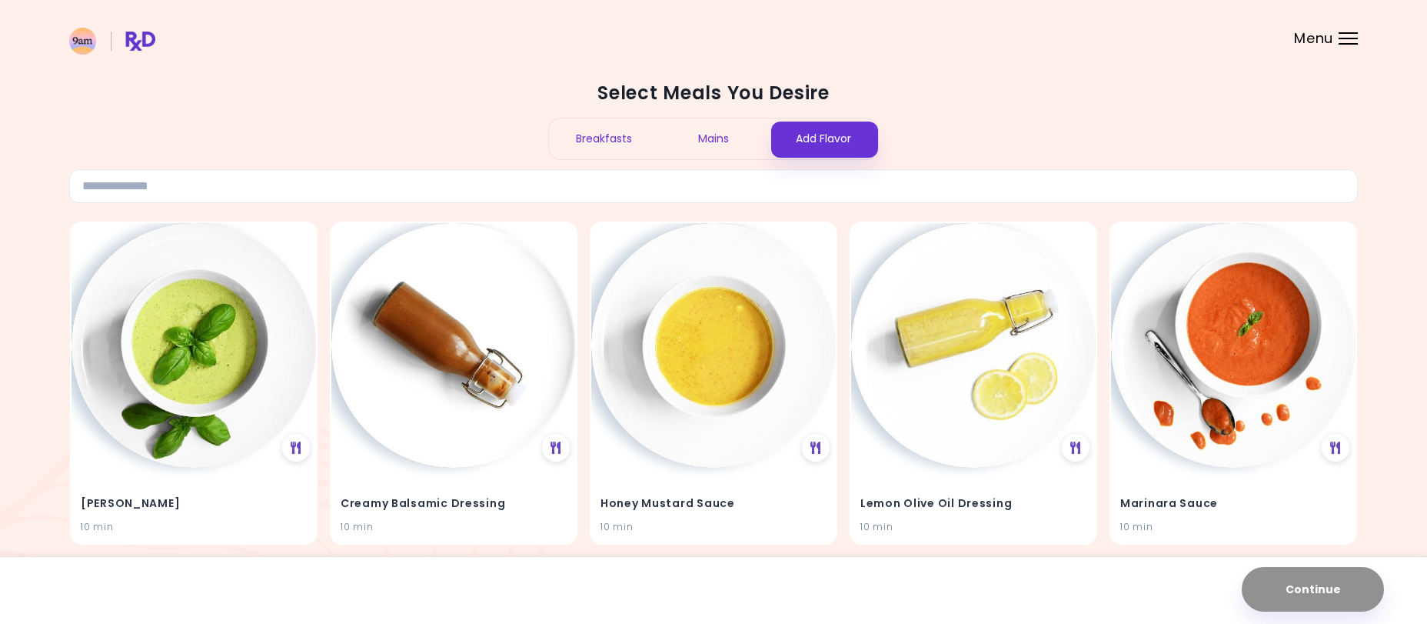
click at [713, 132] on div "Mains" at bounding box center [714, 138] width 110 height 41
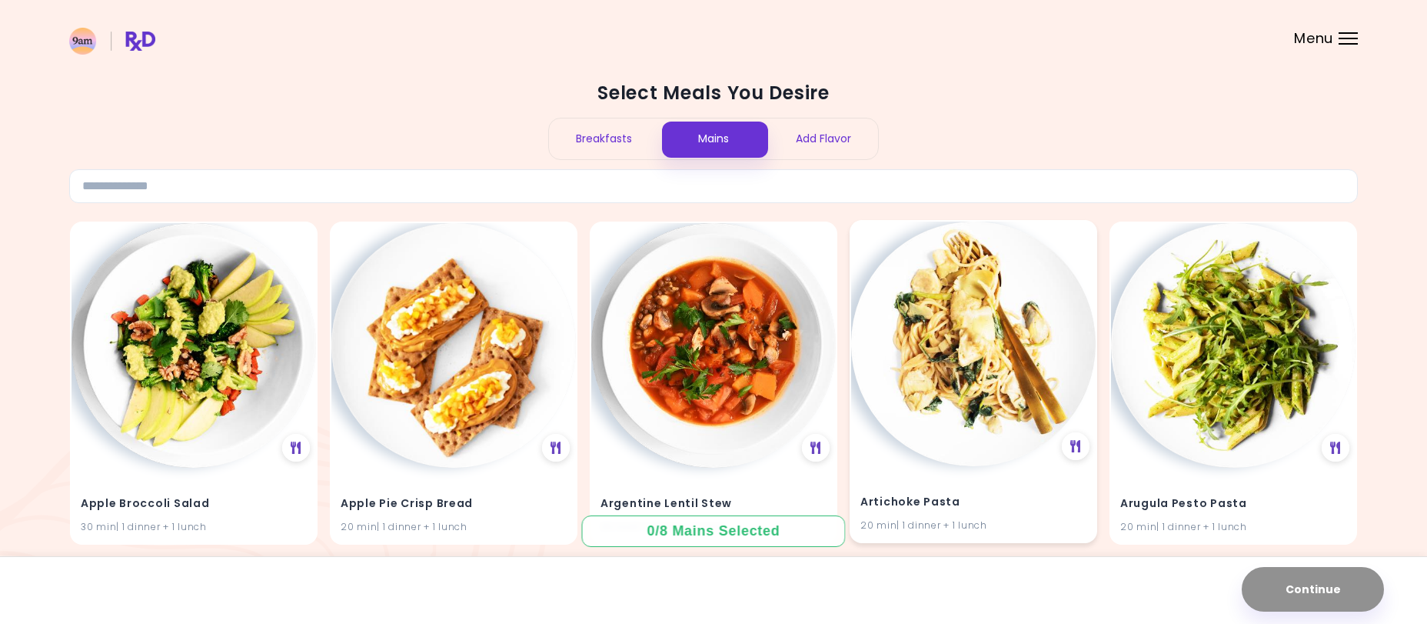
click at [936, 463] on div "Artichoke Pasta 20 min | 1 dinner + 1 lunch" at bounding box center [974, 381] width 248 height 323
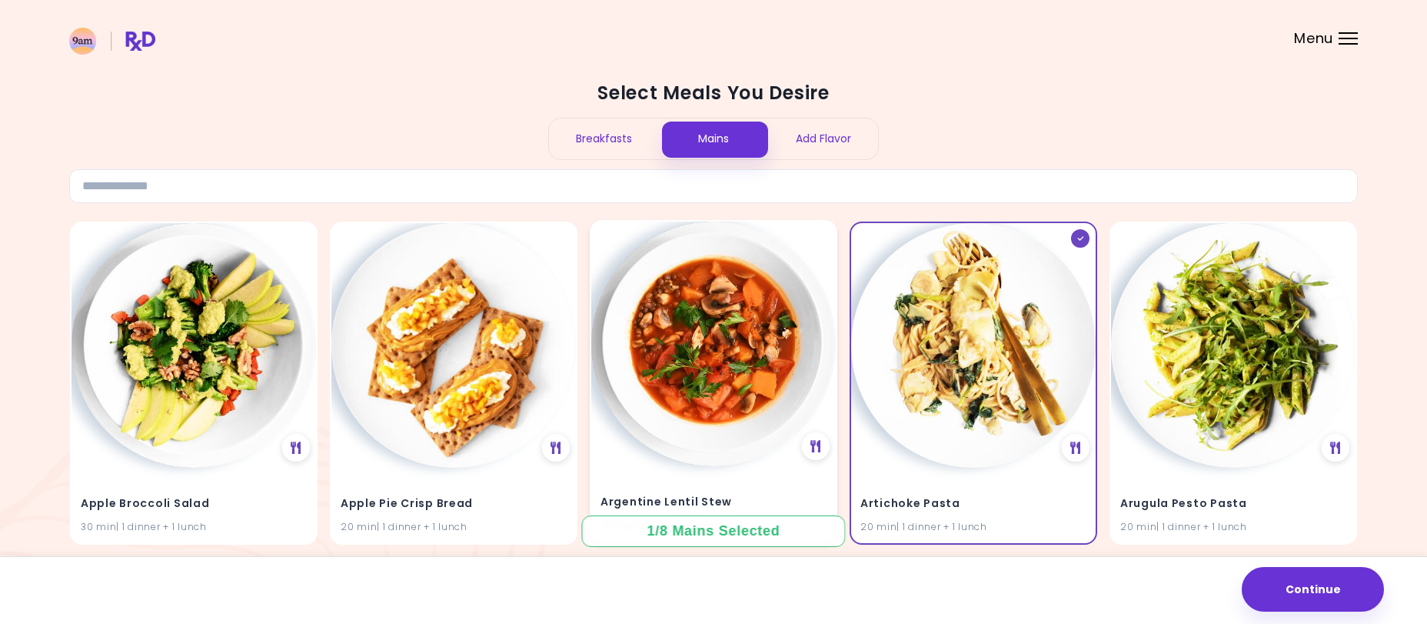
click at [725, 396] on img at bounding box center [713, 343] width 245 height 245
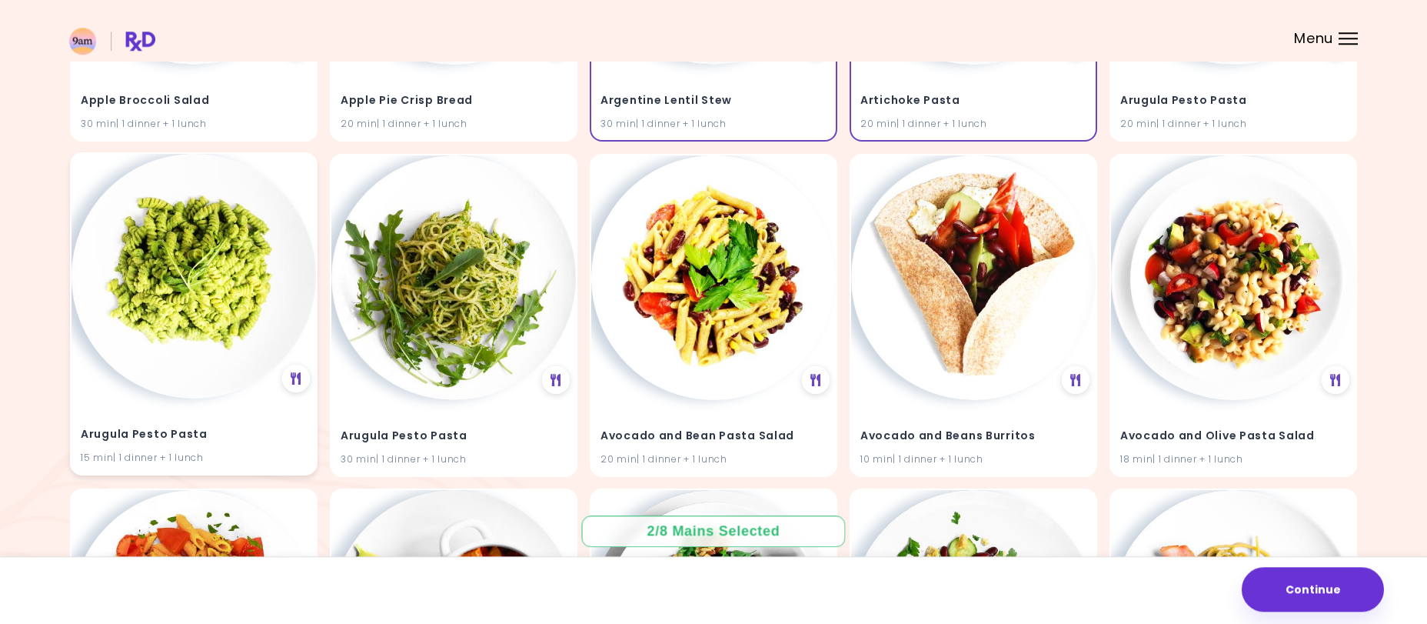
scroll to position [471, 0]
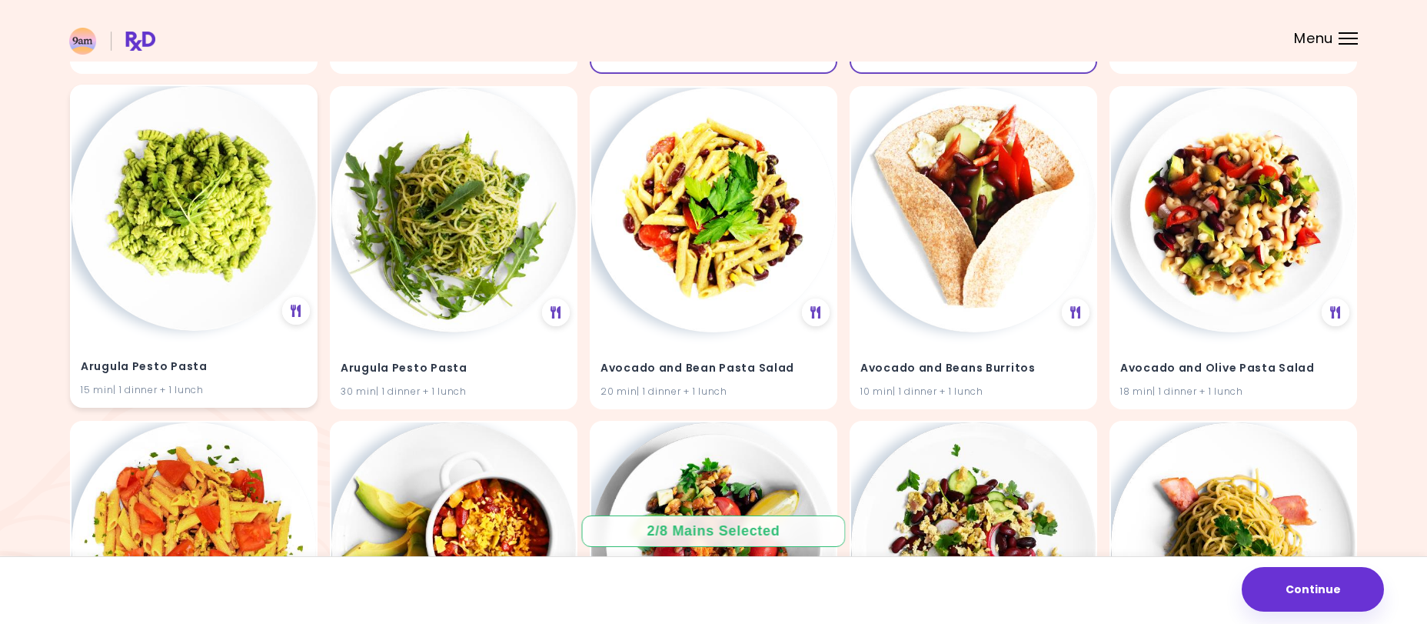
click at [186, 300] on img at bounding box center [194, 208] width 245 height 245
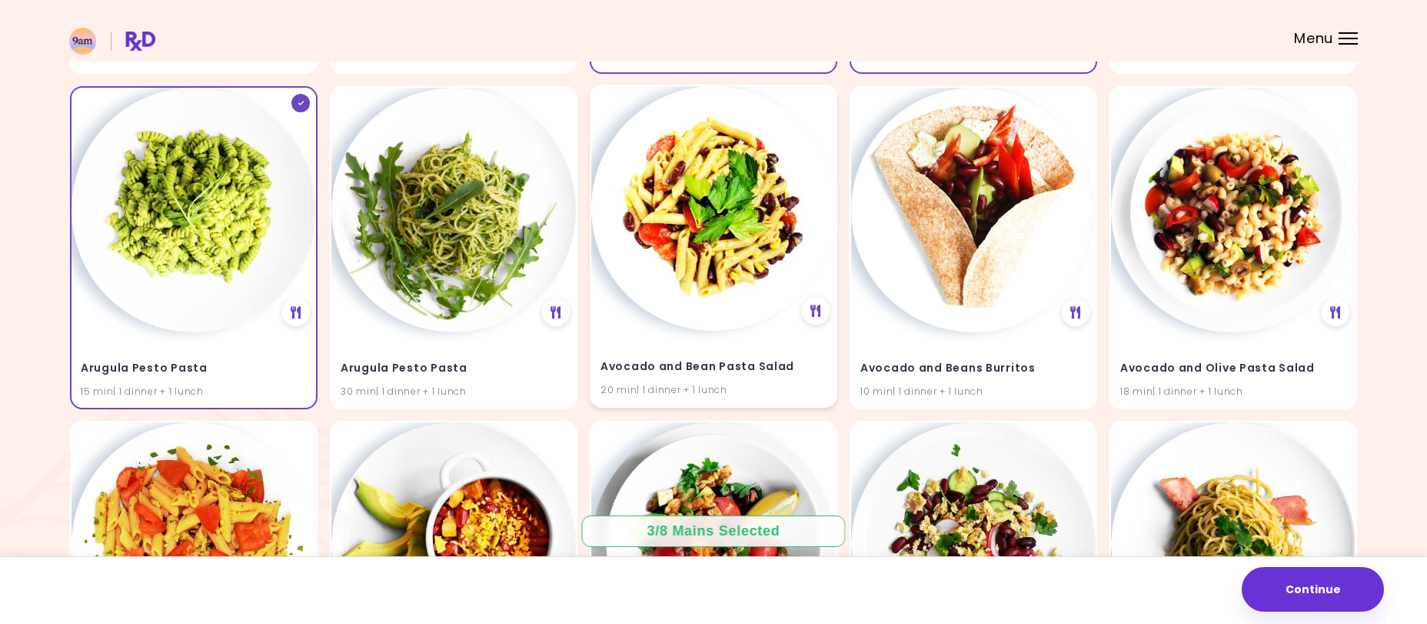
click at [691, 274] on img at bounding box center [713, 208] width 245 height 245
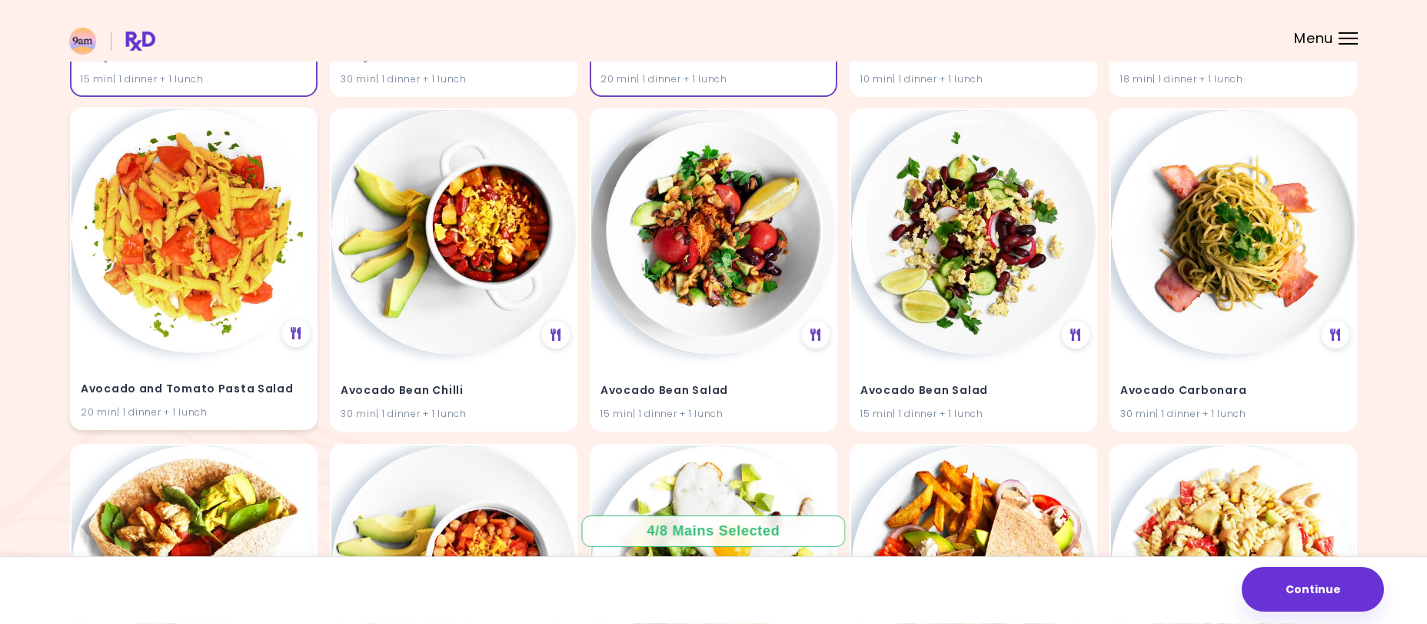
scroll to position [784, 0]
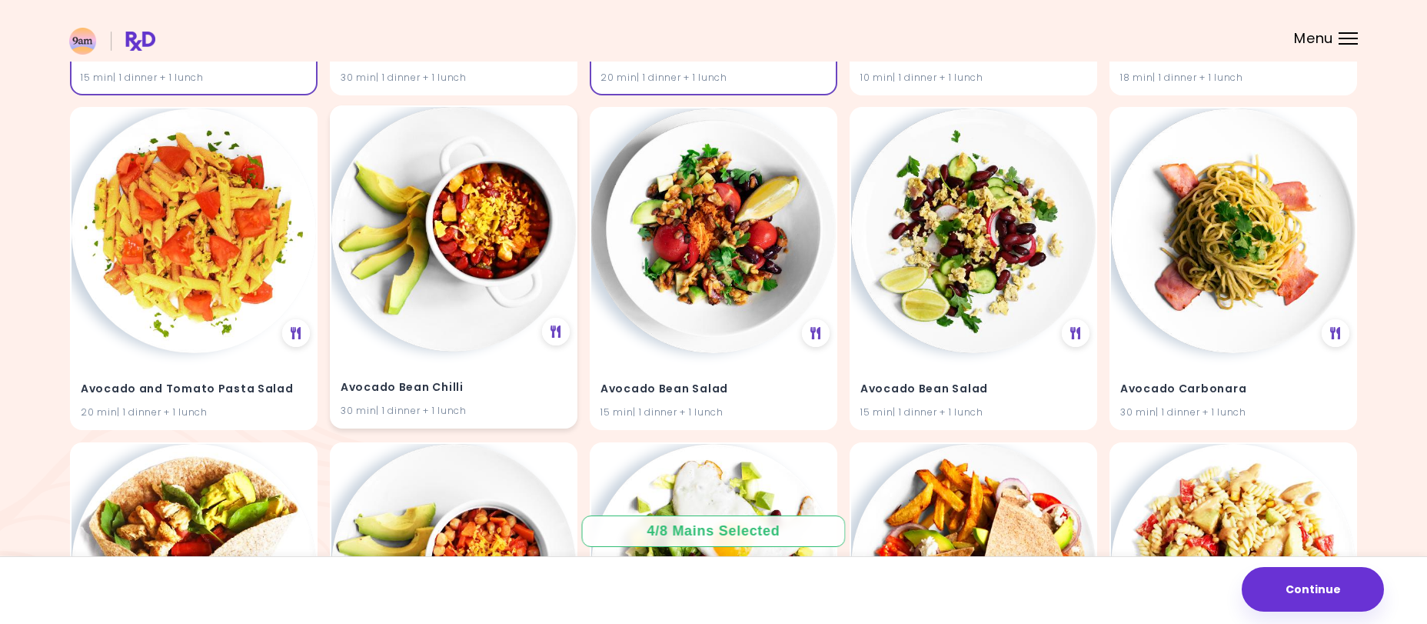
click at [489, 283] on img at bounding box center [453, 229] width 245 height 245
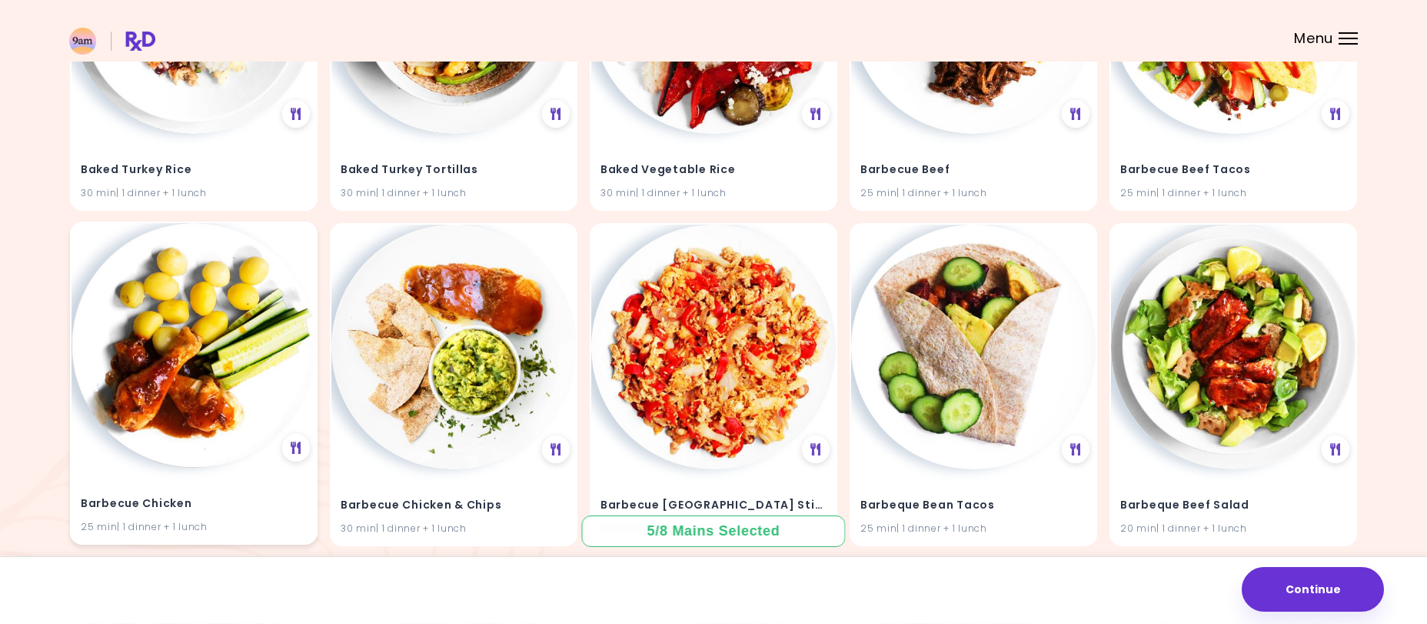
scroll to position [4088, 0]
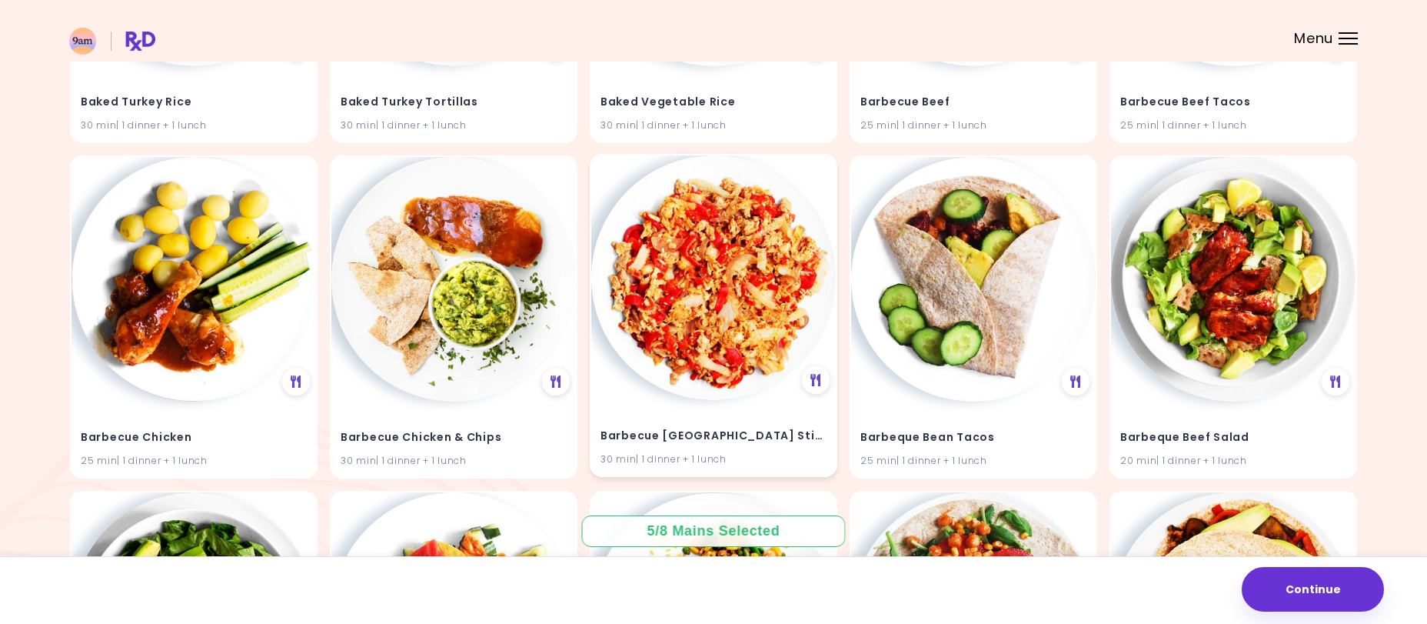
click at [757, 355] on img at bounding box center [713, 277] width 245 height 245
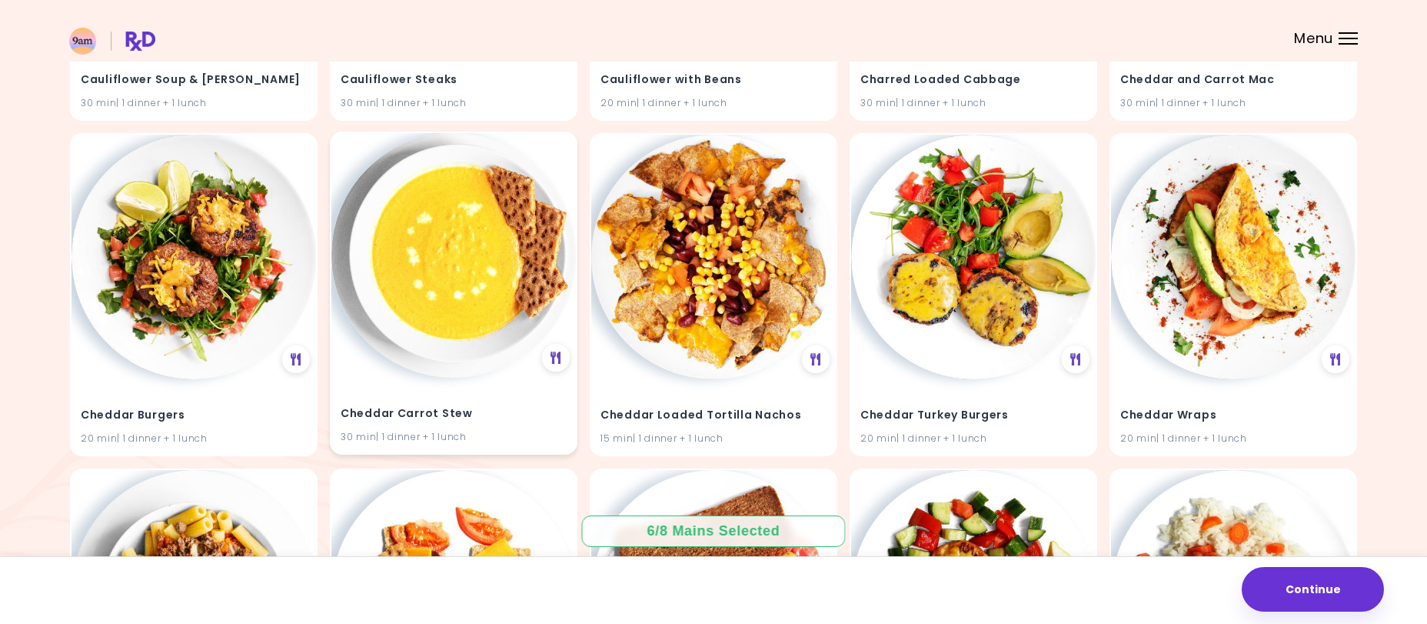
scroll to position [16313, 0]
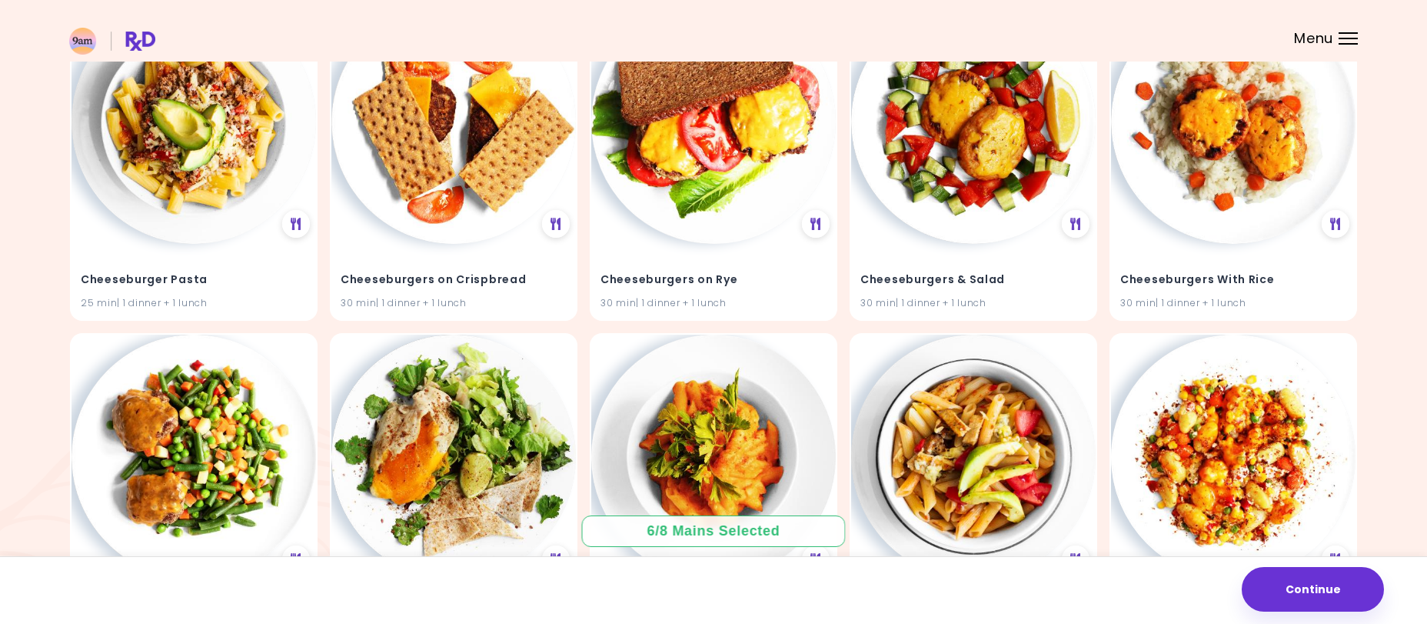
click at [1352, 40] on div "Menu" at bounding box center [1348, 38] width 19 height 12
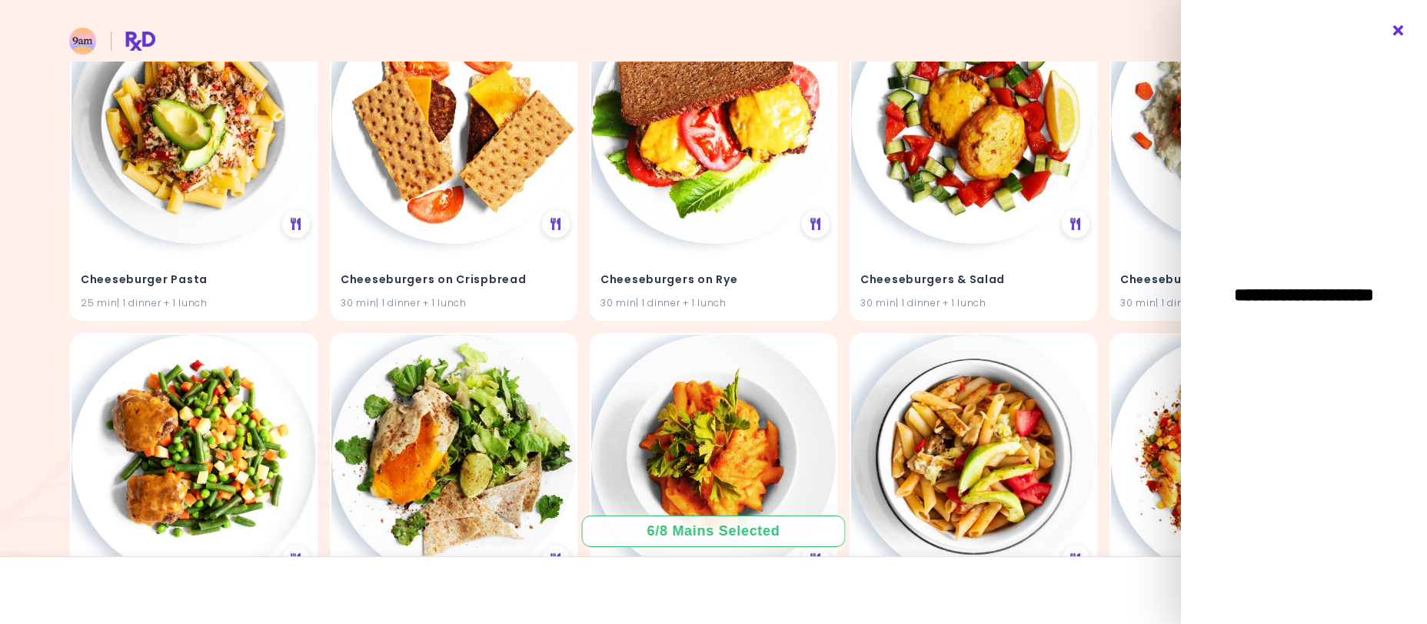
click at [1396, 25] on div "**********" at bounding box center [1304, 312] width 246 height 624
click at [1397, 28] on icon "Close" at bounding box center [1399, 30] width 15 height 11
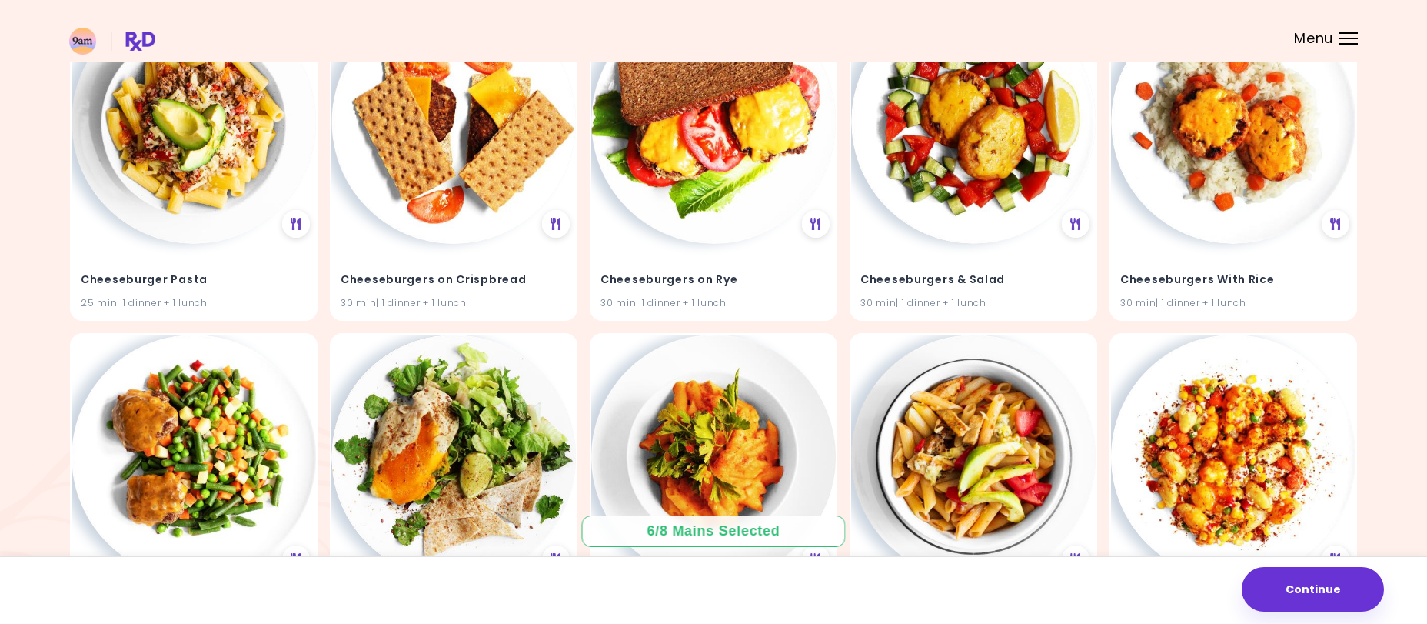
click at [1304, 37] on span "Menu" at bounding box center [1313, 39] width 39 height 14
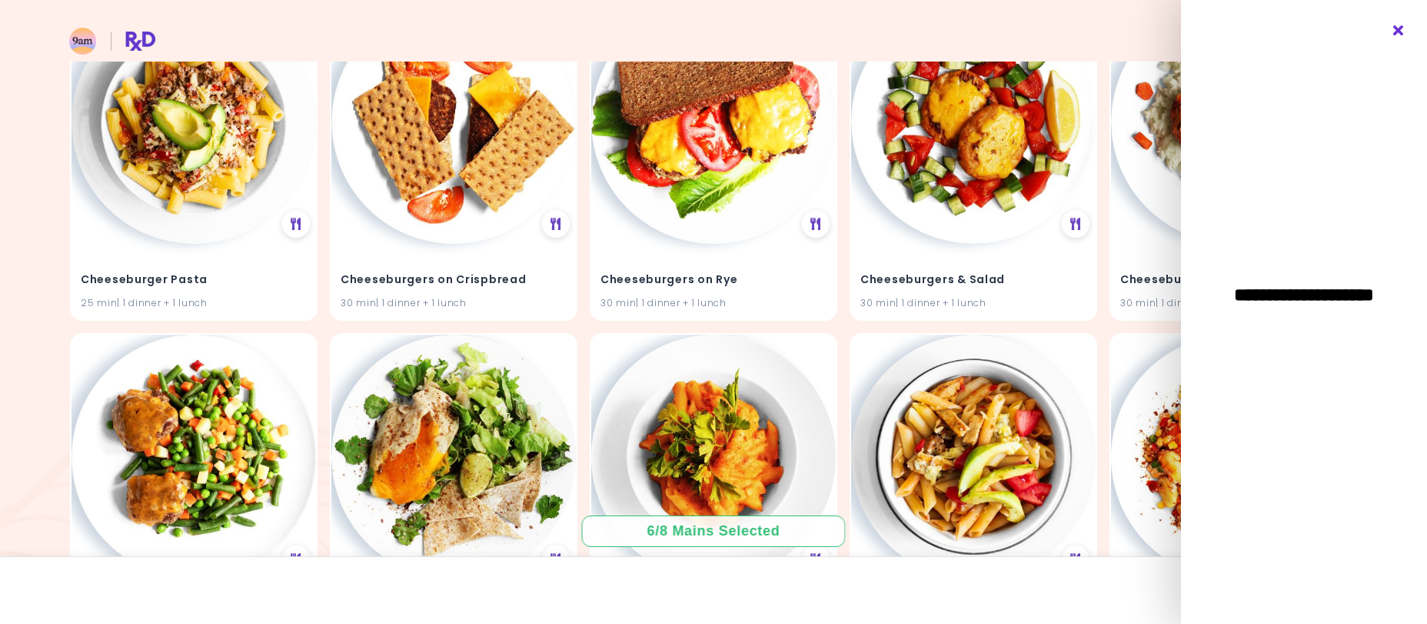
click at [1396, 29] on icon "Close" at bounding box center [1399, 30] width 15 height 11
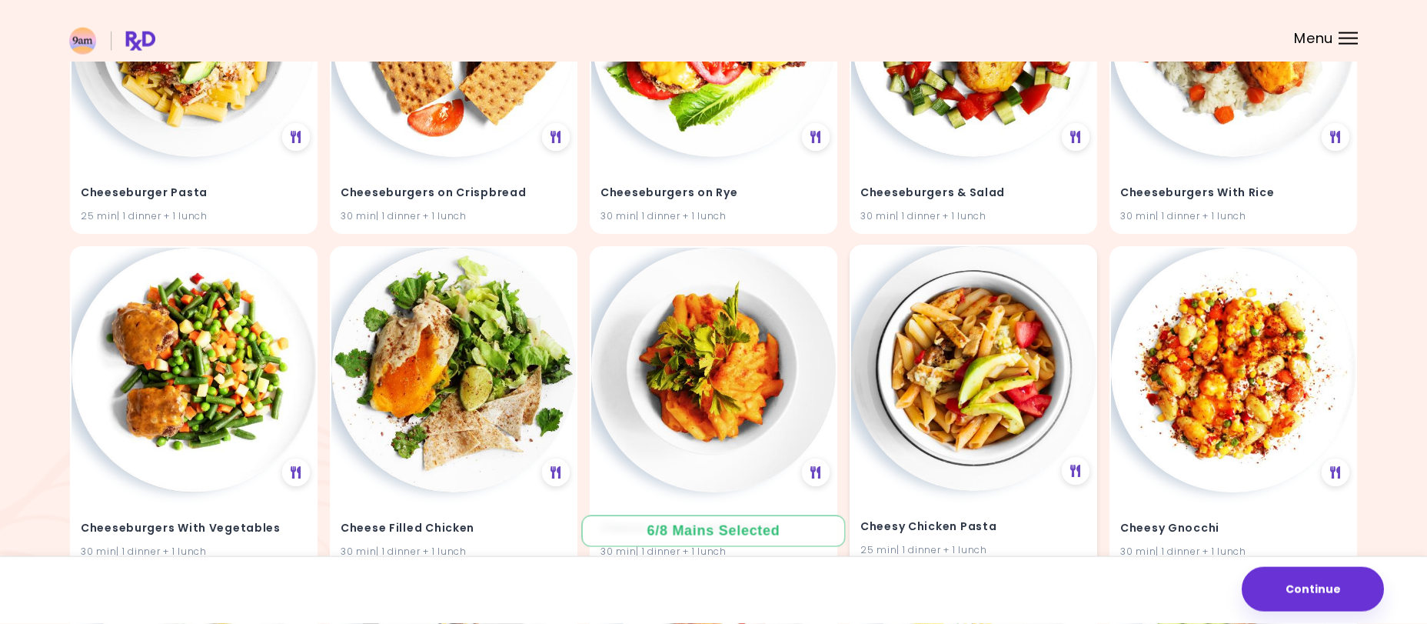
scroll to position [16784, 0]
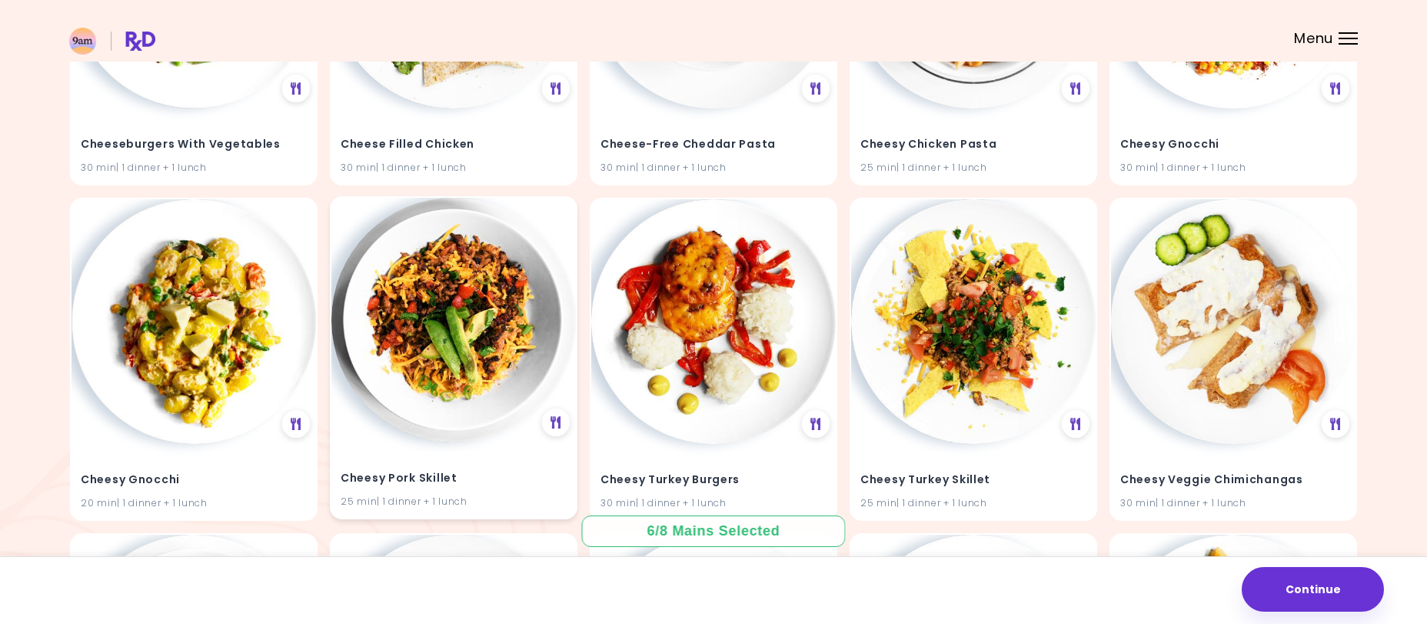
click at [458, 340] on img at bounding box center [453, 320] width 245 height 245
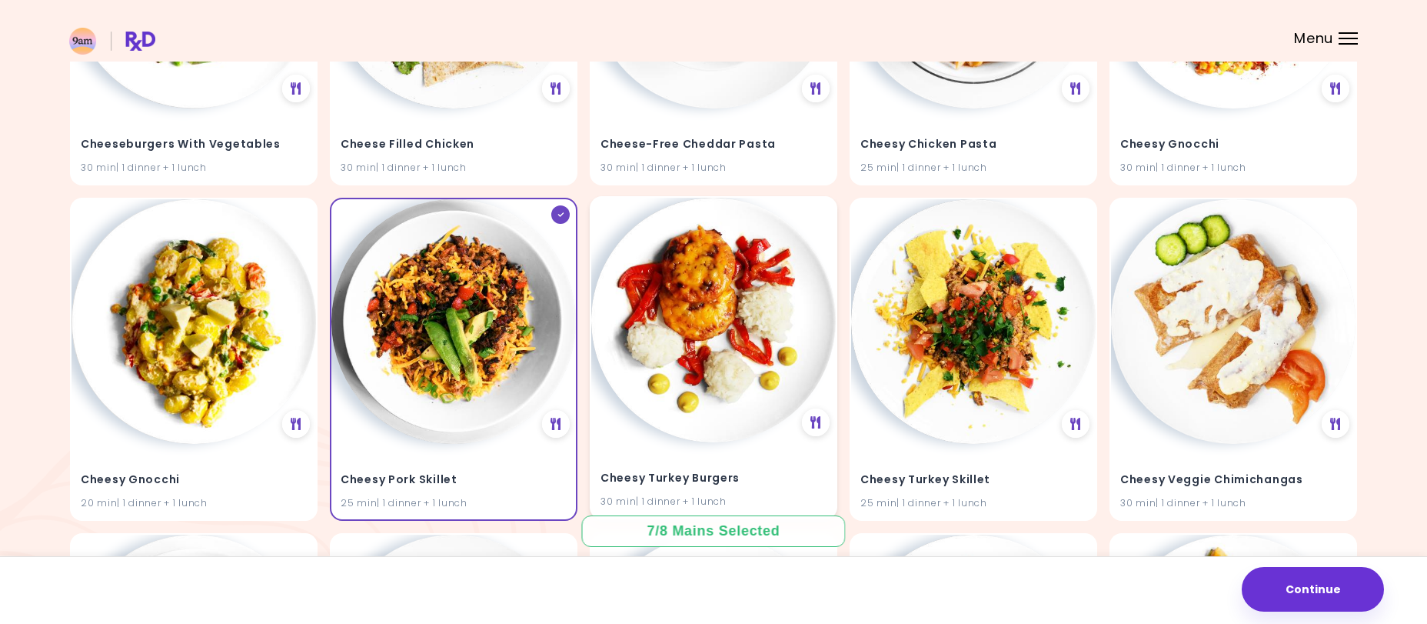
click at [694, 333] on img at bounding box center [713, 320] width 245 height 245
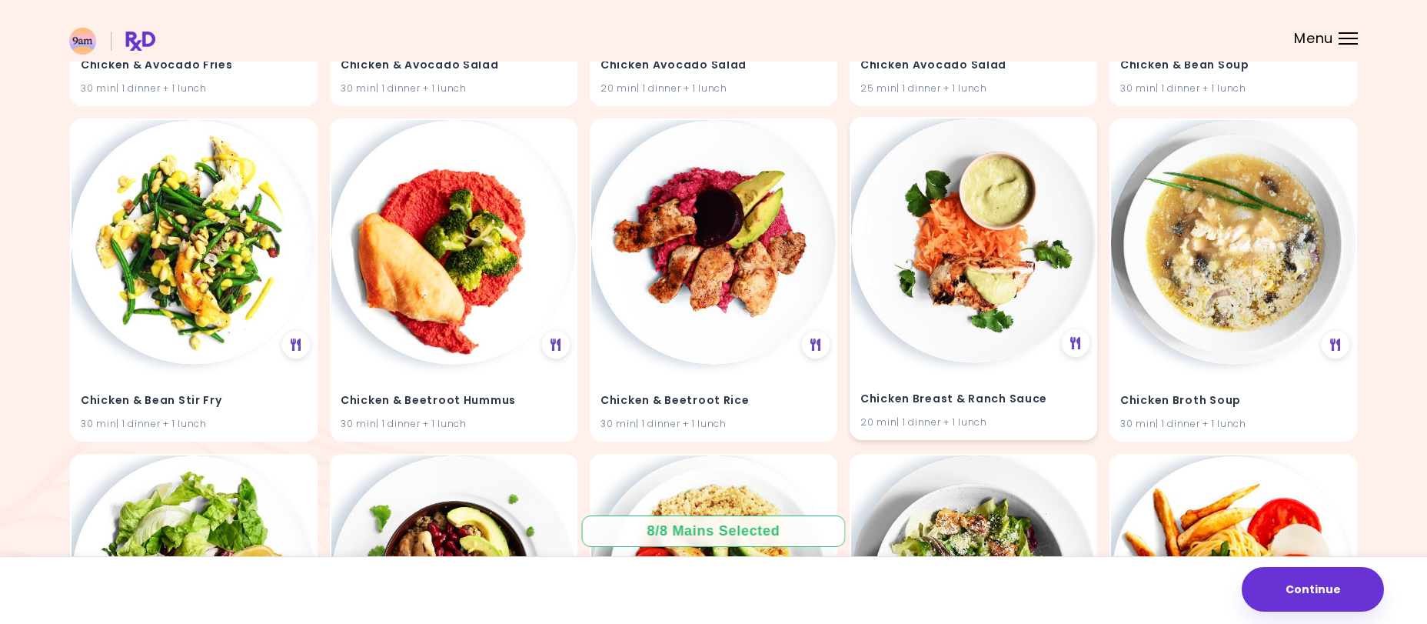
scroll to position [18525, 0]
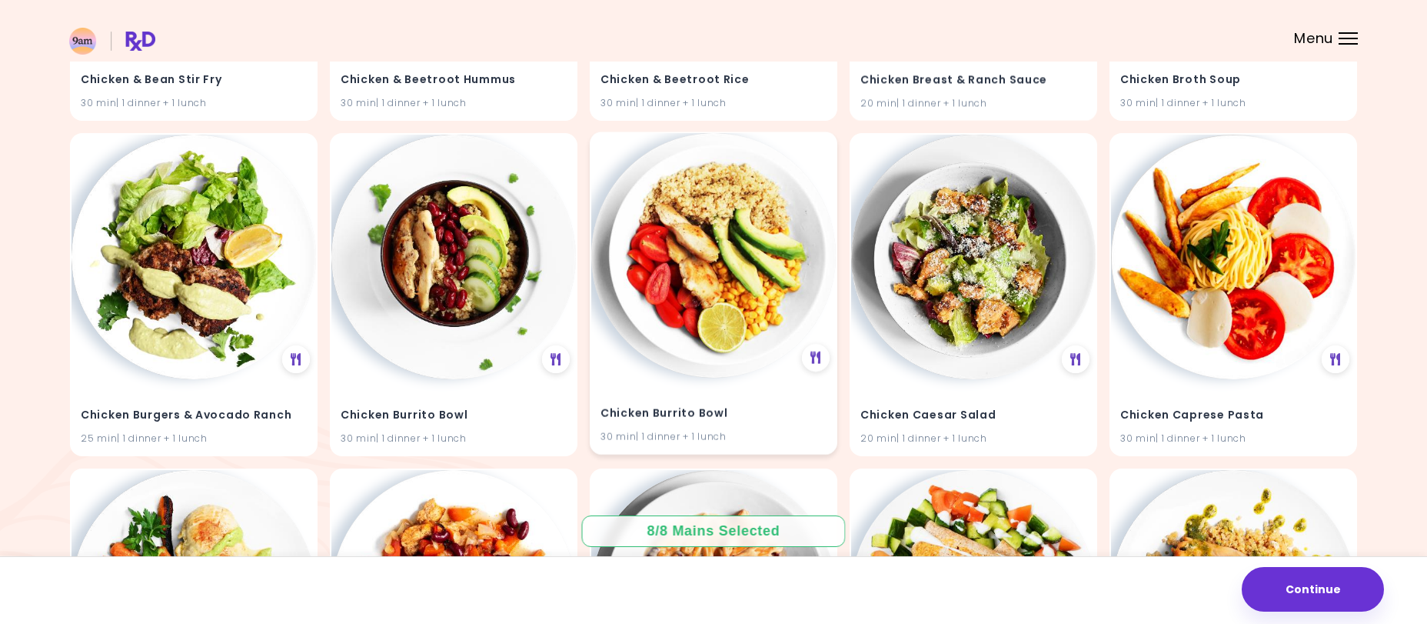
click at [659, 317] on img at bounding box center [713, 255] width 245 height 245
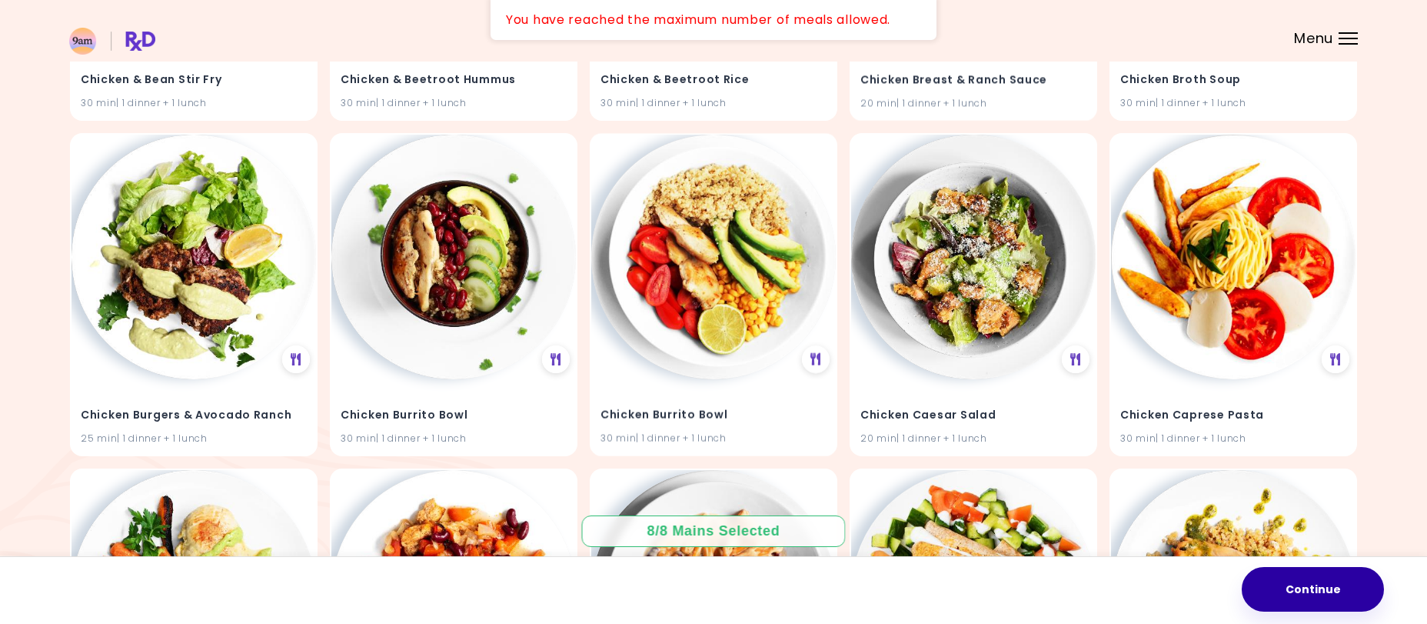
click at [1289, 586] on button "Continue" at bounding box center [1313, 589] width 142 height 45
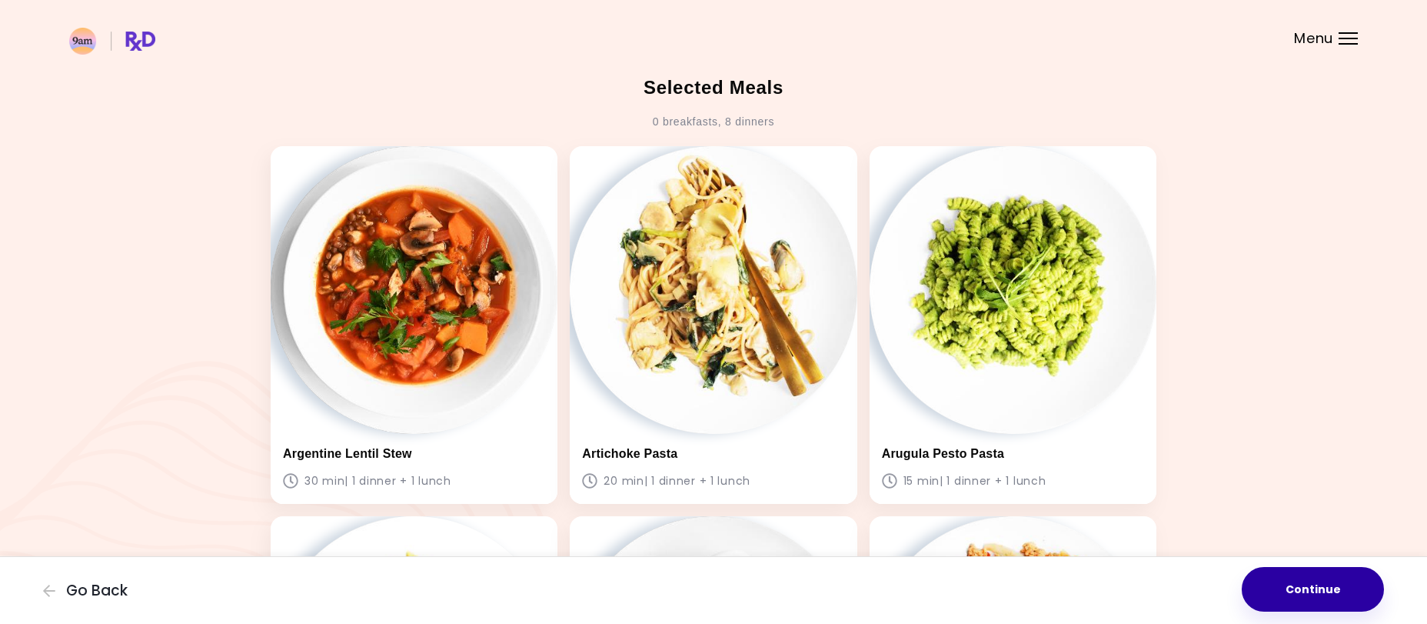
click at [1307, 579] on button "Continue" at bounding box center [1313, 589] width 142 height 45
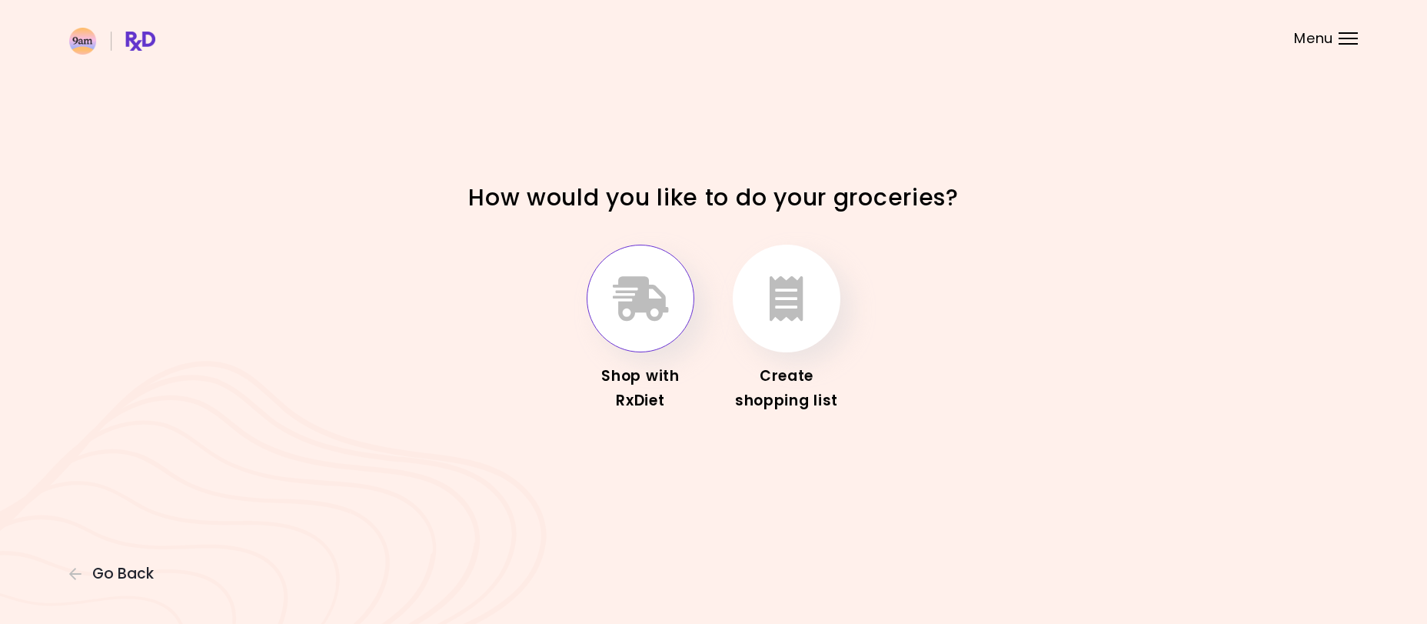
click at [655, 321] on icon "button" at bounding box center [641, 298] width 56 height 45
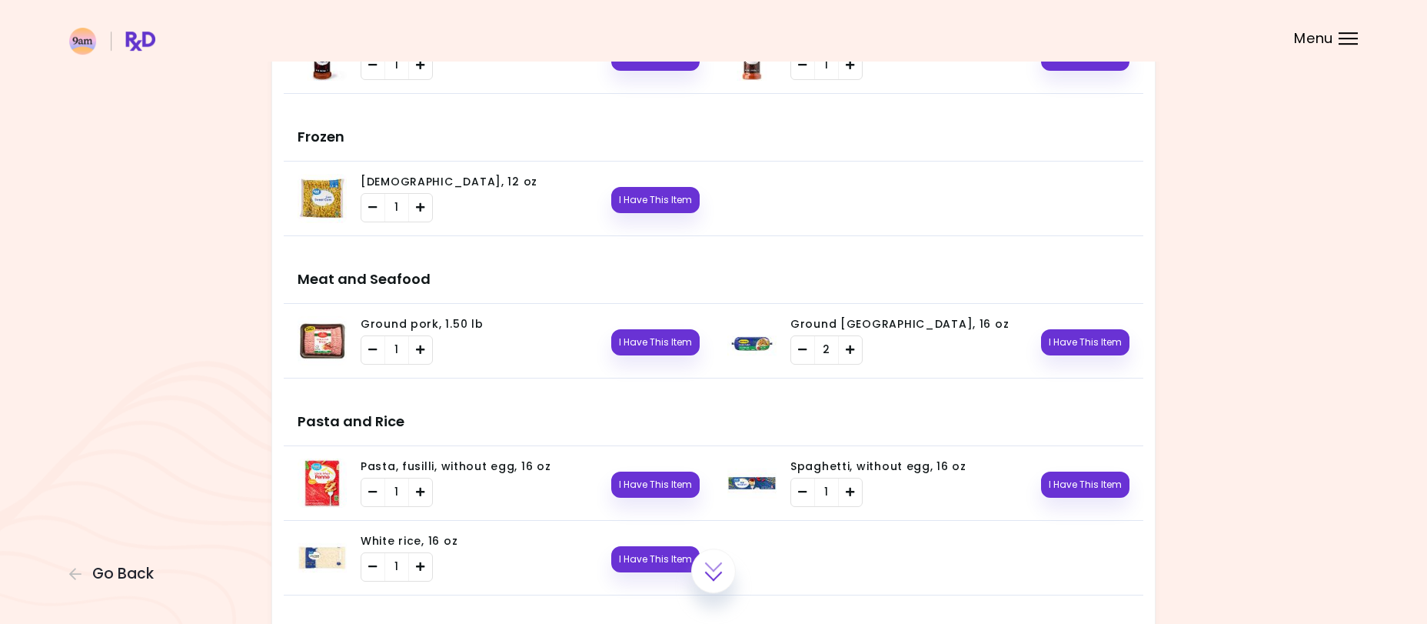
scroll to position [1399, 0]
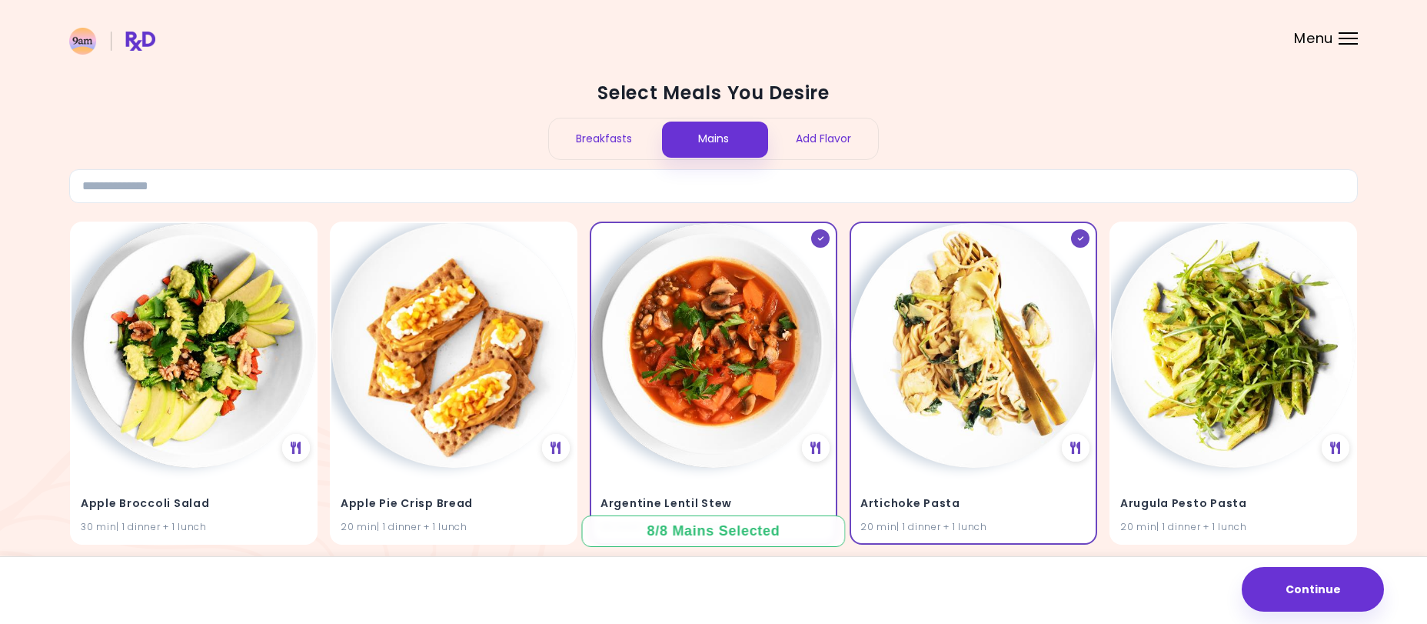
click at [624, 141] on div "Breakfasts" at bounding box center [604, 138] width 110 height 41
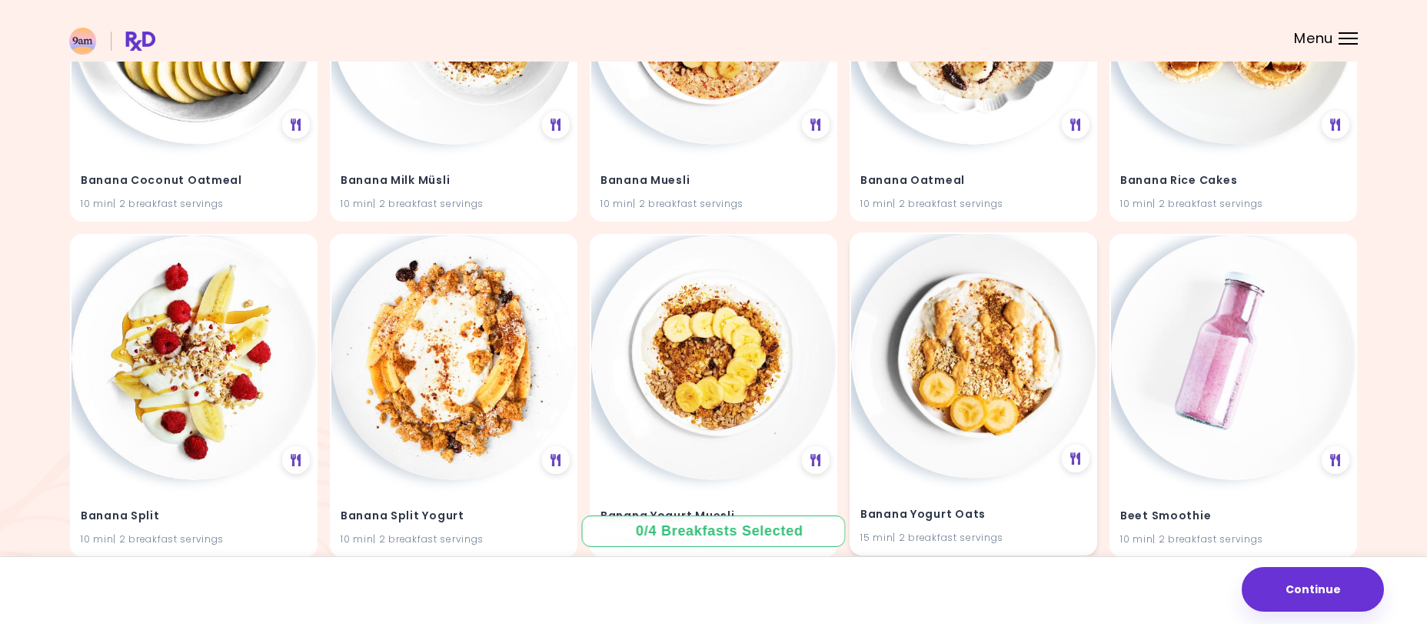
scroll to position [1642, 0]
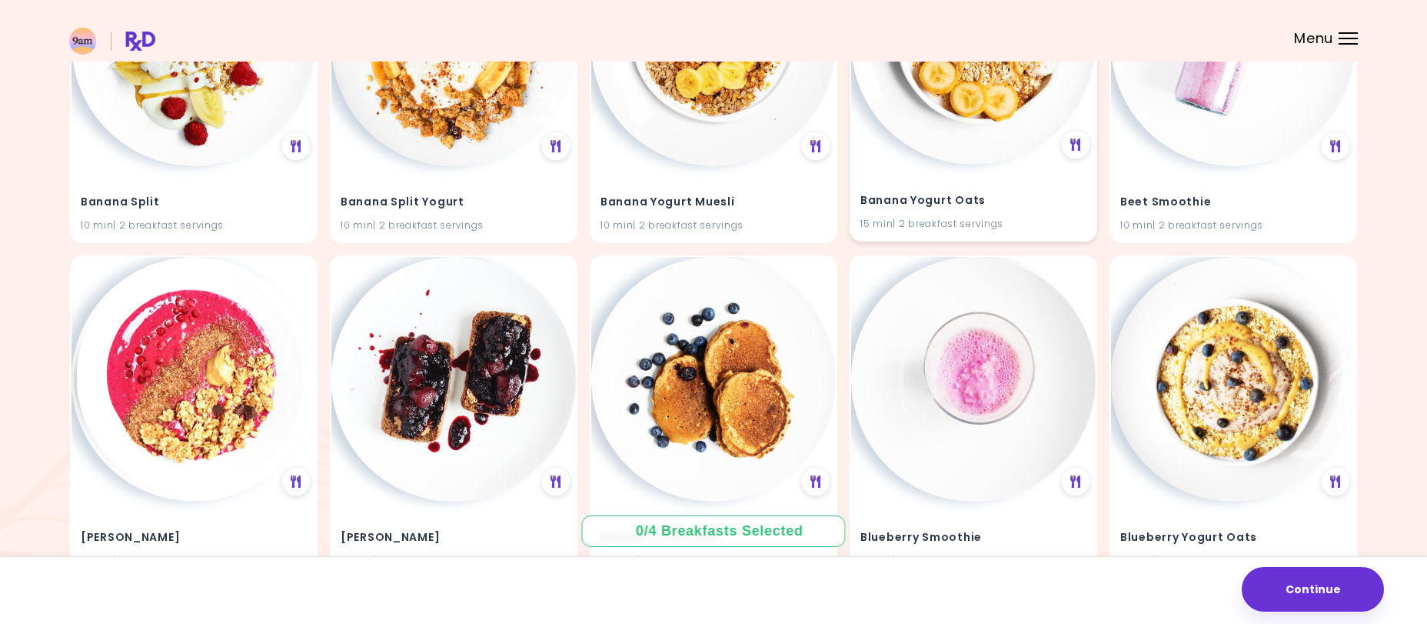
click at [986, 132] on img at bounding box center [973, 42] width 245 height 245
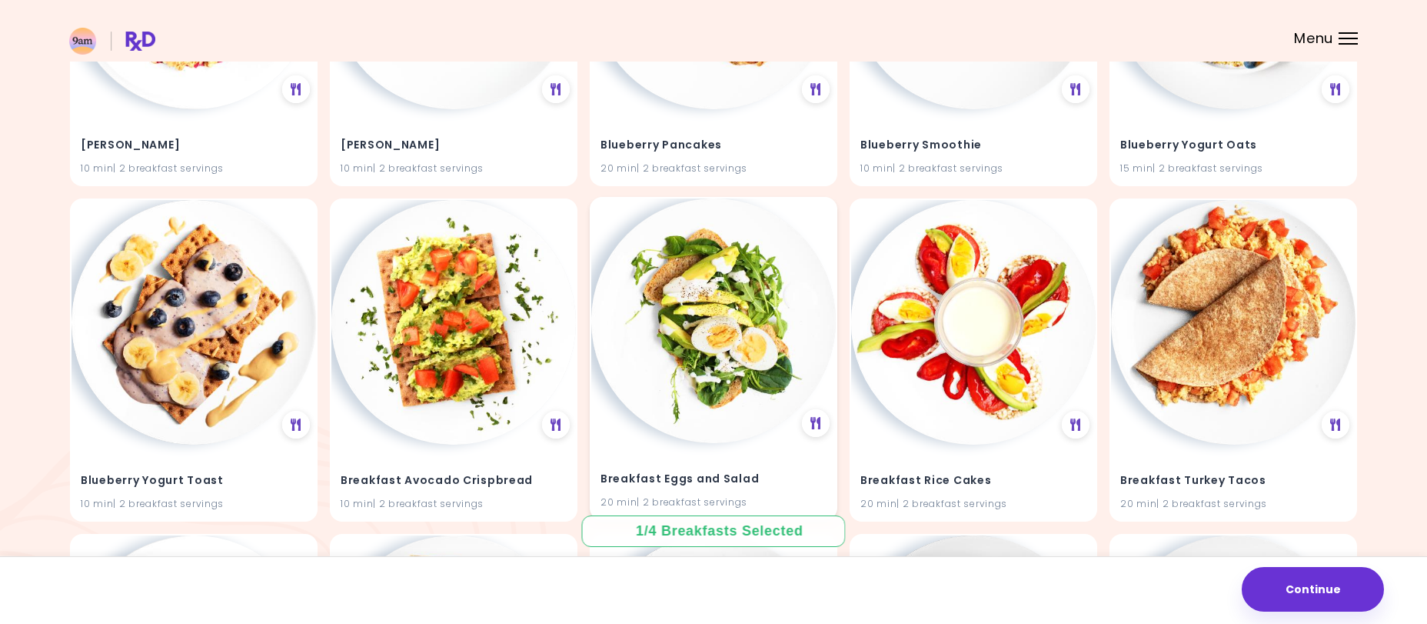
scroll to position [1720, 0]
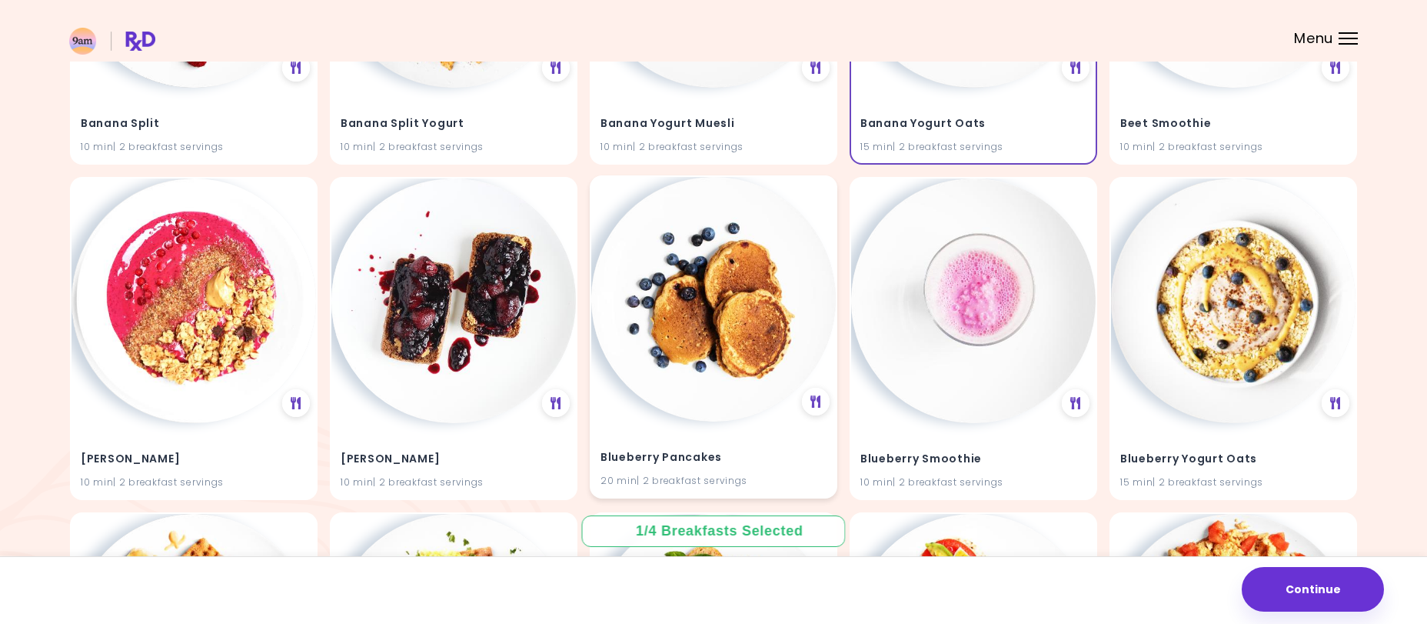
click at [749, 371] on img at bounding box center [713, 299] width 245 height 245
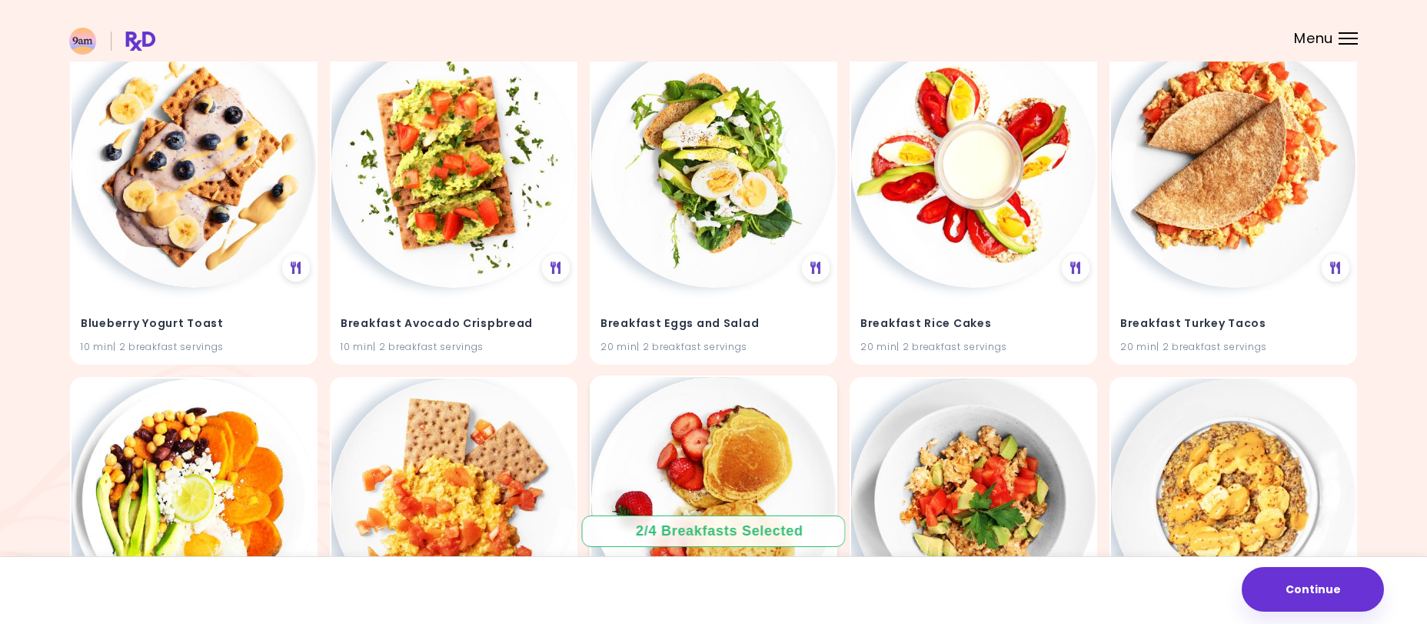
scroll to position [2591, 0]
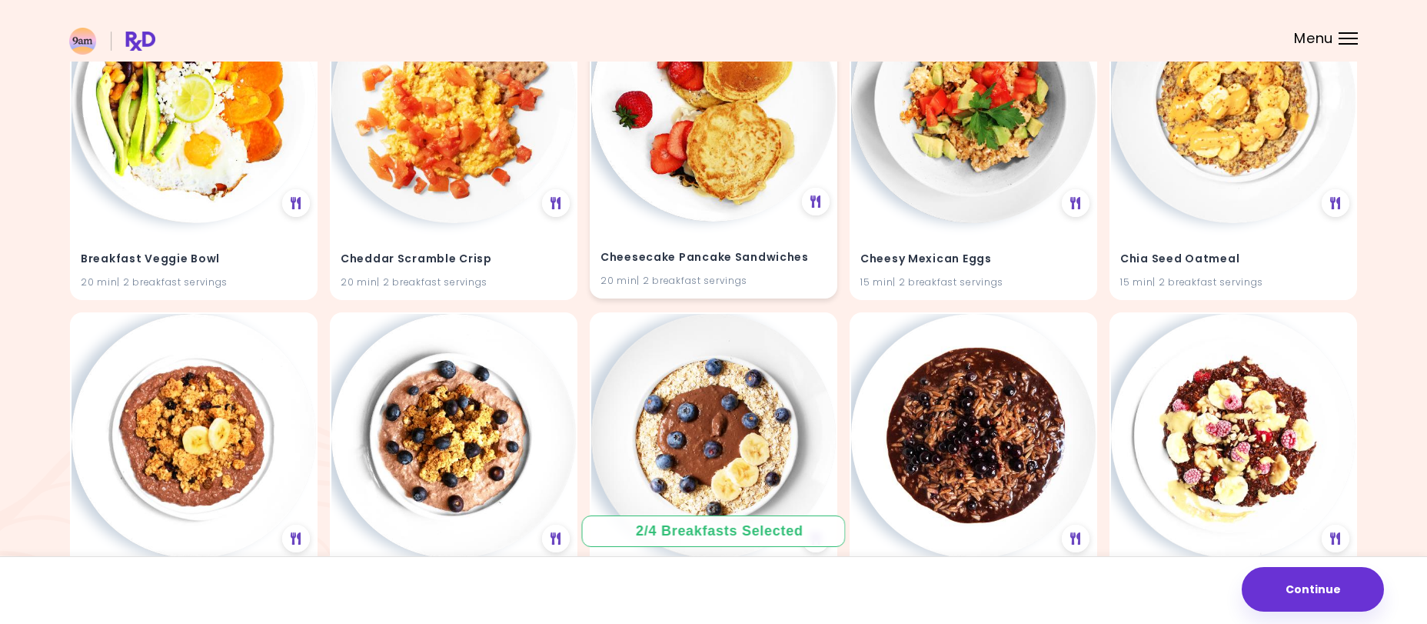
click at [708, 220] on img at bounding box center [713, 99] width 245 height 245
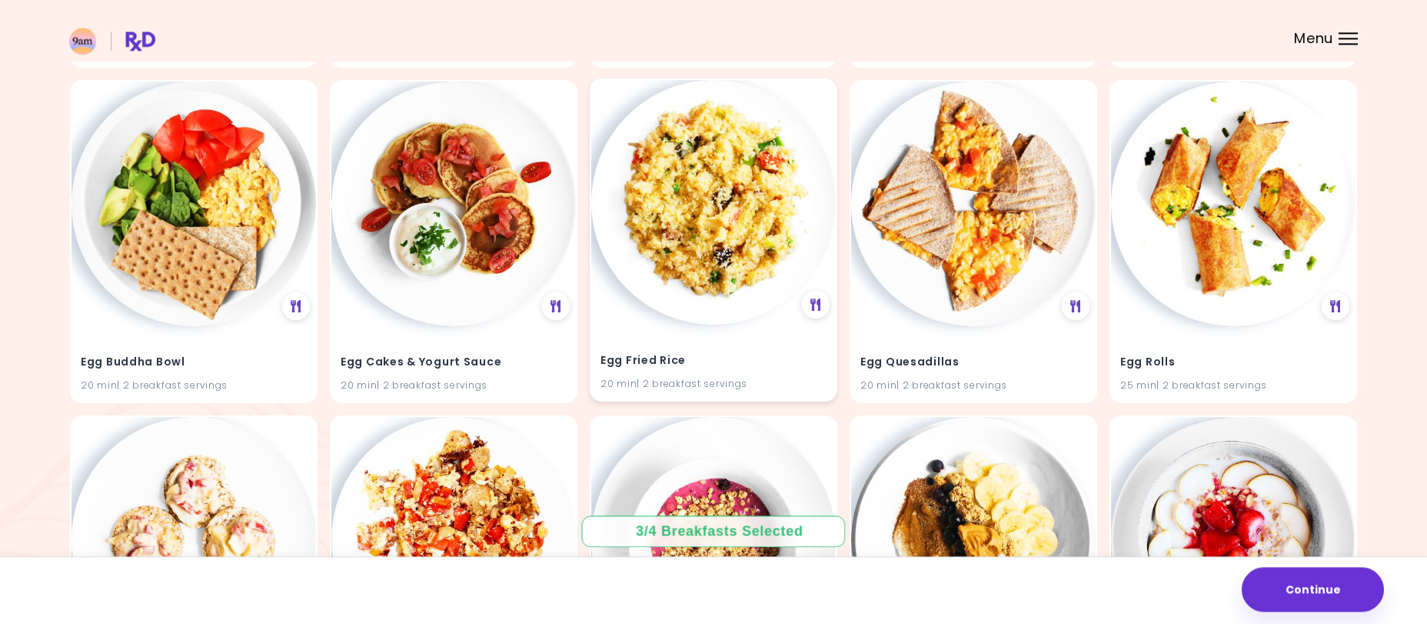
scroll to position [4167, 0]
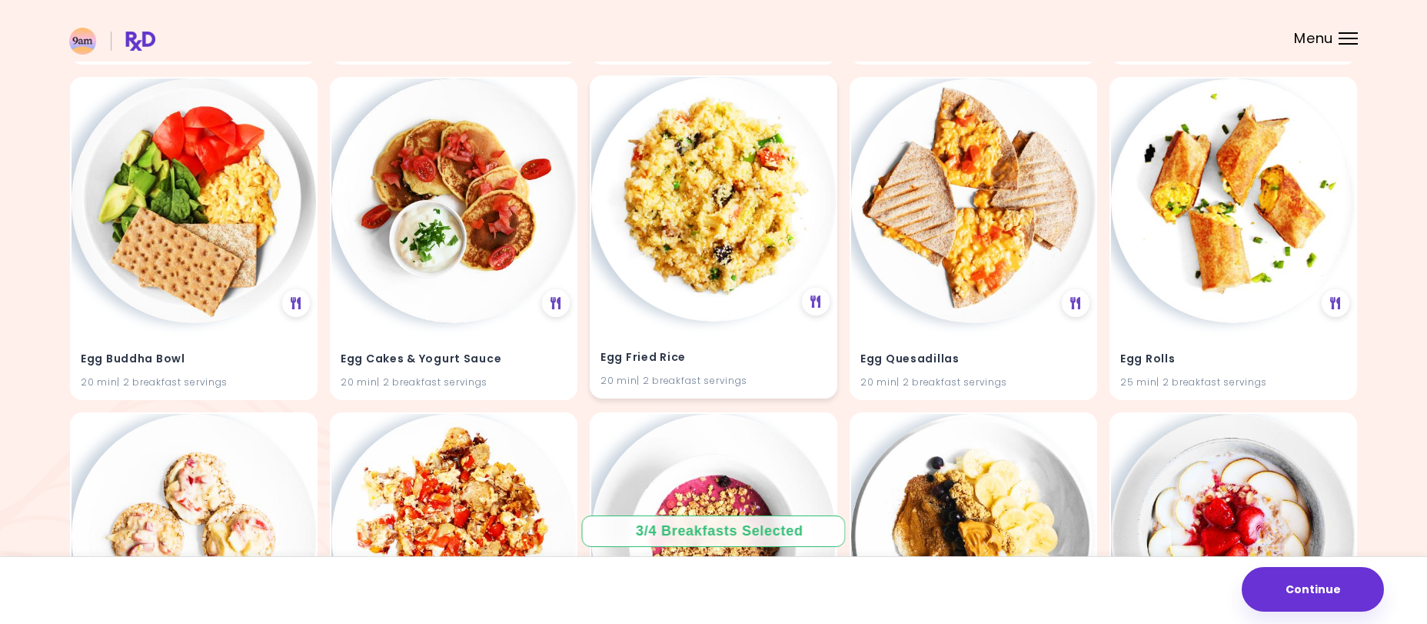
click at [726, 312] on img at bounding box center [713, 199] width 245 height 245
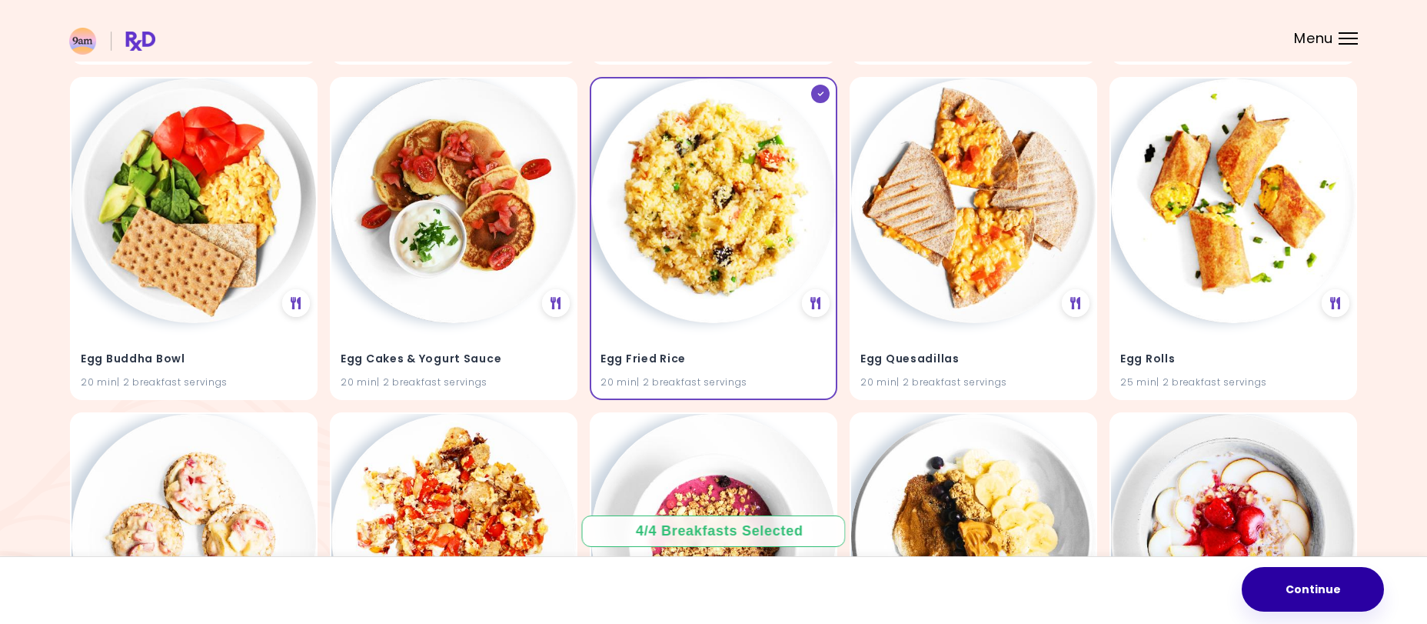
click at [1302, 593] on button "Continue" at bounding box center [1313, 589] width 142 height 45
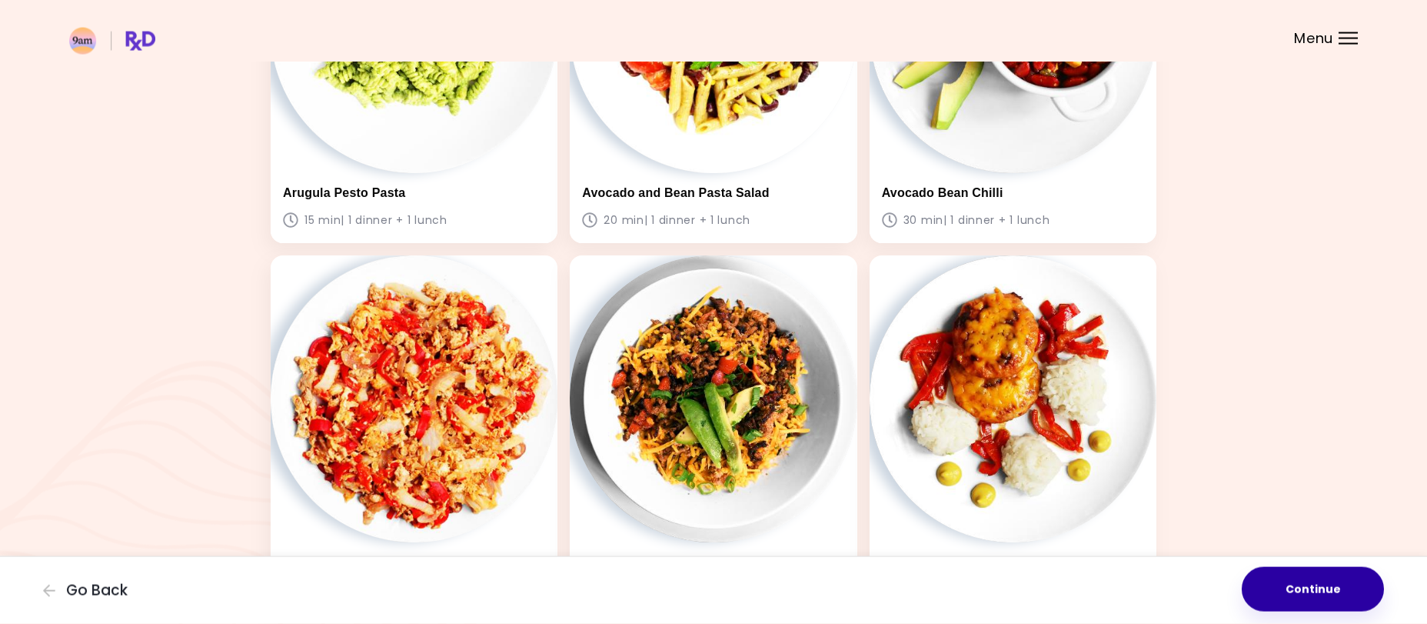
scroll to position [971, 0]
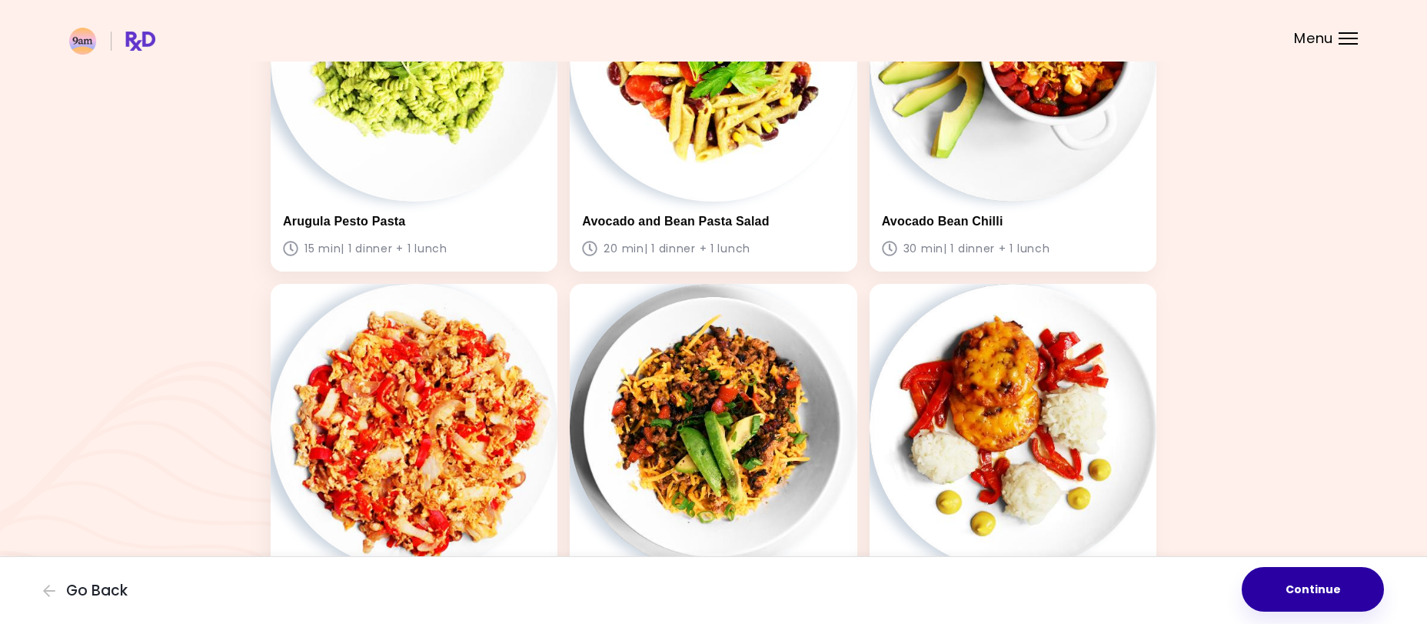
click at [1311, 595] on button "Continue" at bounding box center [1313, 589] width 142 height 45
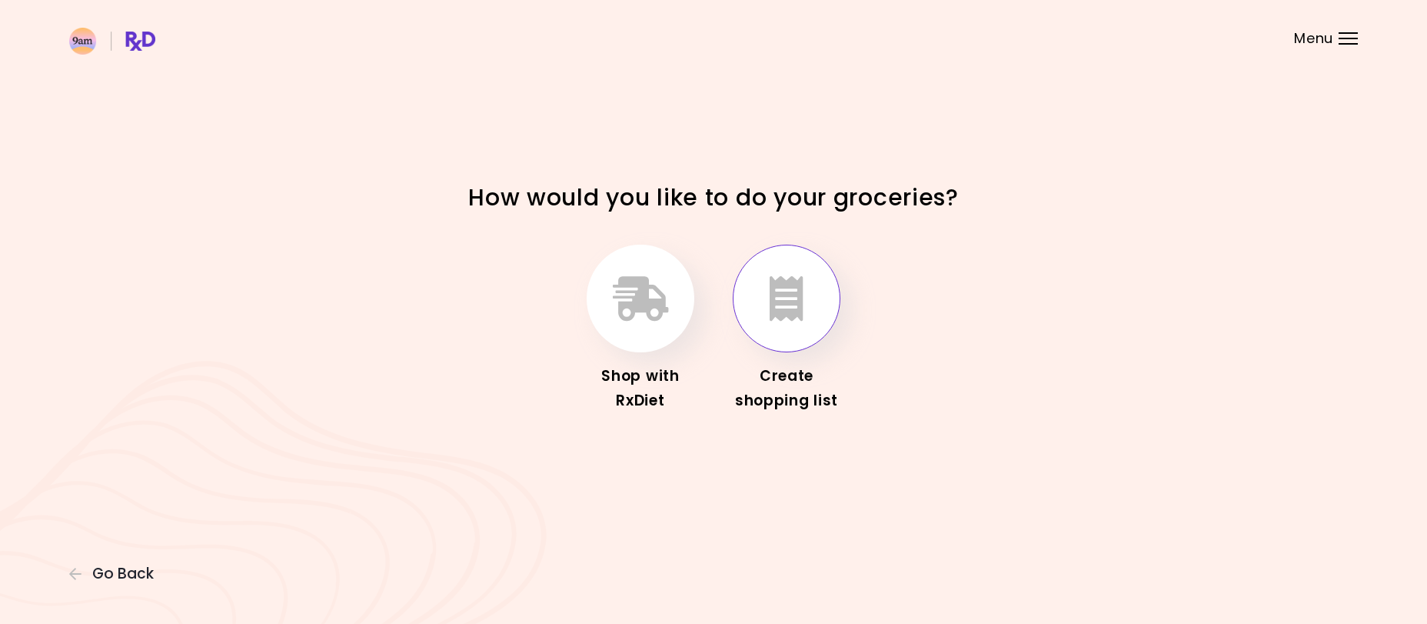
click at [819, 331] on button "button" at bounding box center [787, 299] width 108 height 108
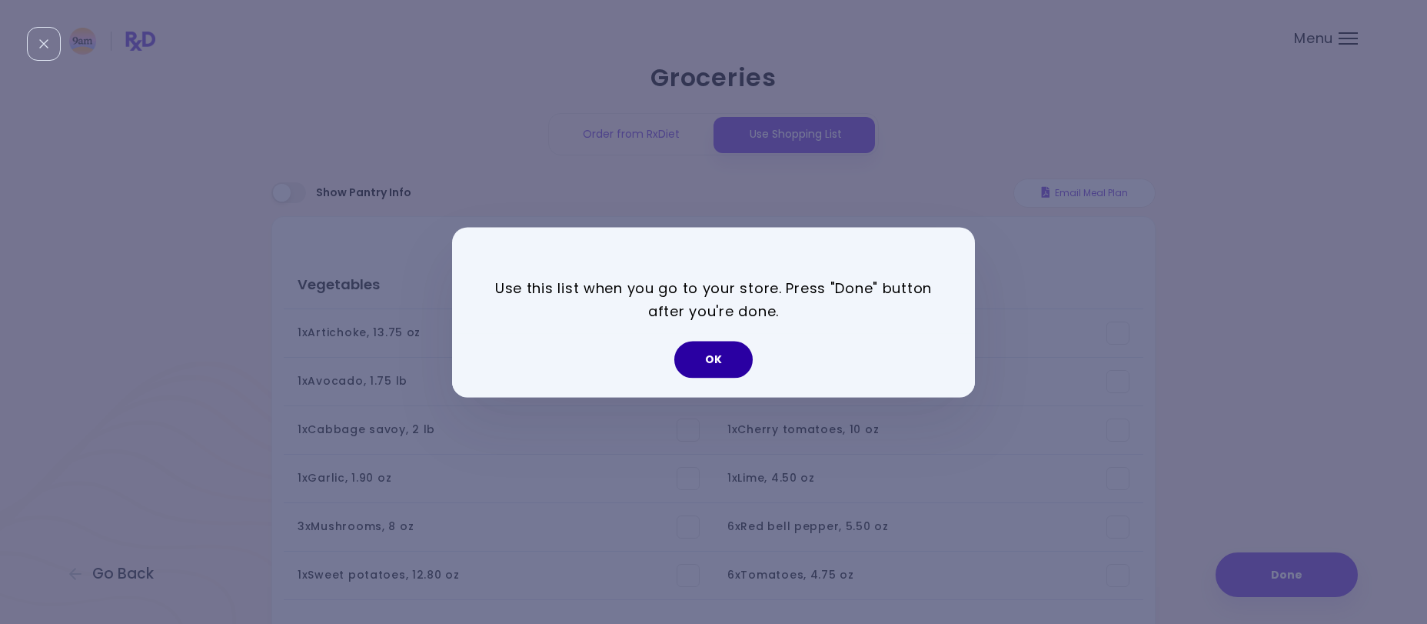
click at [719, 358] on button "OK" at bounding box center [713, 359] width 78 height 37
